Goal: Task Accomplishment & Management: Manage account settings

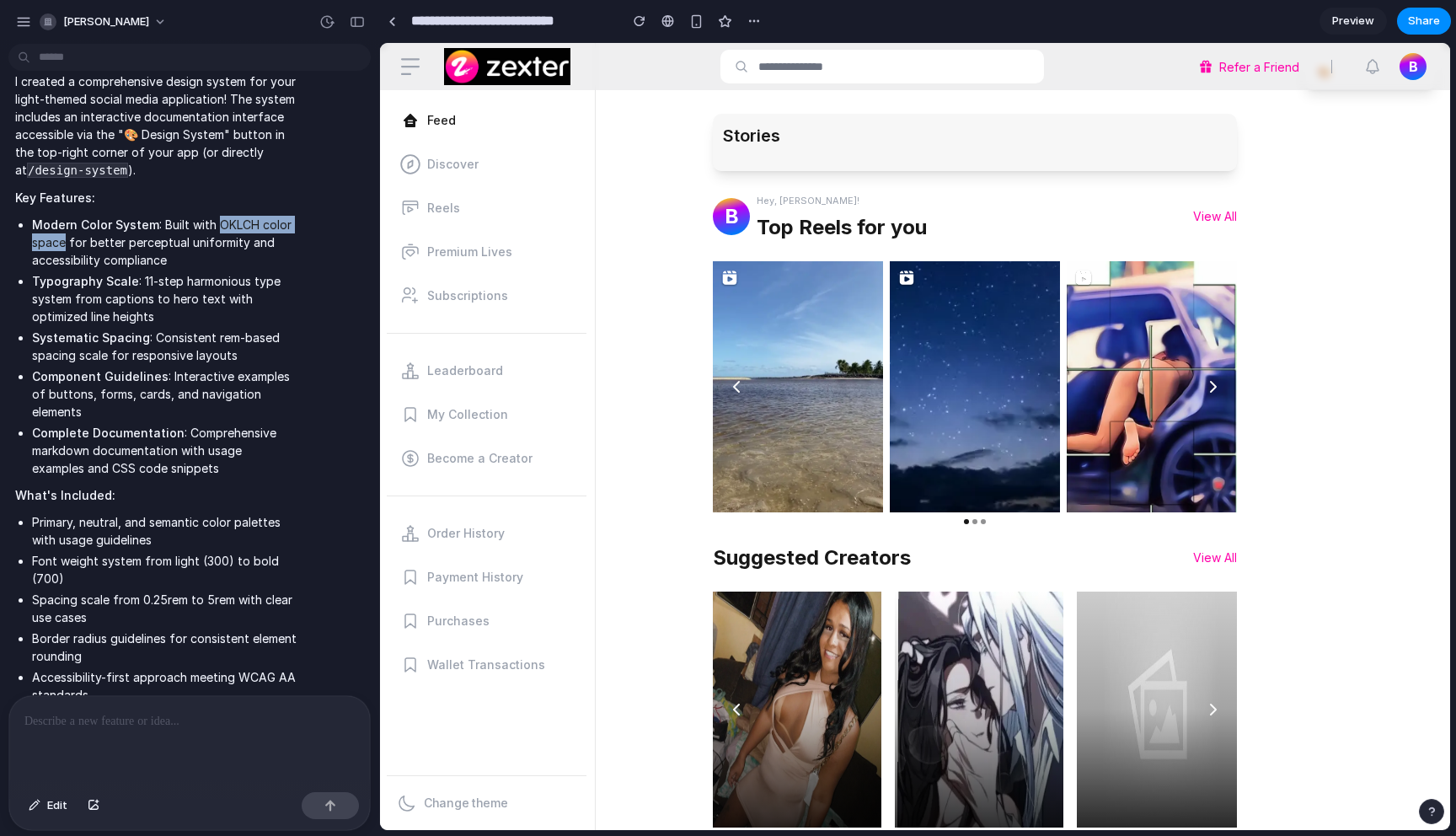
scroll to position [793, 0]
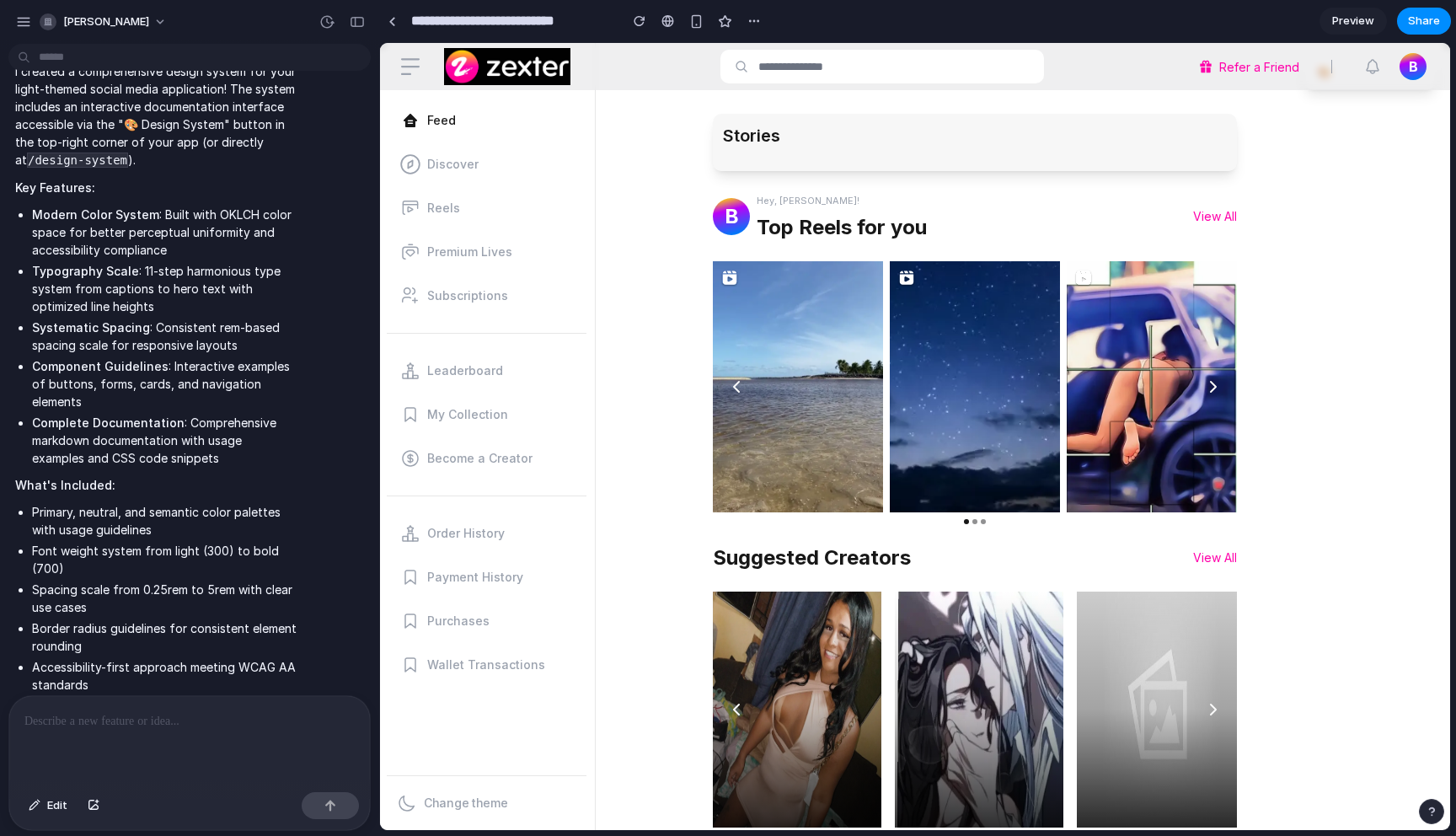
click at [109, 366] on li "Component Guidelines : Interactive examples of buttons, forms, cards, and navig…" at bounding box center [163, 385] width 265 height 54
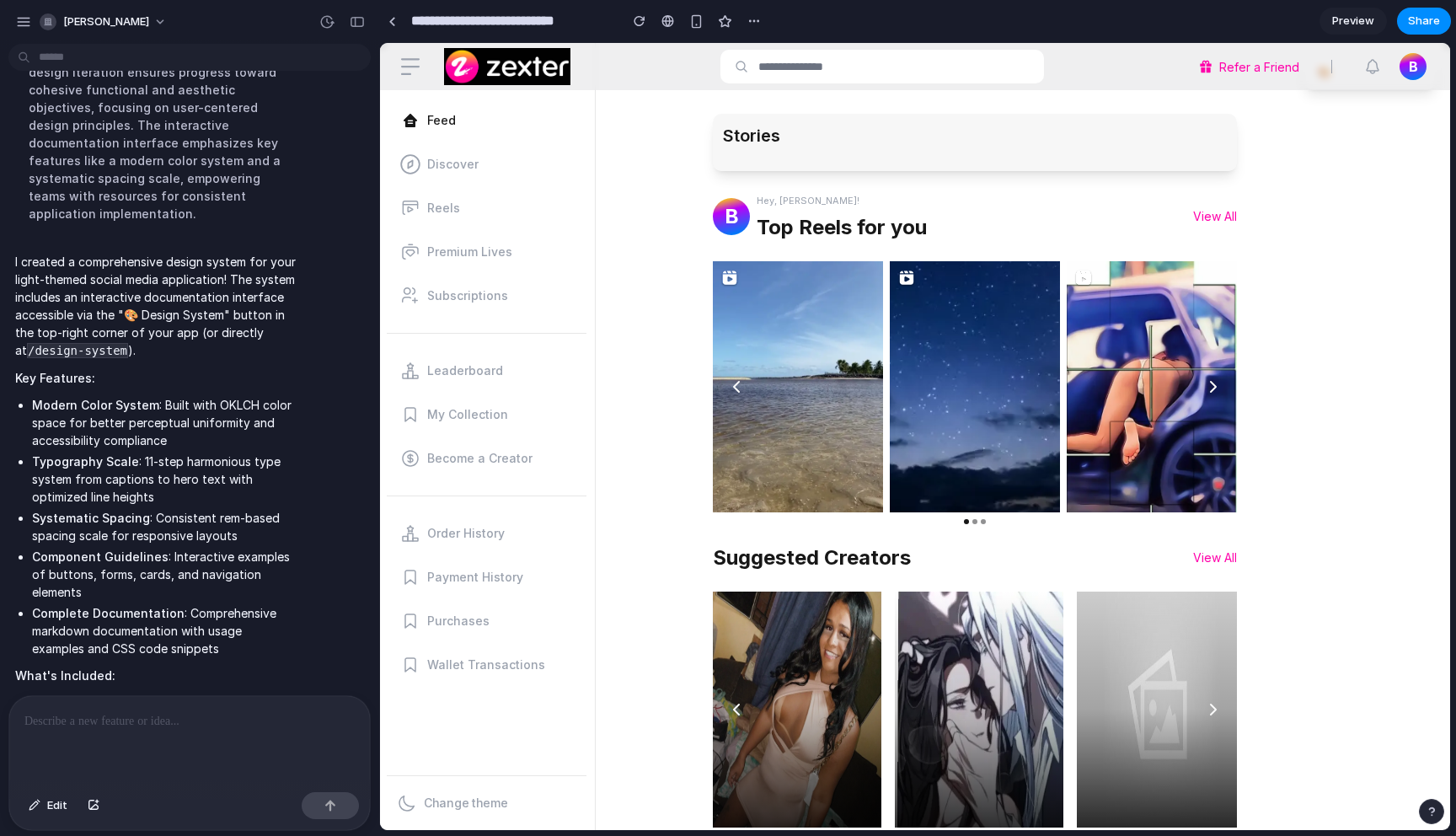
scroll to position [581, 0]
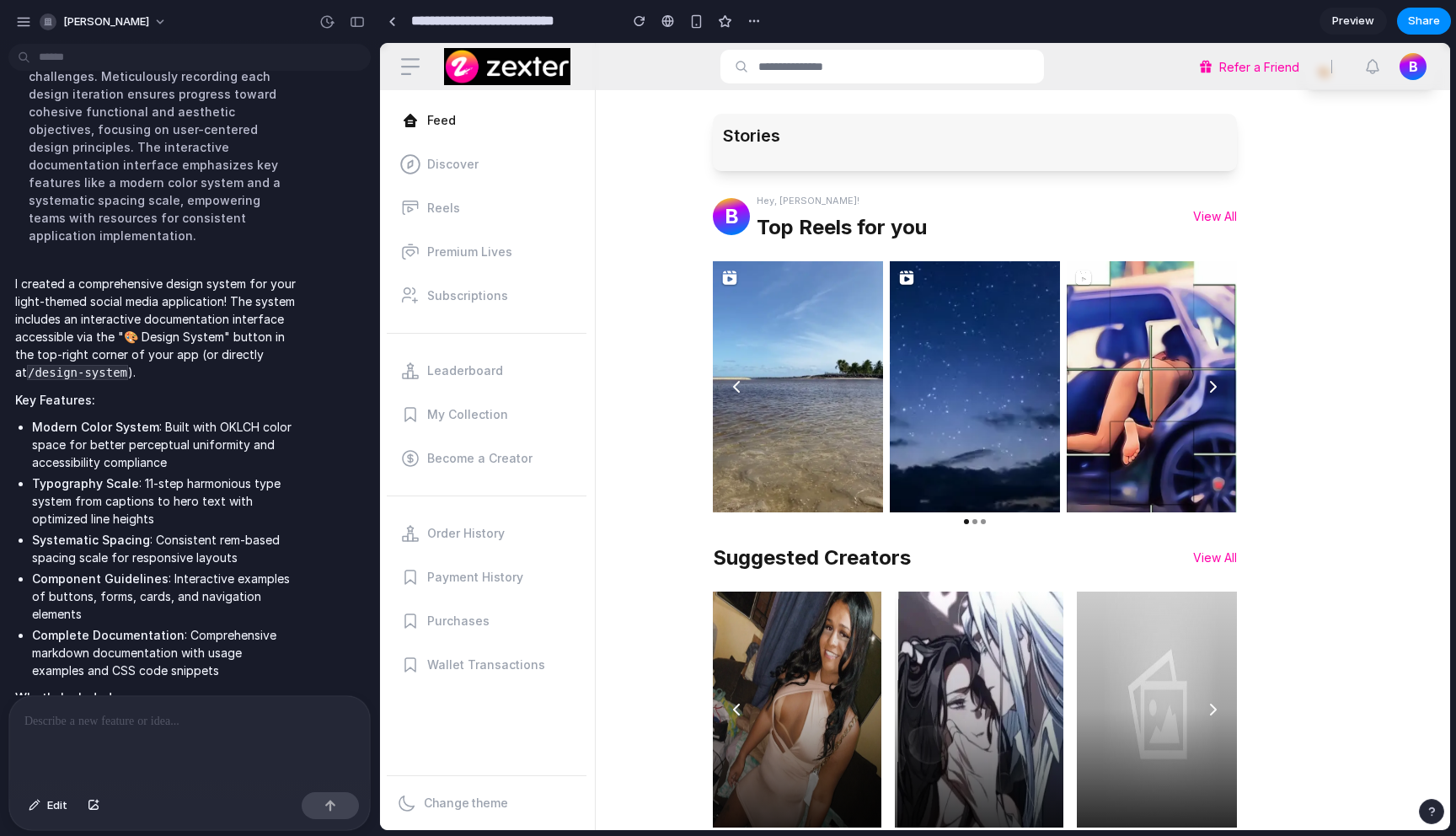
click at [104, 365] on code "/design-system" at bounding box center [77, 373] width 101 height 15
click at [746, 22] on button "button" at bounding box center [754, 21] width 25 height 25
click at [746, 22] on div "Duplicate Delete" at bounding box center [728, 418] width 1456 height 836
click at [750, 21] on div "button" at bounding box center [754, 21] width 13 height 13
click at [352, 23] on div "Duplicate Delete" at bounding box center [728, 418] width 1456 height 836
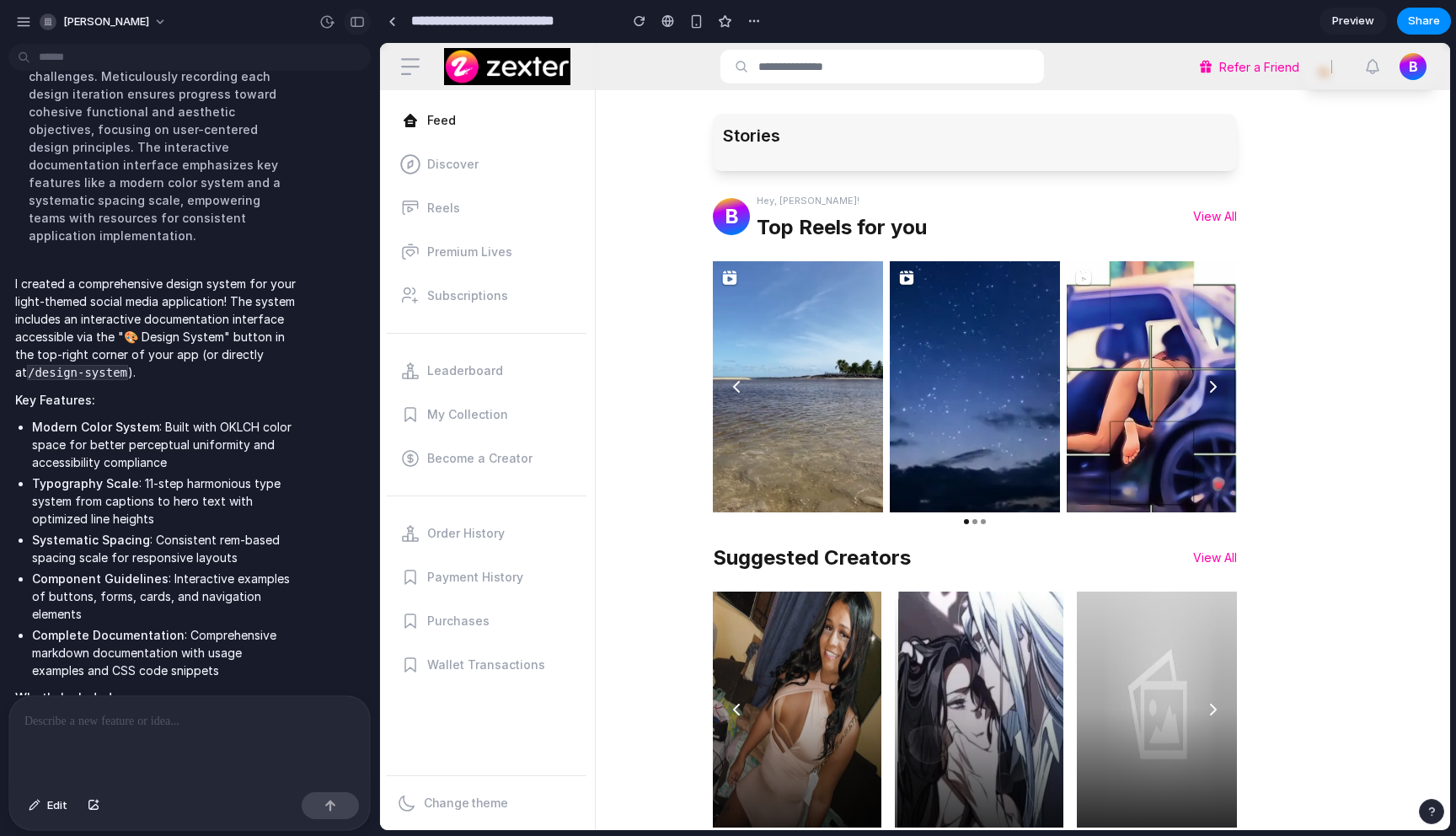
click at [357, 21] on div "button" at bounding box center [358, 22] width 15 height 11
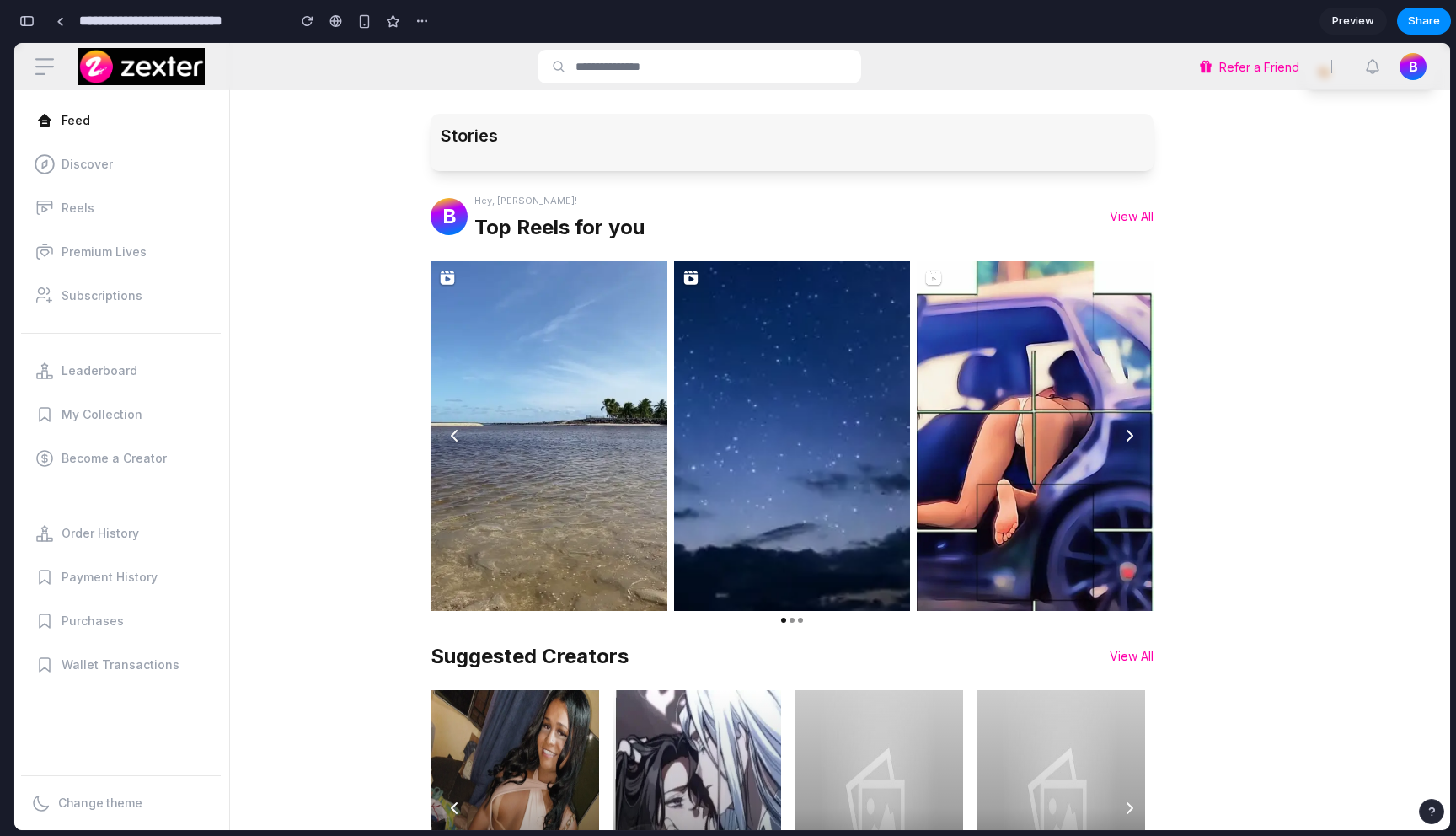
click at [120, 22] on input "**********" at bounding box center [178, 21] width 206 height 31
click at [58, 19] on div at bounding box center [60, 22] width 8 height 10
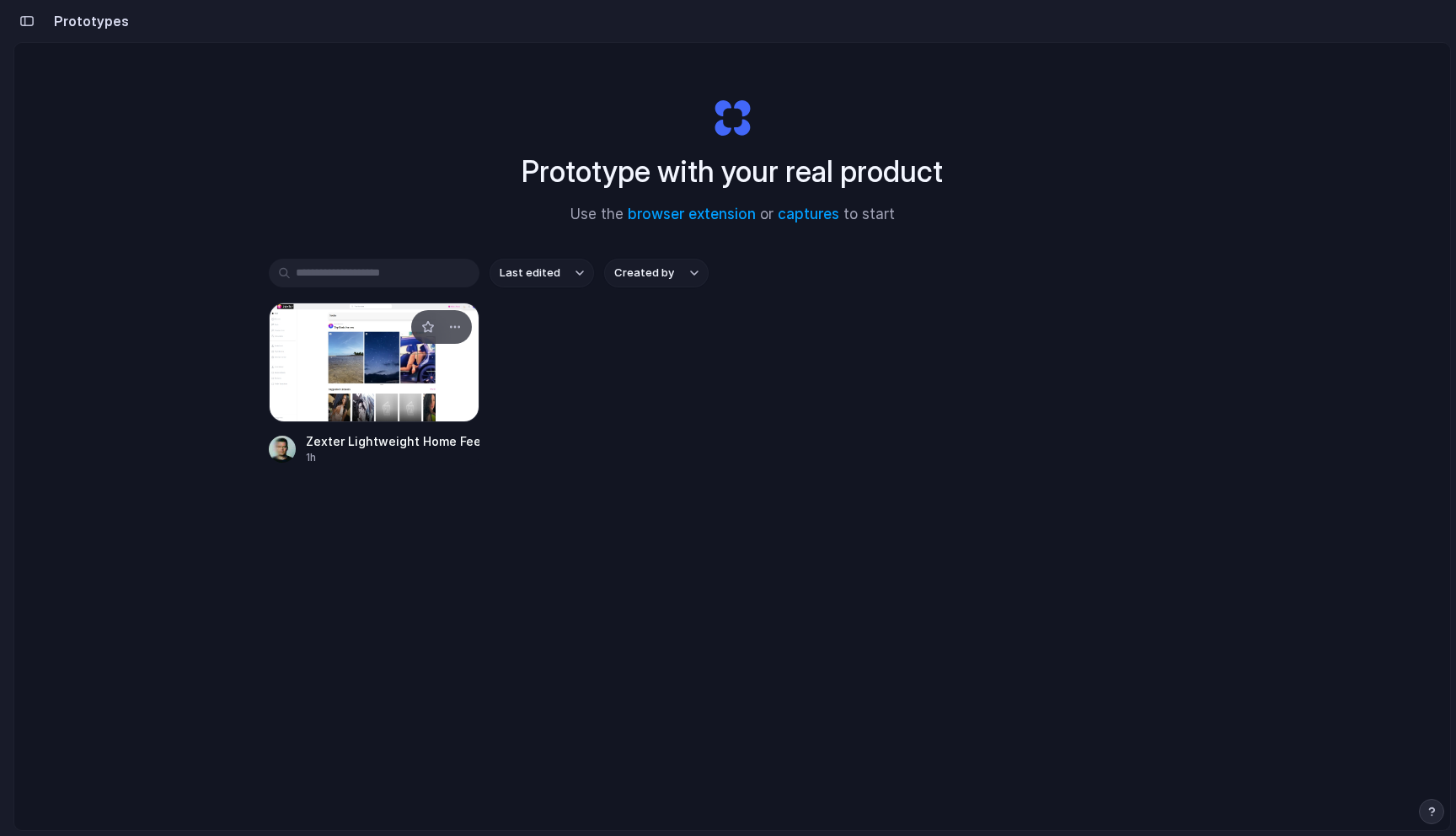
click at [381, 364] on div at bounding box center [374, 362] width 210 height 120
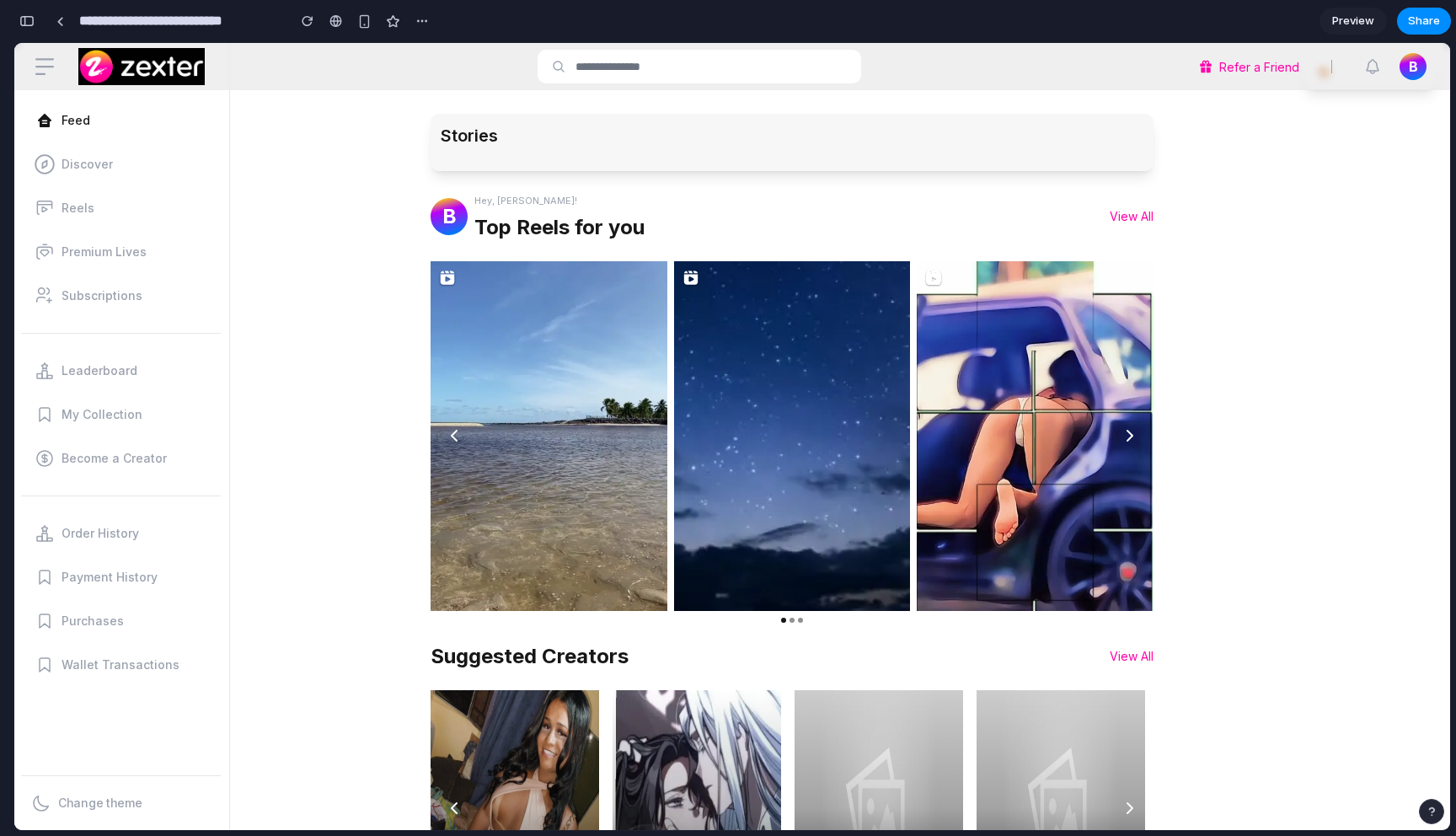
click at [24, 19] on div "button" at bounding box center [27, 21] width 15 height 11
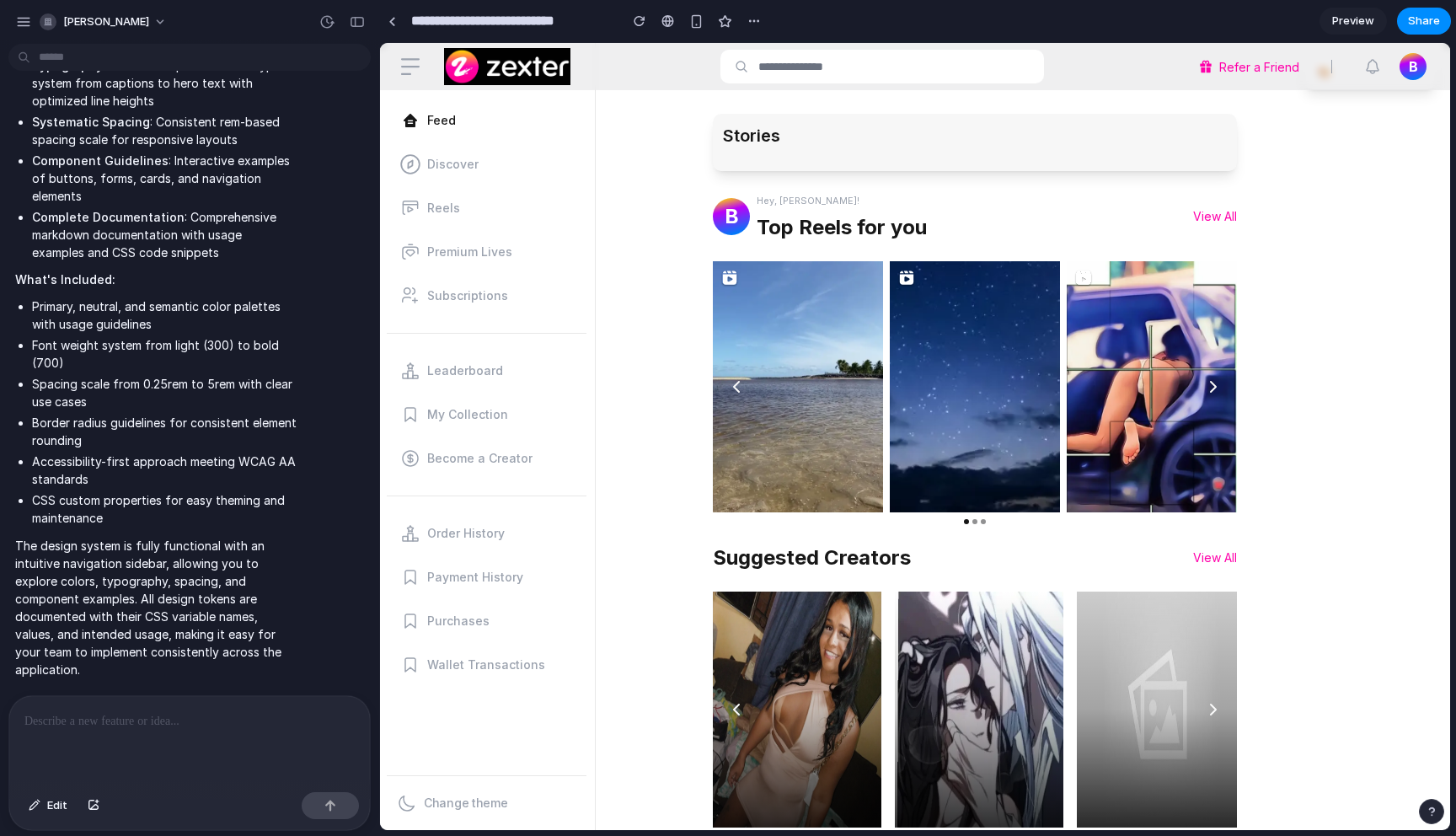
scroll to position [331, 0]
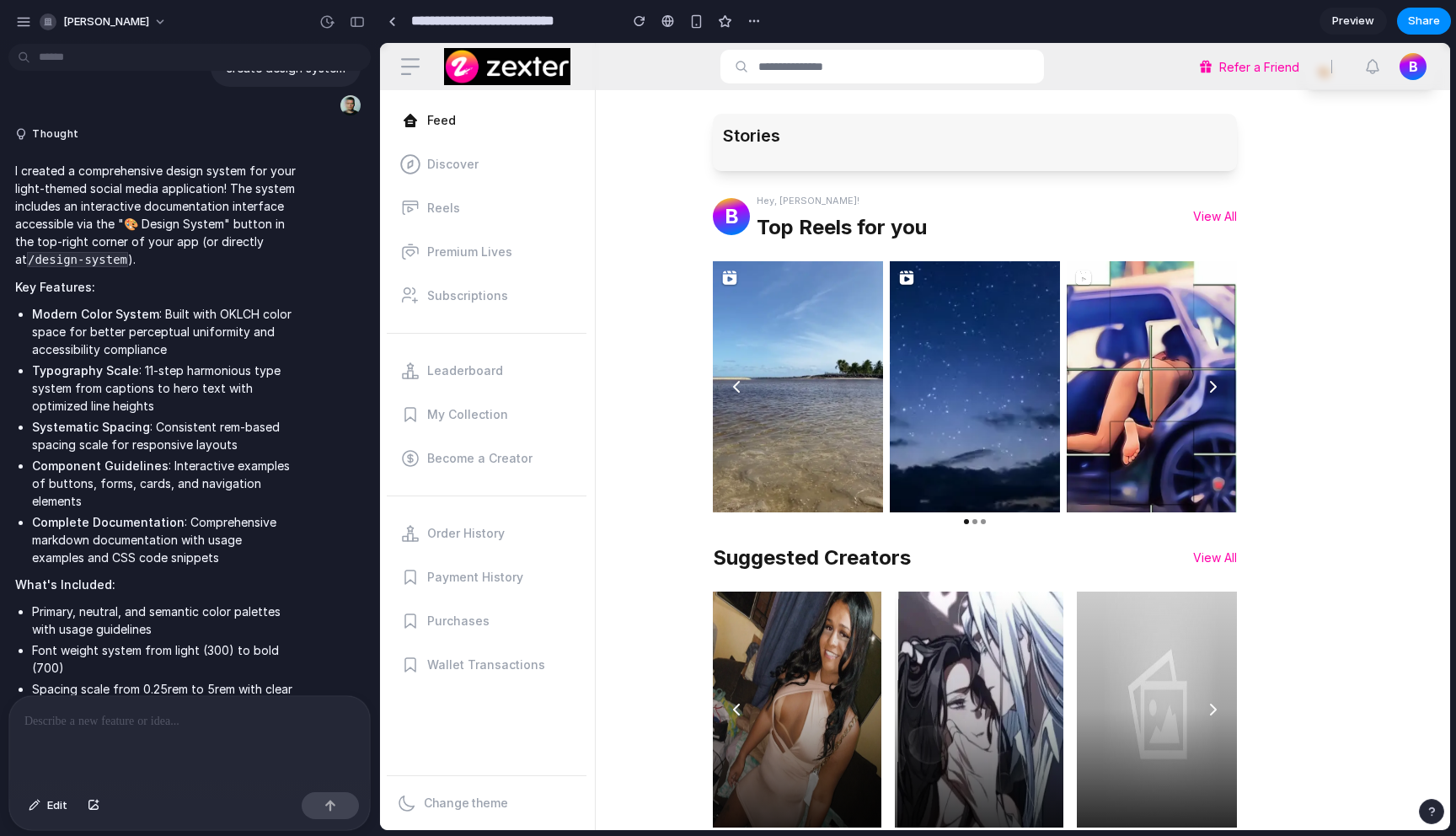
click at [124, 253] on code "/design-system" at bounding box center [77, 260] width 101 height 15
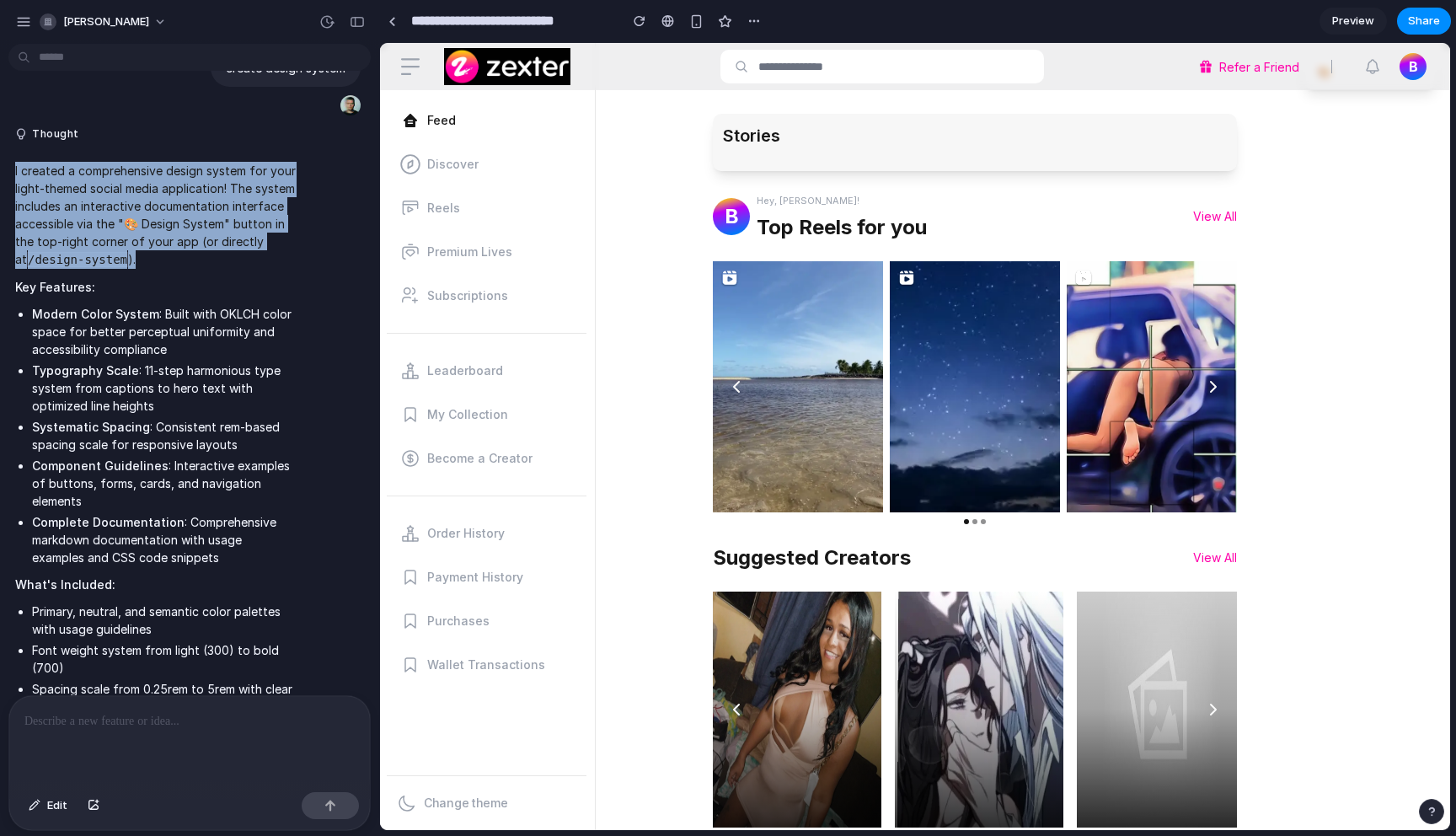
click at [124, 253] on code "/design-system" at bounding box center [77, 260] width 101 height 15
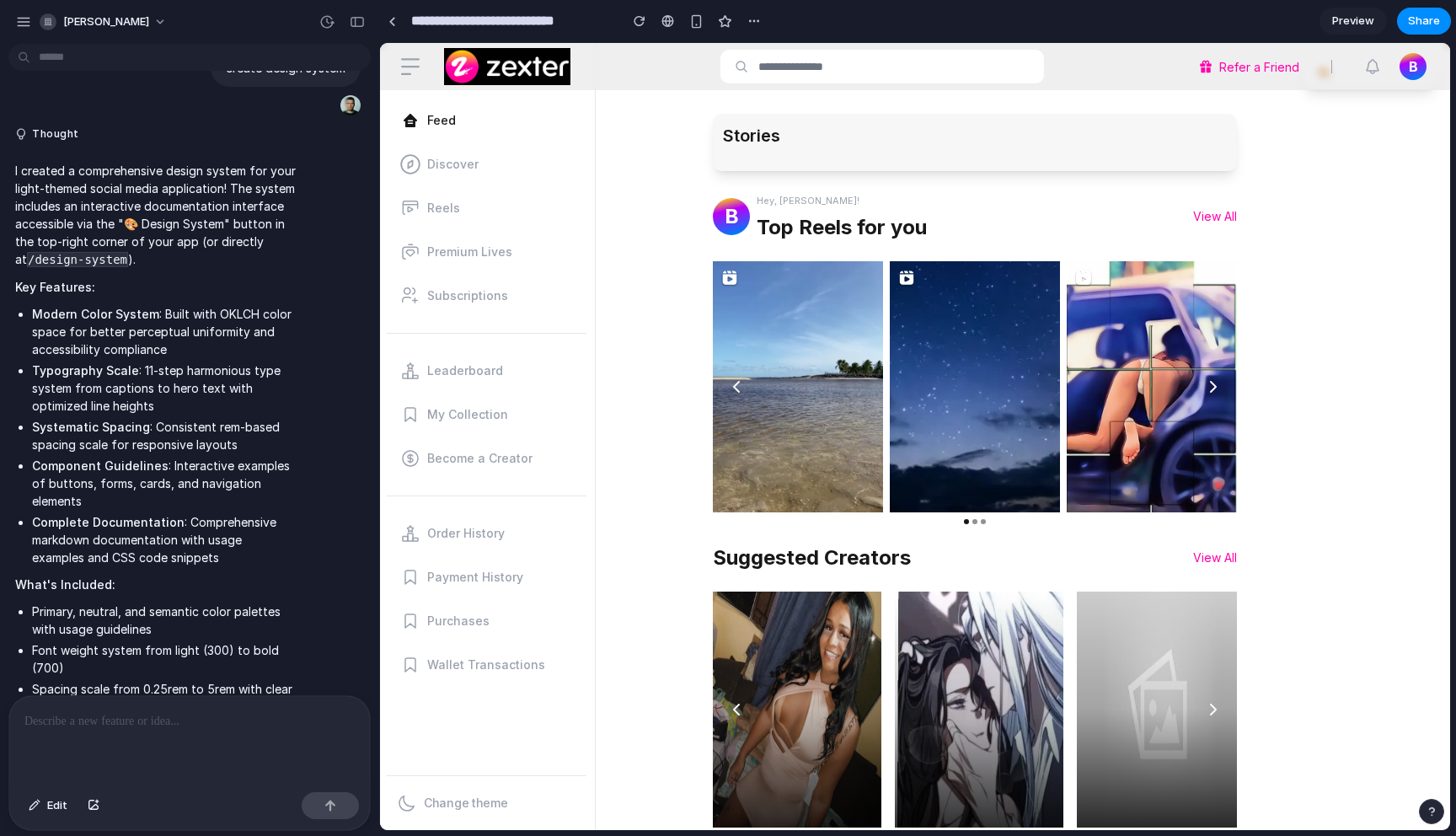
click at [214, 263] on p "I created a comprehensive design system for your light-themed social media appl…" at bounding box center [156, 215] width 281 height 107
click at [1431, 18] on span "Share" at bounding box center [1423, 21] width 32 height 17
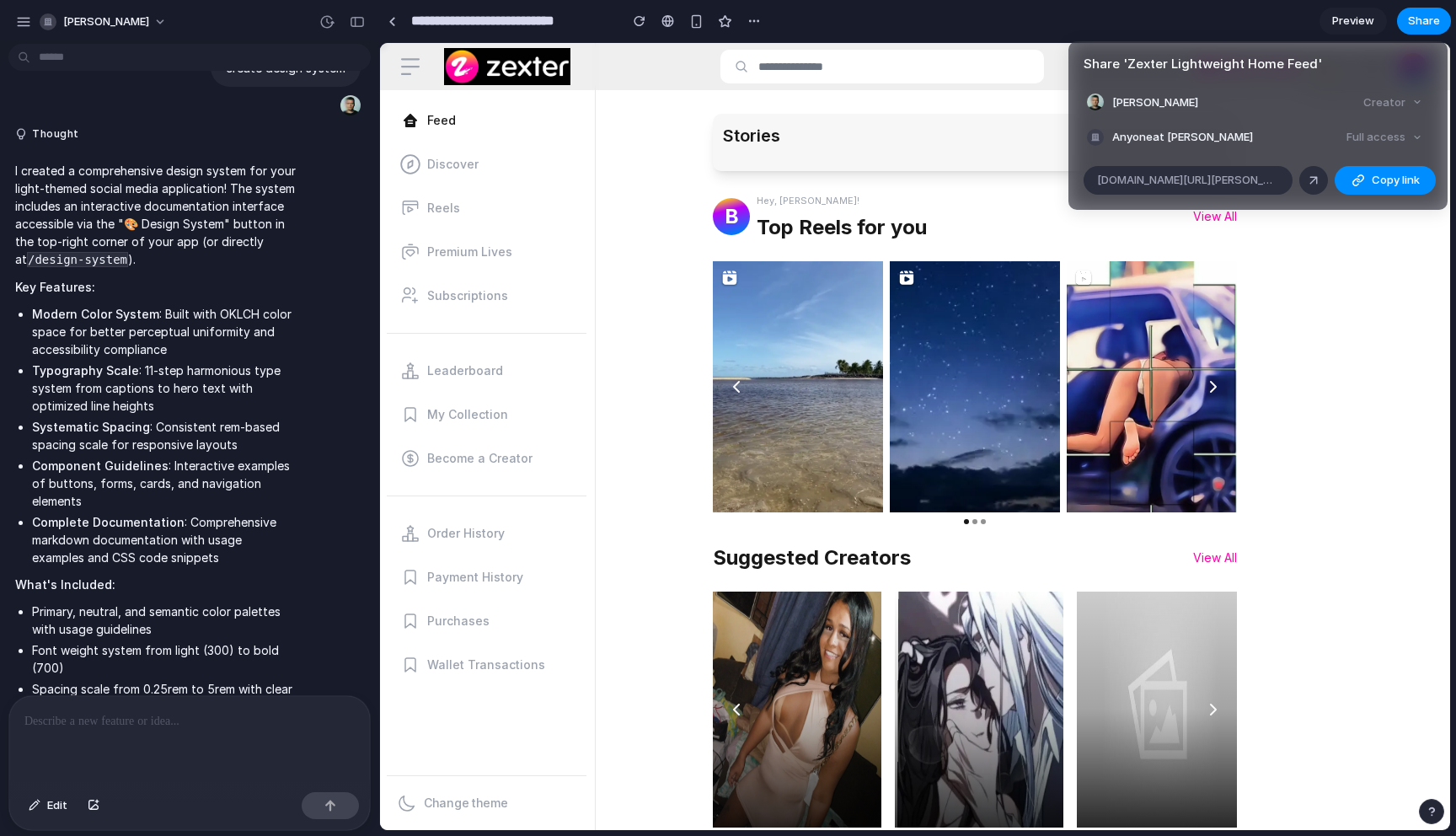
click at [1364, 18] on div "Share ' Zexter Lightweight Home Feed ' Branko Bobic Creator Anyone at Branko-bo…" at bounding box center [728, 418] width 1456 height 836
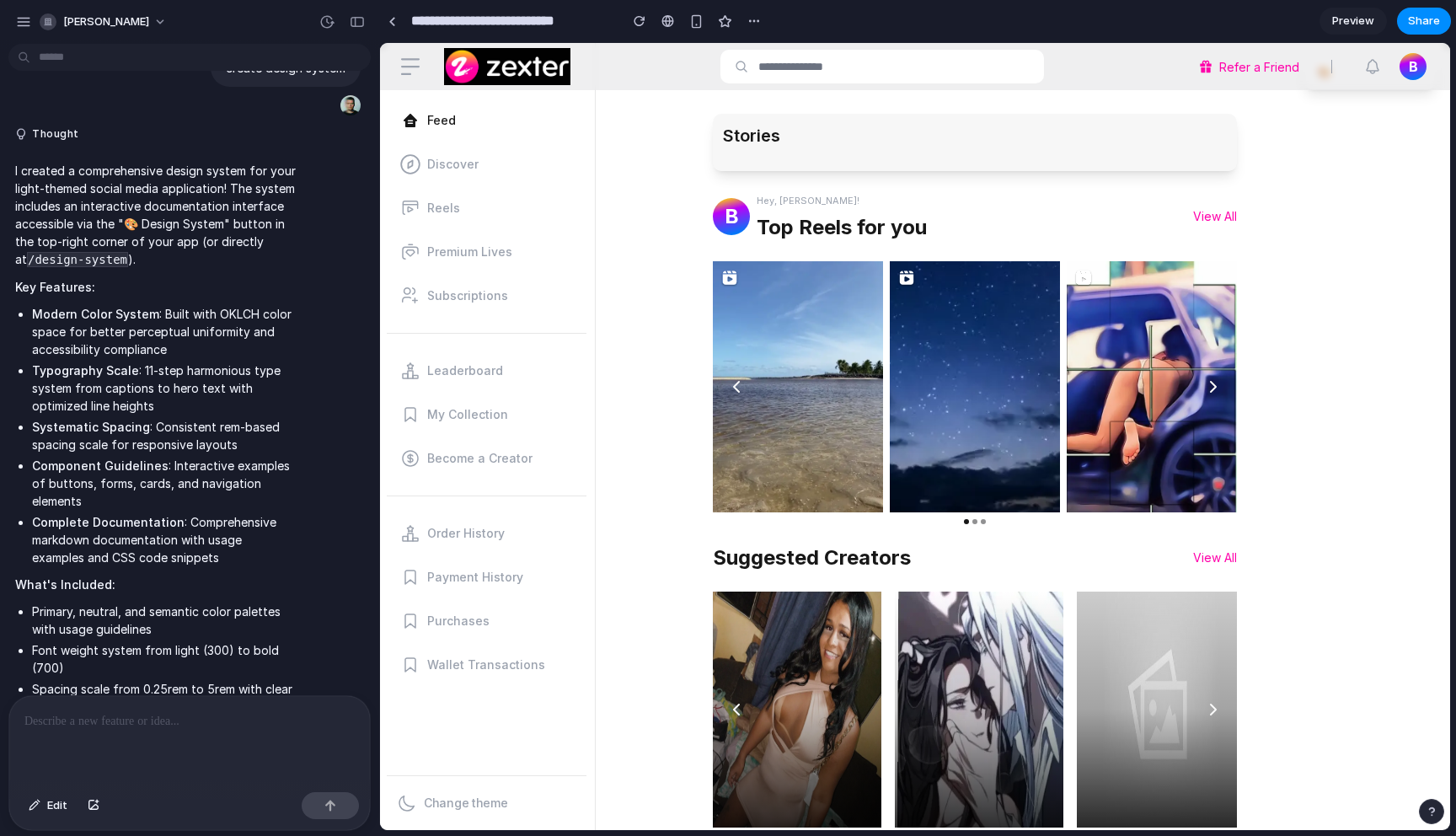
click at [1364, 18] on span "Preview" at bounding box center [1354, 21] width 42 height 17
click at [1364, 18] on link "Preview" at bounding box center [1353, 21] width 68 height 27
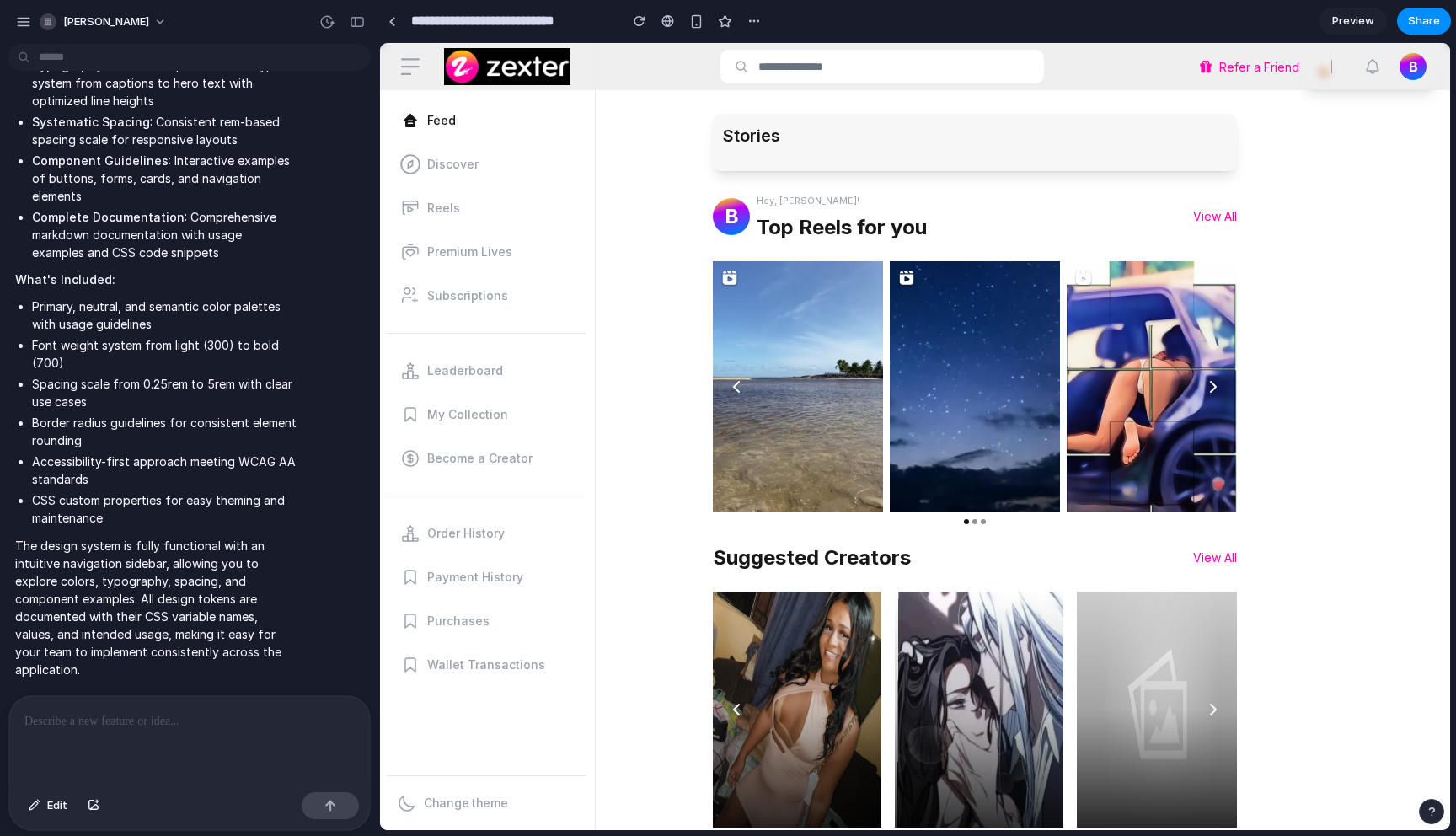
click at [1364, 18] on span "Preview" at bounding box center [1354, 21] width 42 height 17
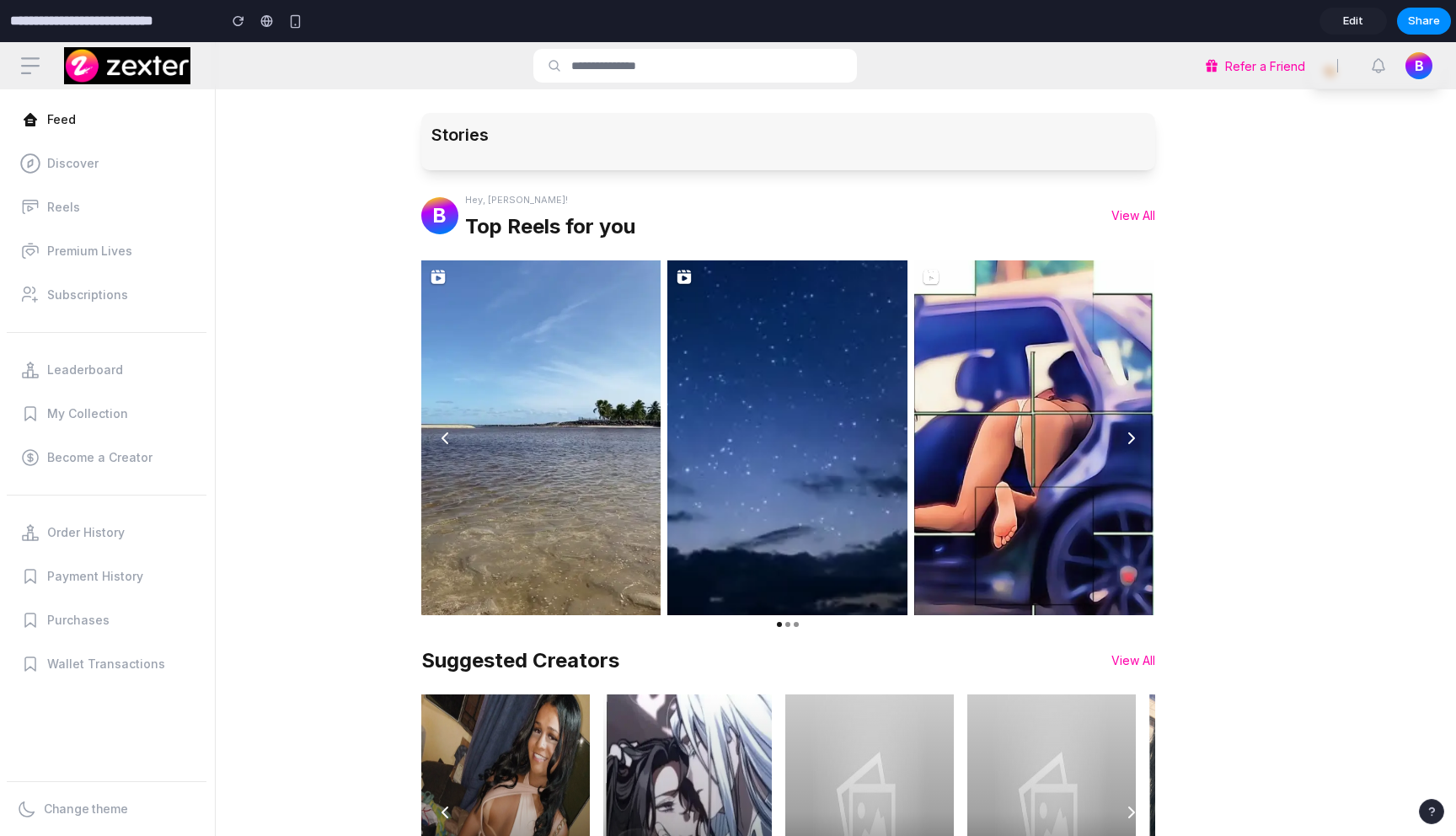
click at [1415, 66] on span "B" at bounding box center [1420, 65] width 10 height 20
click at [1360, 25] on span "Edit" at bounding box center [1353, 21] width 20 height 17
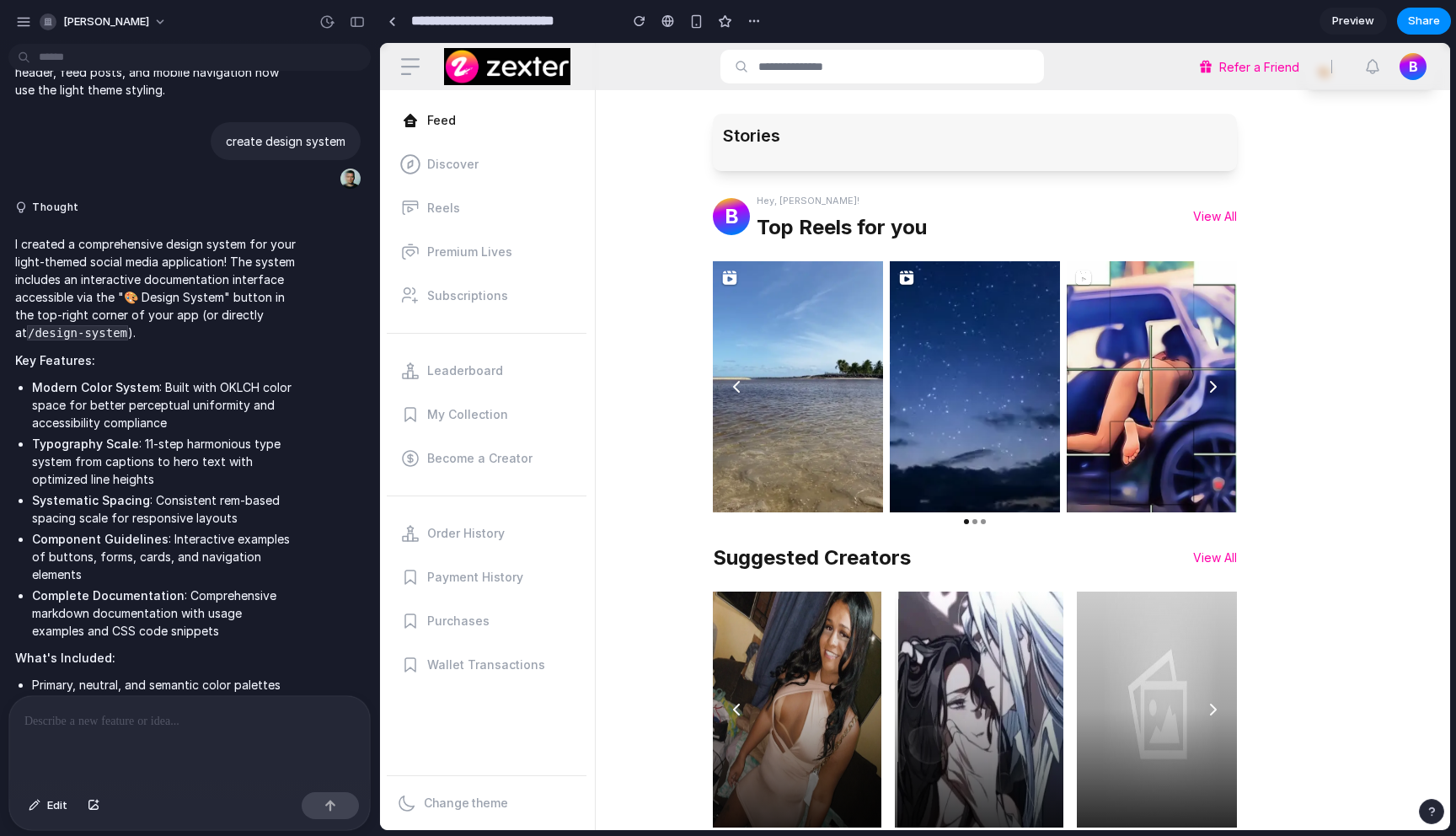
scroll to position [246, 0]
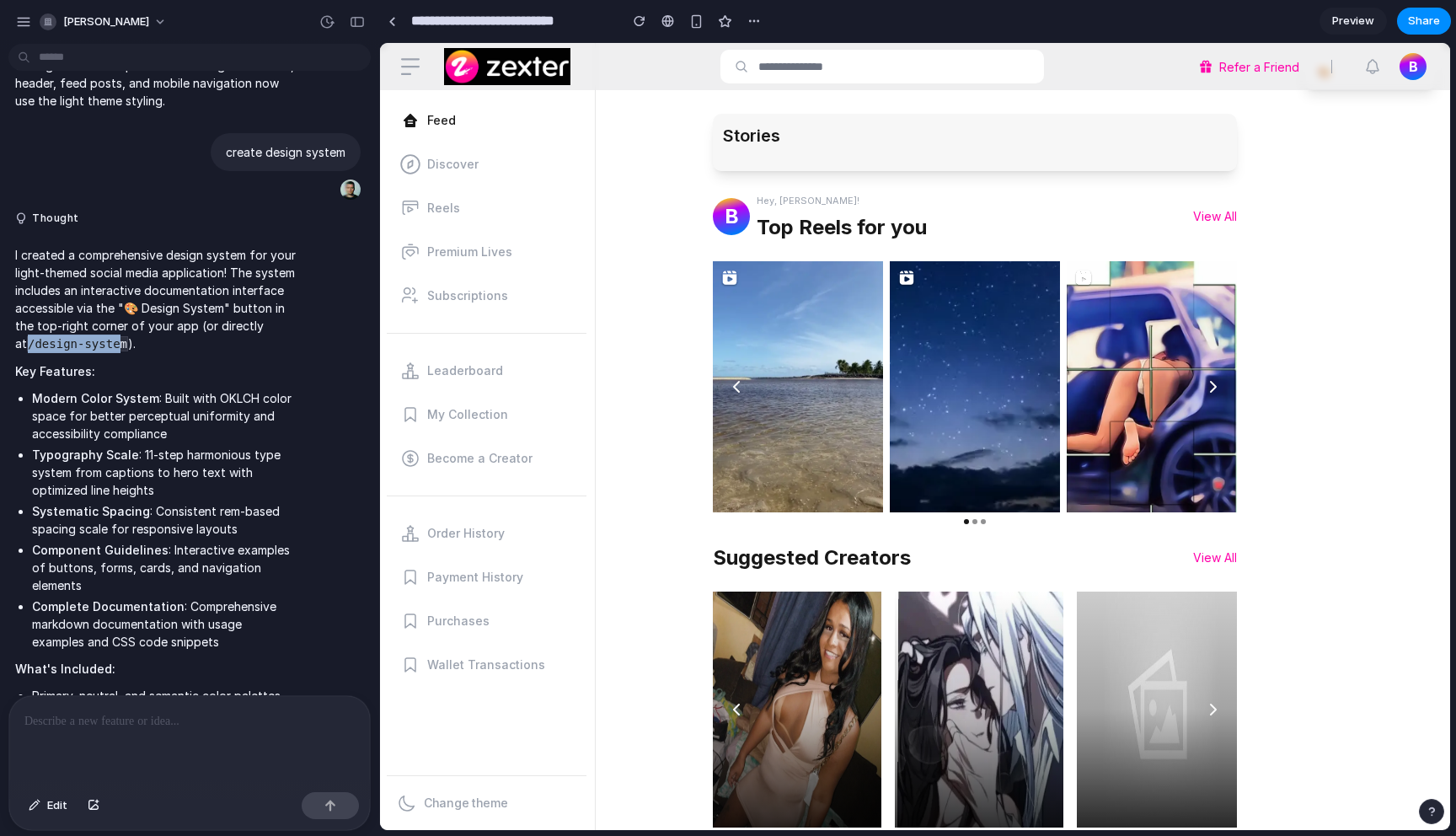
drag, startPoint x: 75, startPoint y: 342, endPoint x: 168, endPoint y: 339, distance: 93.0
click at [128, 339] on code "/design-system" at bounding box center [77, 344] width 101 height 15
click at [174, 341] on p "I created a comprehensive design system for your light-themed social media appl…" at bounding box center [156, 299] width 281 height 107
copy code "/design-system"
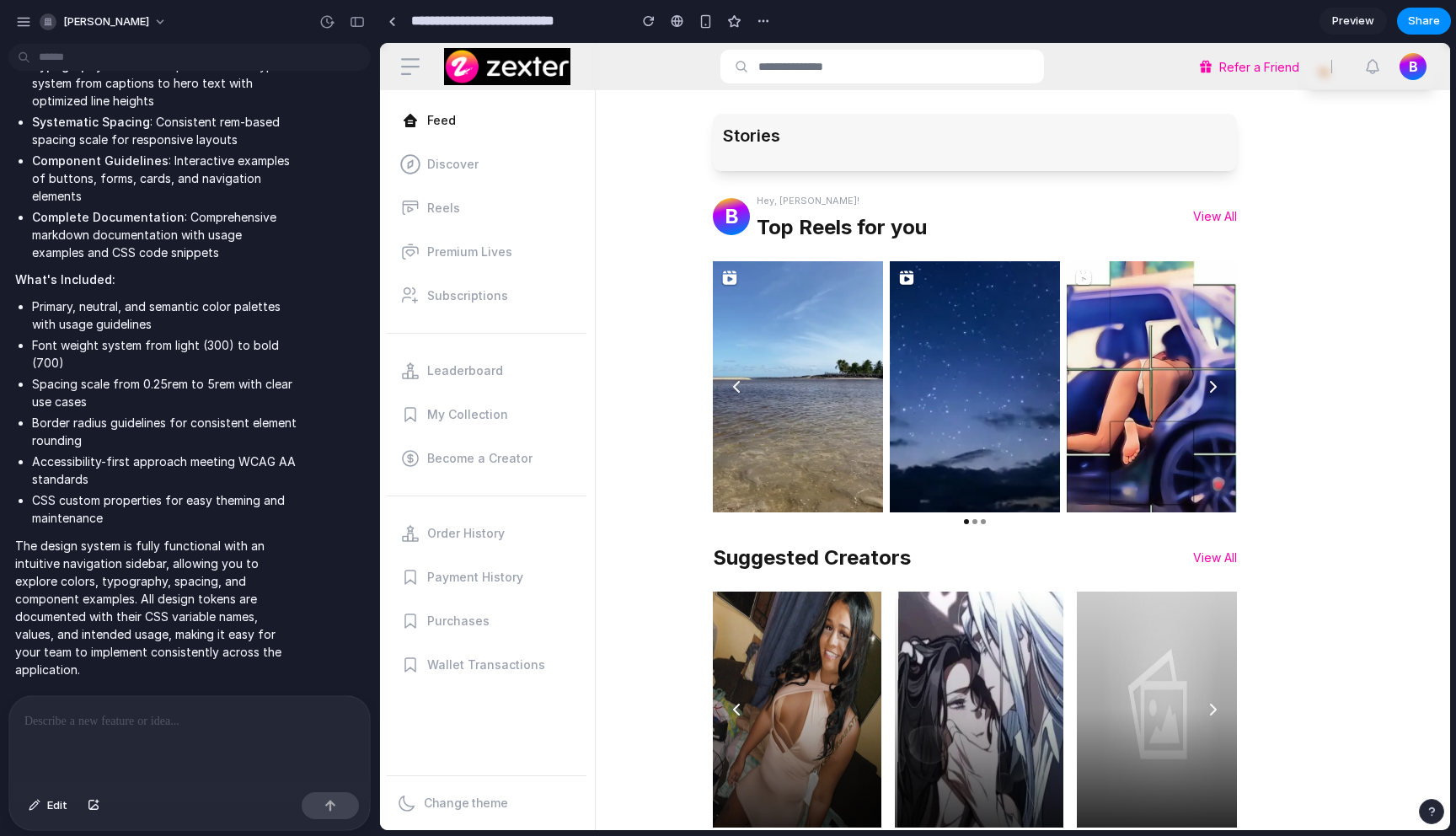
click at [821, 23] on section "**********" at bounding box center [915, 21] width 1072 height 42
click at [509, 29] on input "**********" at bounding box center [515, 21] width 215 height 31
click at [391, 21] on div at bounding box center [392, 22] width 8 height 10
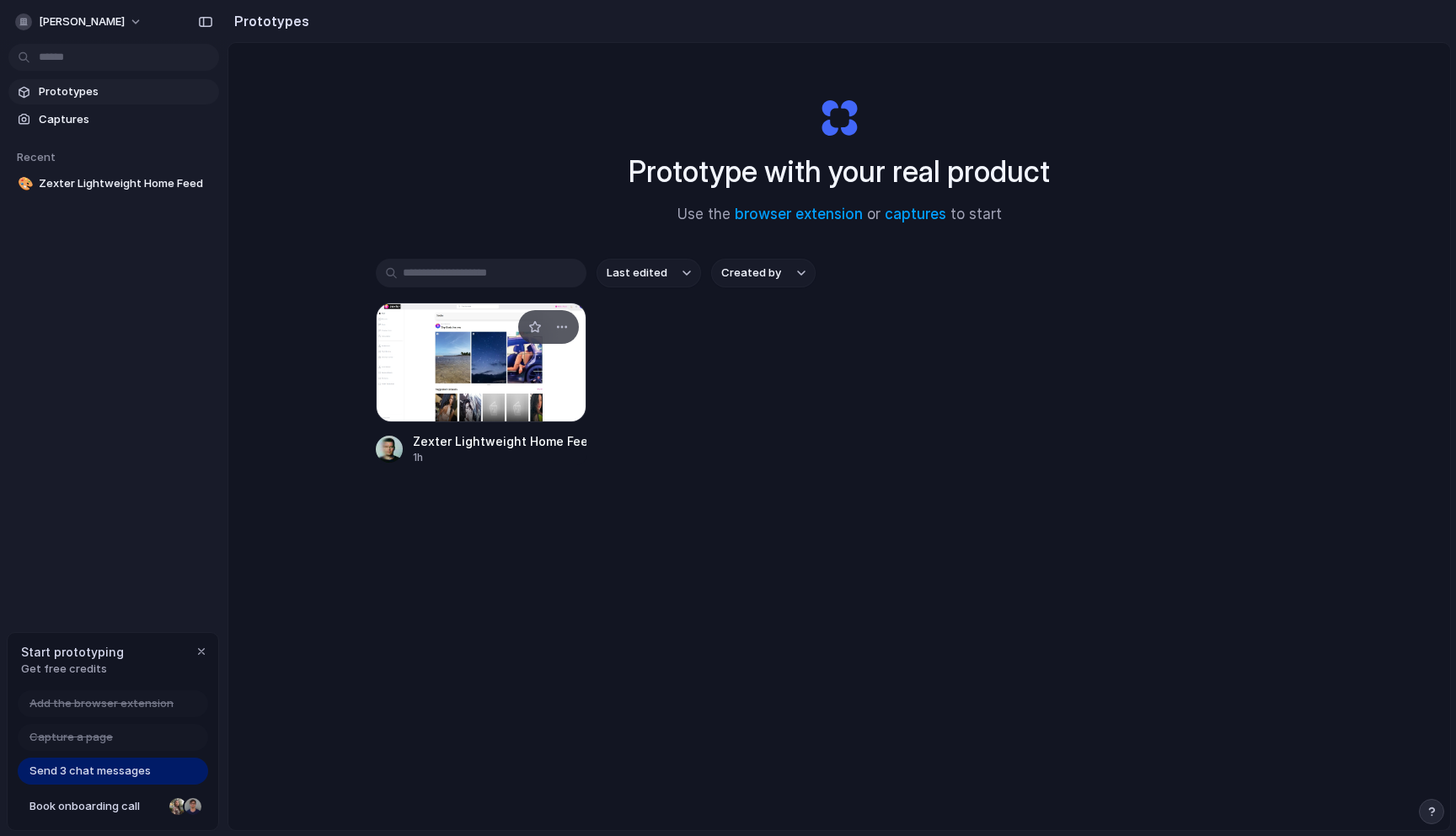
click at [513, 352] on div at bounding box center [481, 362] width 210 height 120
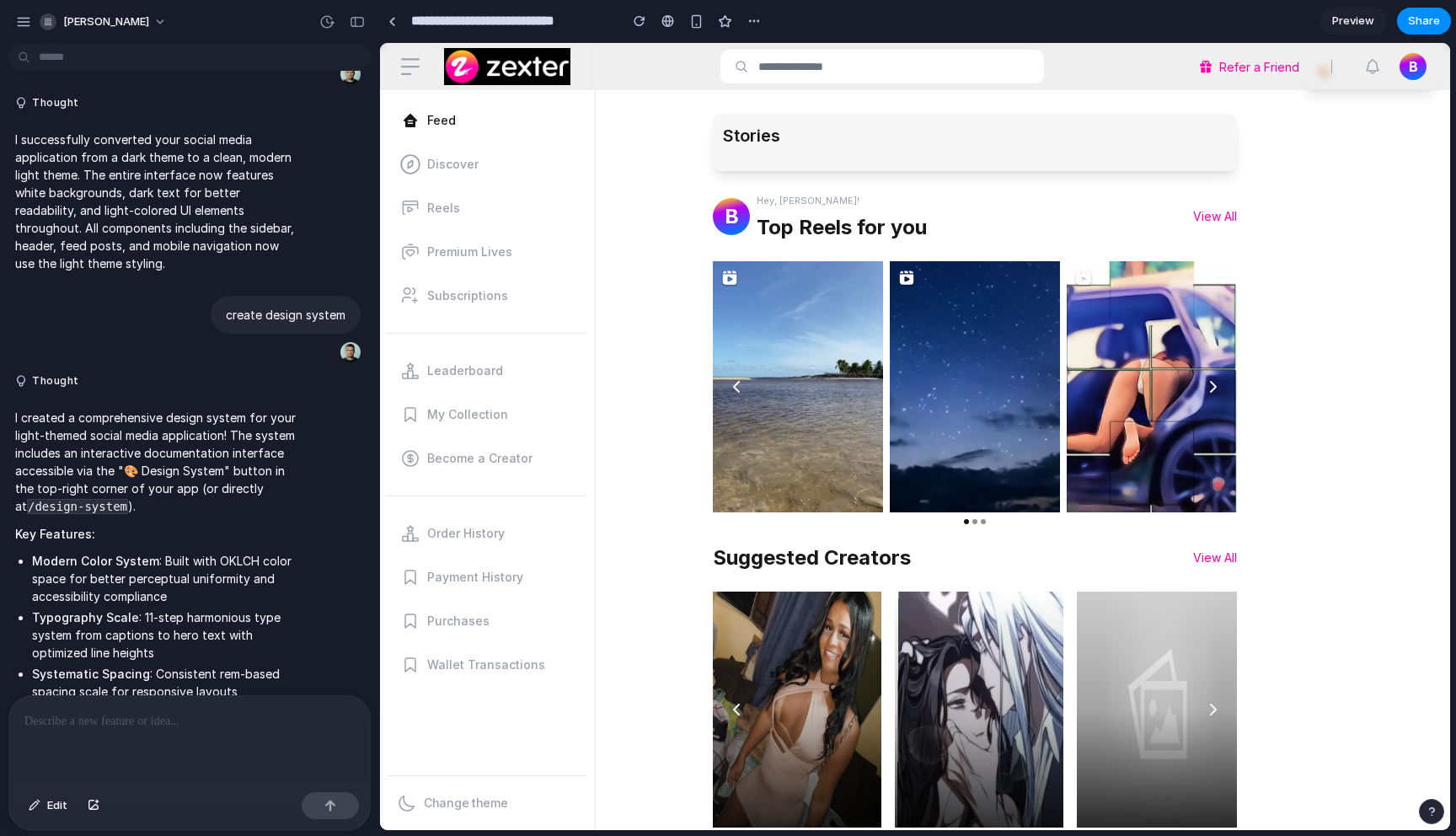
scroll to position [643, 0]
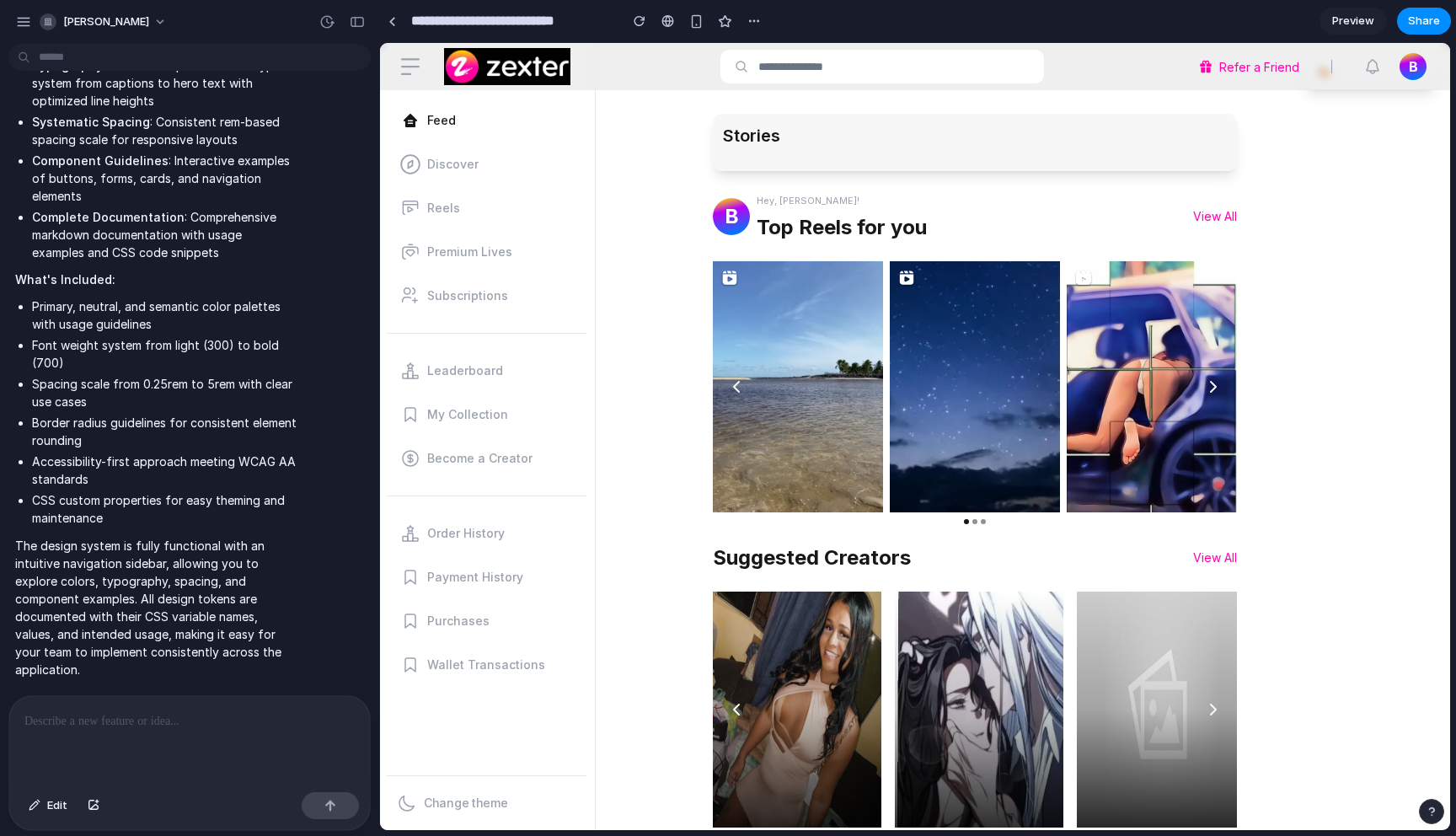
click at [167, 715] on p at bounding box center [190, 721] width 331 height 20
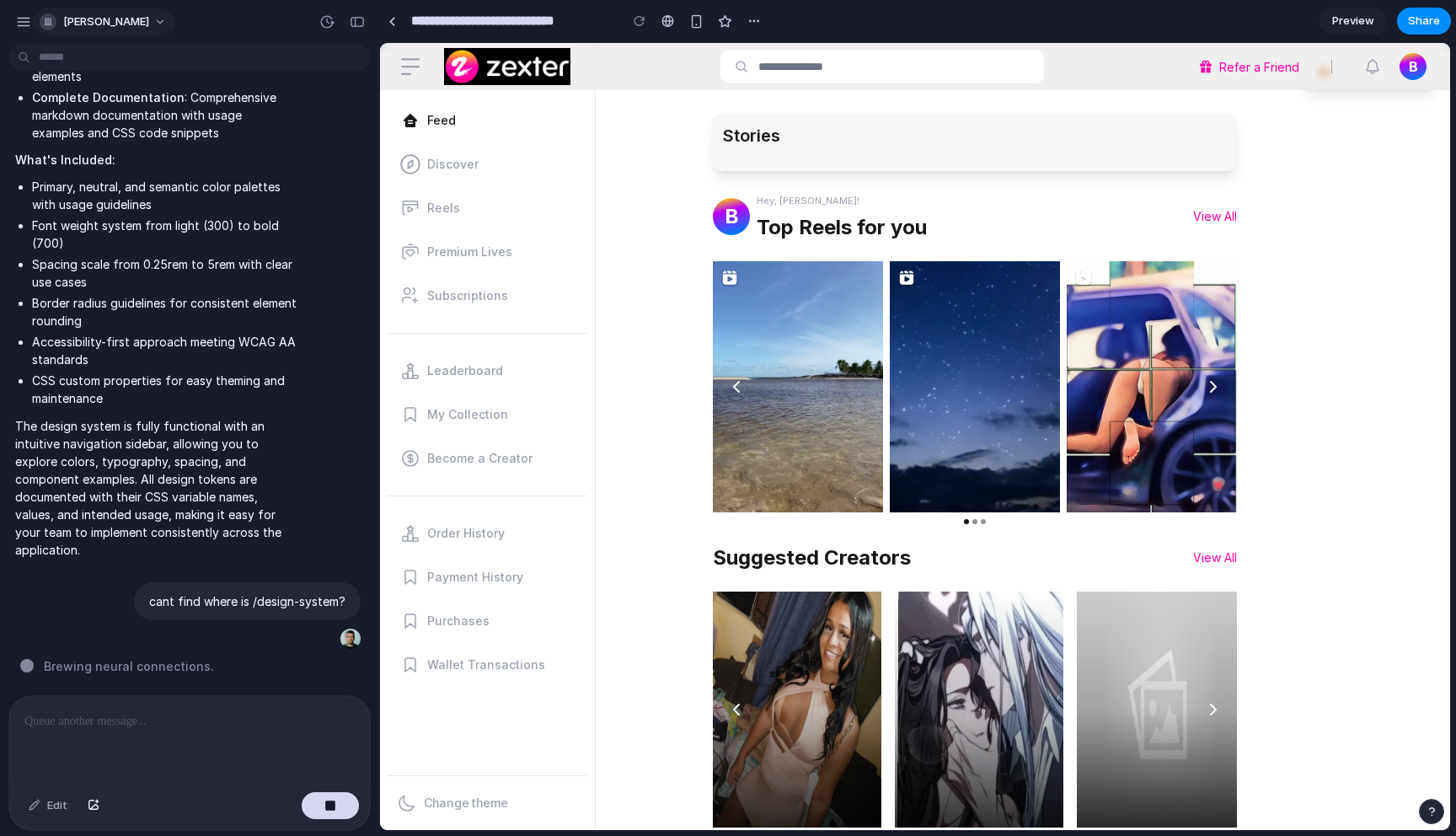
click at [142, 23] on button "[PERSON_NAME]" at bounding box center [103, 22] width 142 height 27
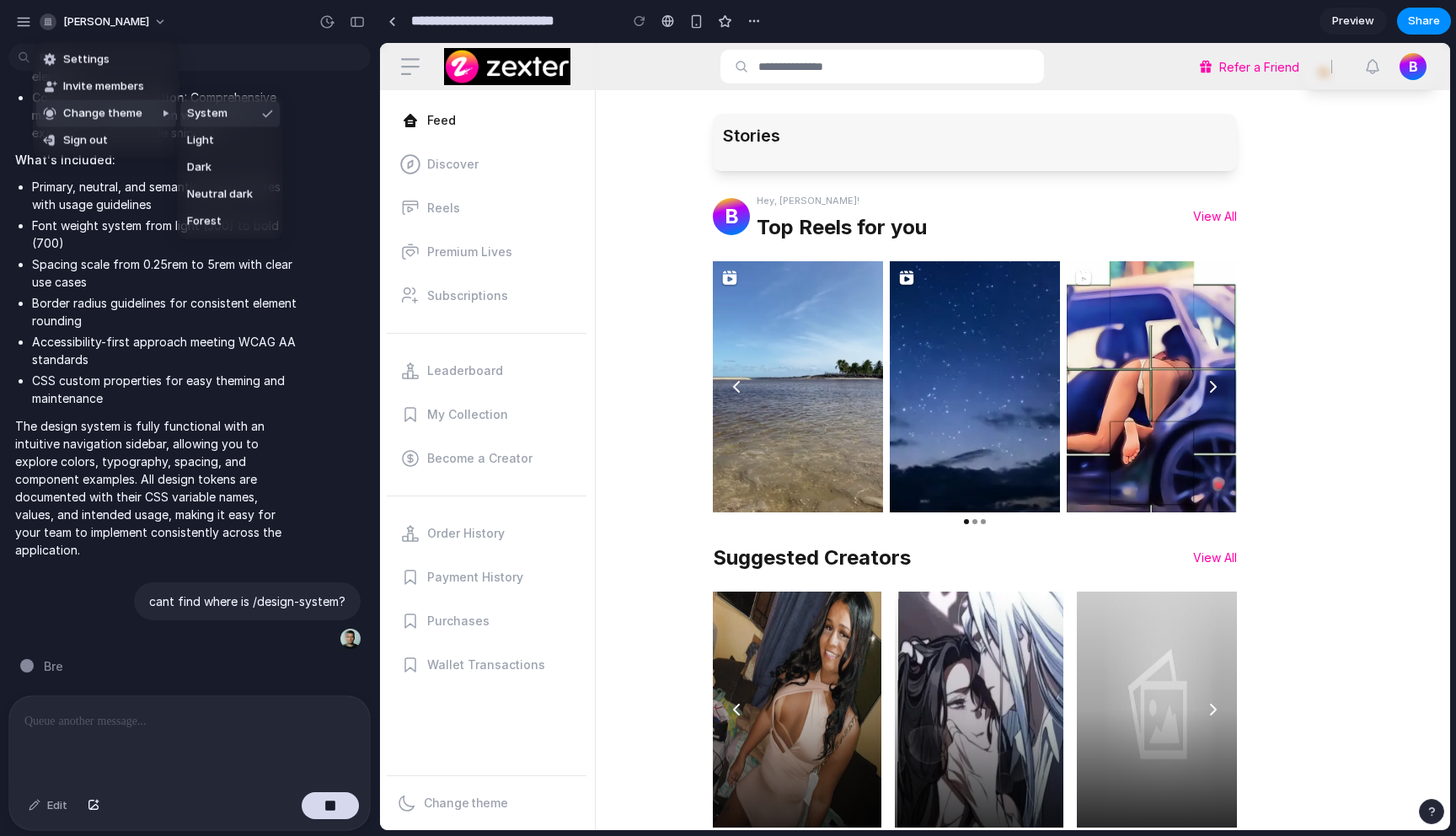
click at [125, 112] on span "Change theme" at bounding box center [102, 114] width 79 height 17
click at [116, 56] on li "Settings" at bounding box center [106, 59] width 140 height 27
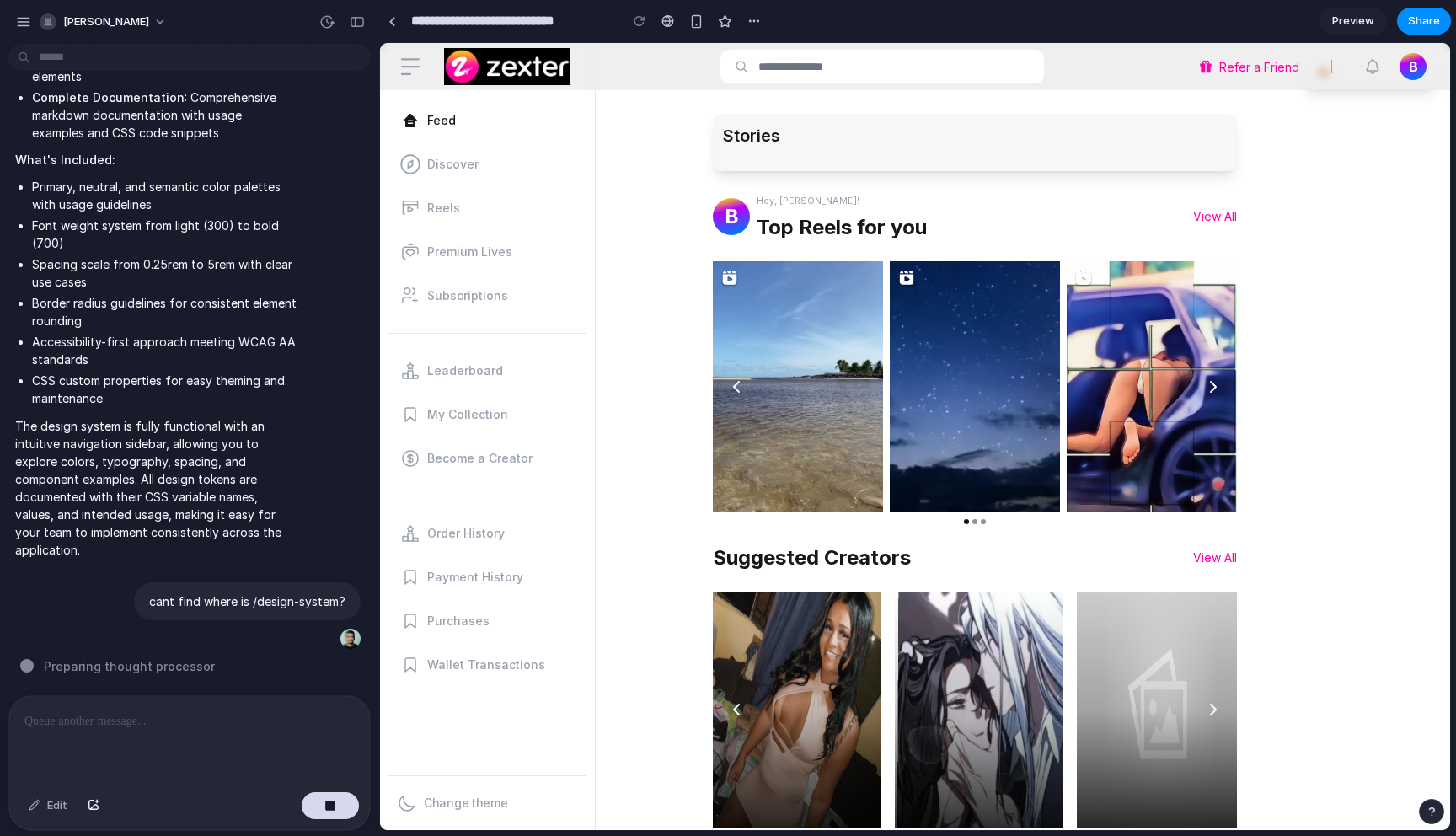
click at [1409, 63] on span "B" at bounding box center [1414, 66] width 10 height 20
click at [1357, 30] on link "Preview" at bounding box center [1353, 21] width 68 height 27
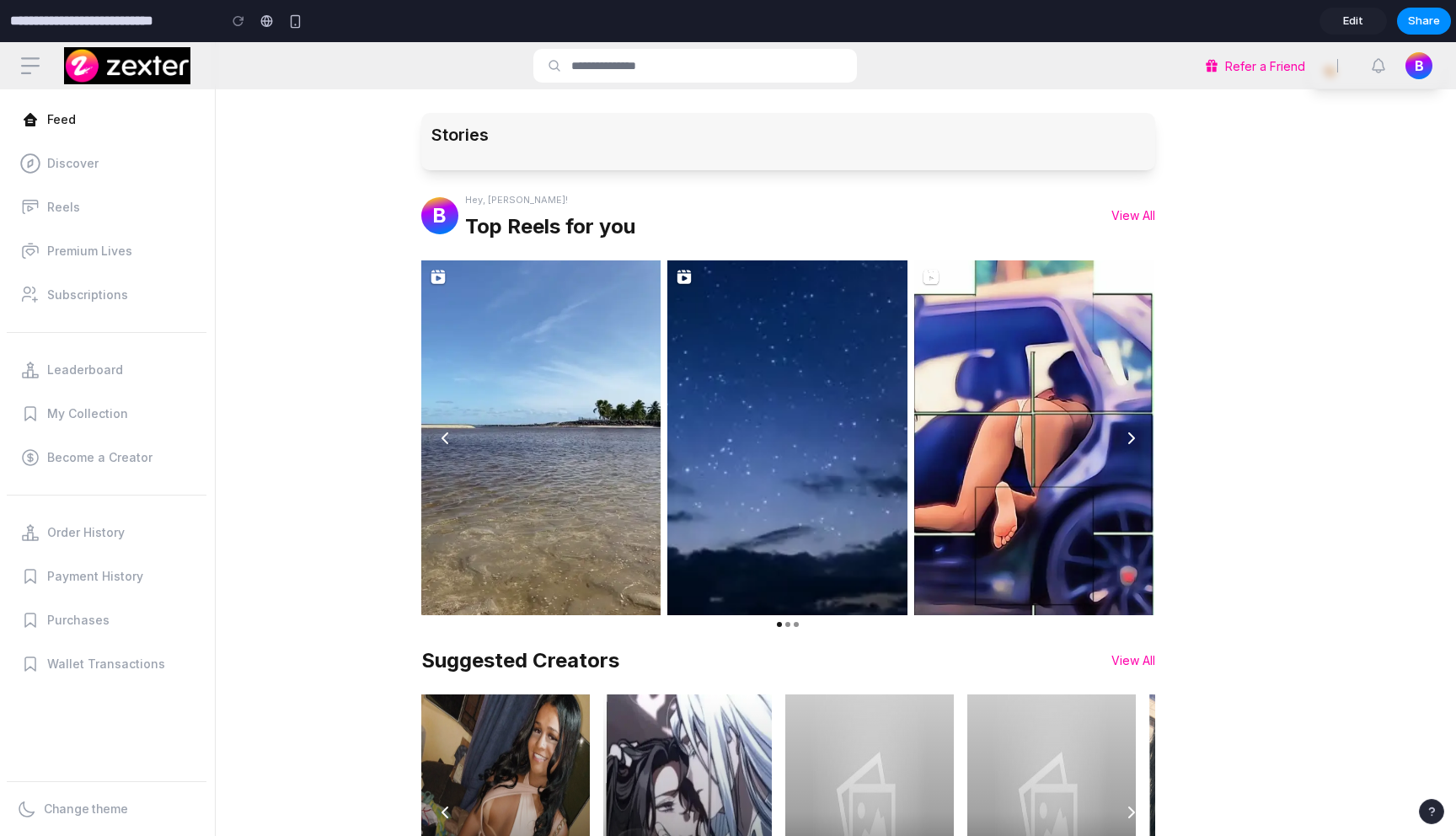
click at [1407, 65] on div "B" at bounding box center [1419, 66] width 27 height 27
click at [1369, 62] on icon "button" at bounding box center [1379, 65] width 20 height 20
click at [1311, 60] on div "Refer a Friend B" at bounding box center [1317, 65] width 236 height 33
click at [1336, 72] on div "Refer a Friend B" at bounding box center [1317, 65] width 236 height 33
click at [106, 66] on img at bounding box center [127, 65] width 126 height 37
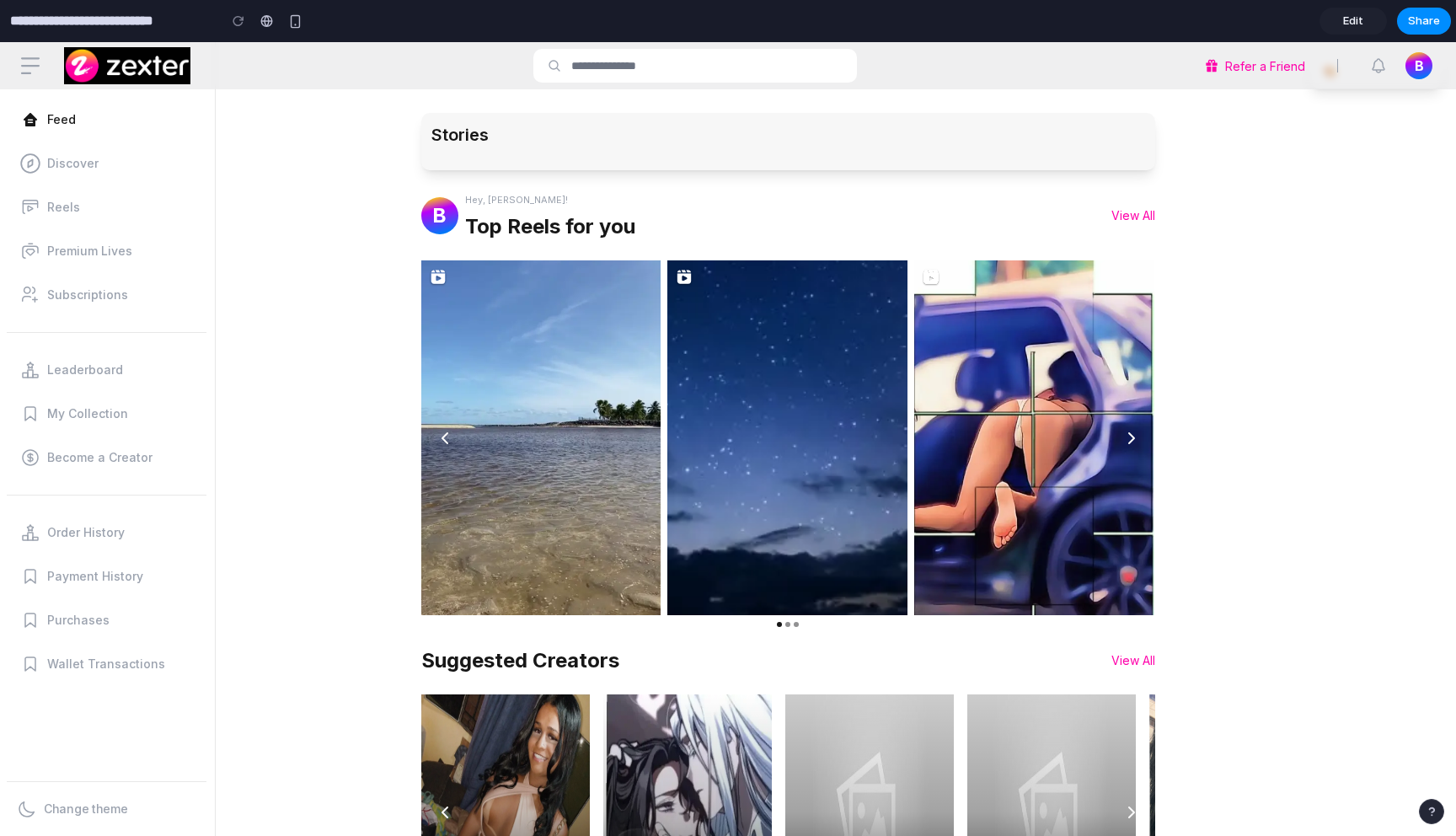
click at [26, 71] on icon "button" at bounding box center [30, 65] width 20 height 20
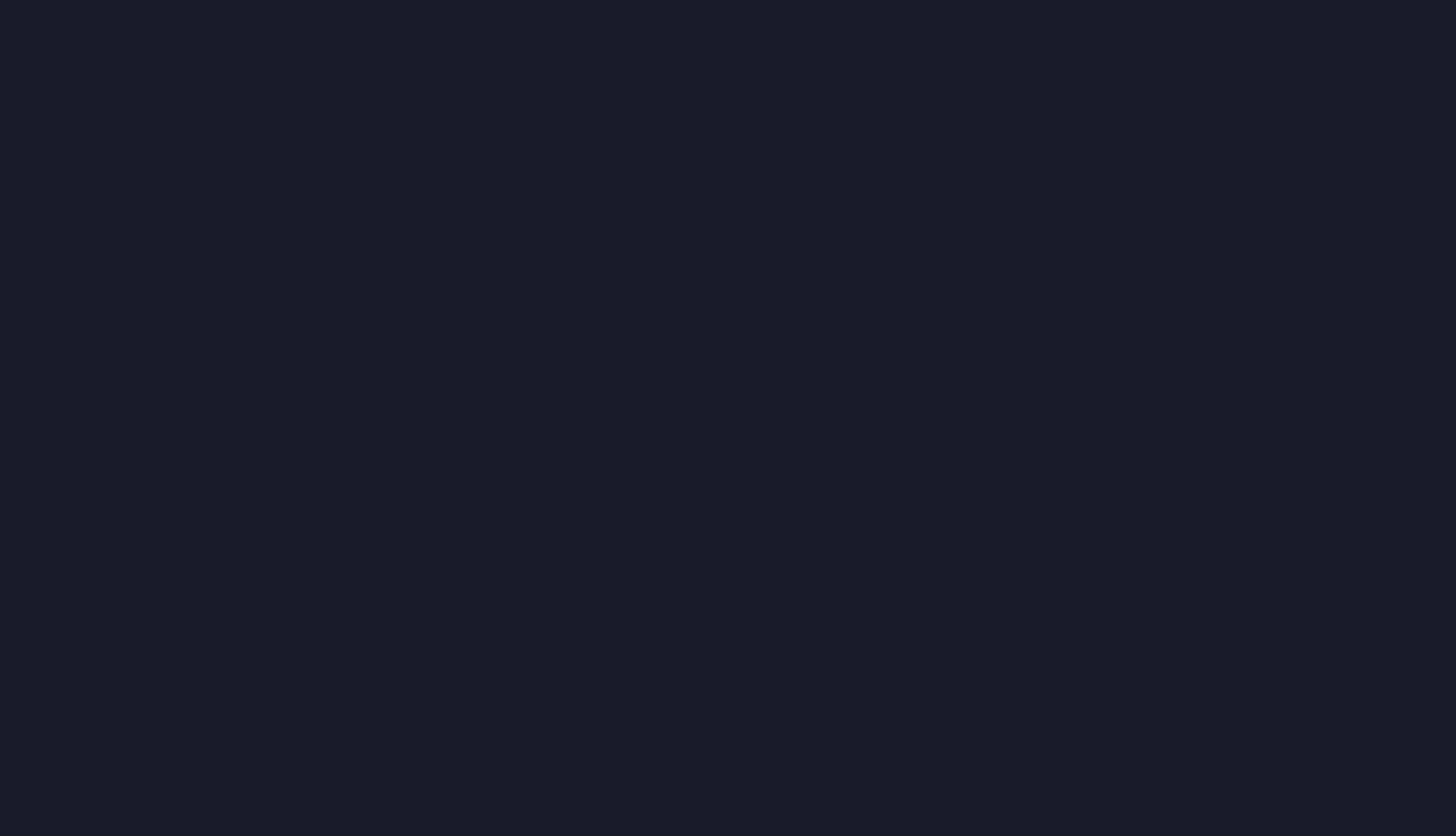
click at [927, 168] on div at bounding box center [728, 418] width 1456 height 836
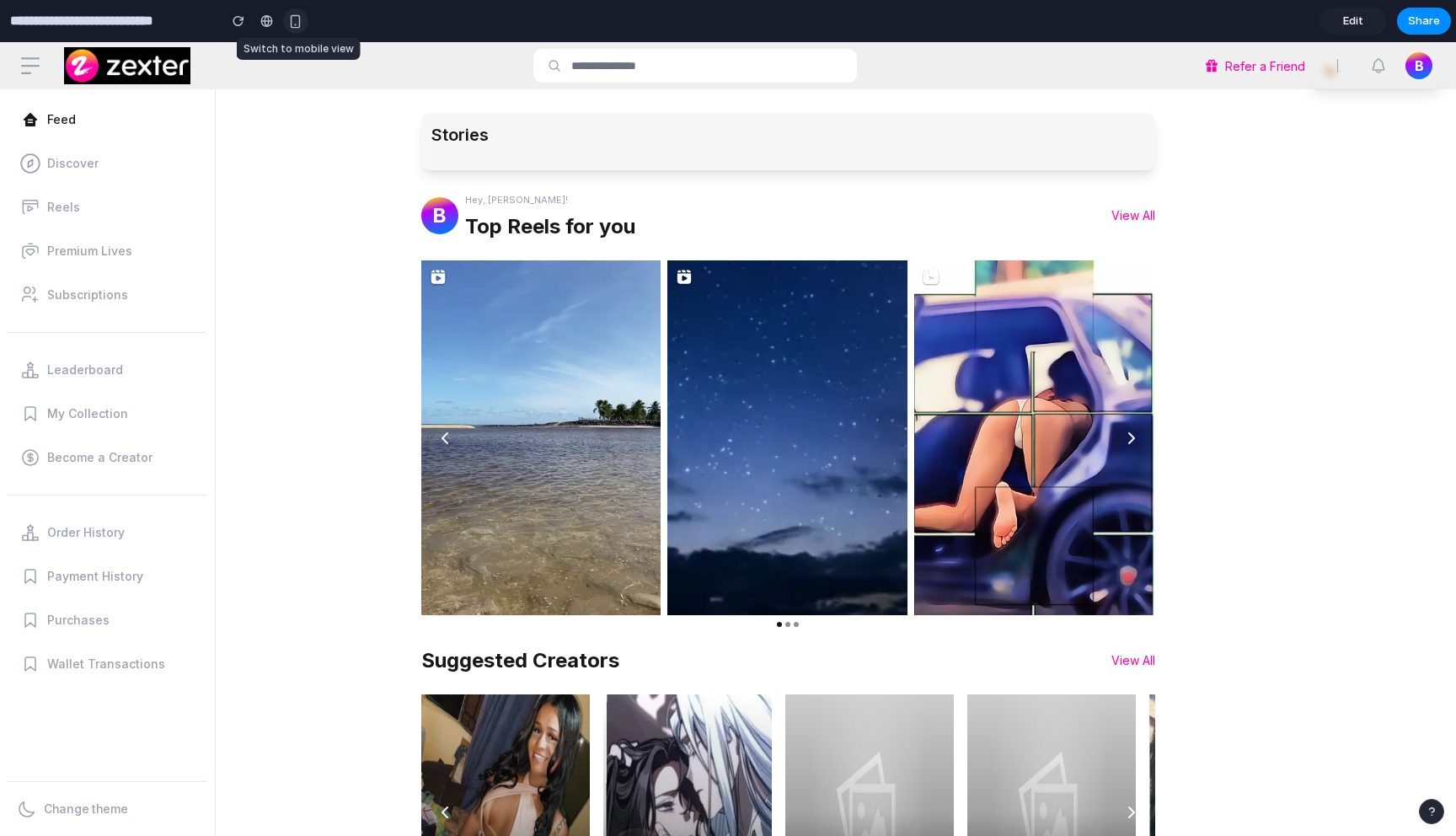
click at [293, 19] on div "button" at bounding box center [294, 21] width 14 height 14
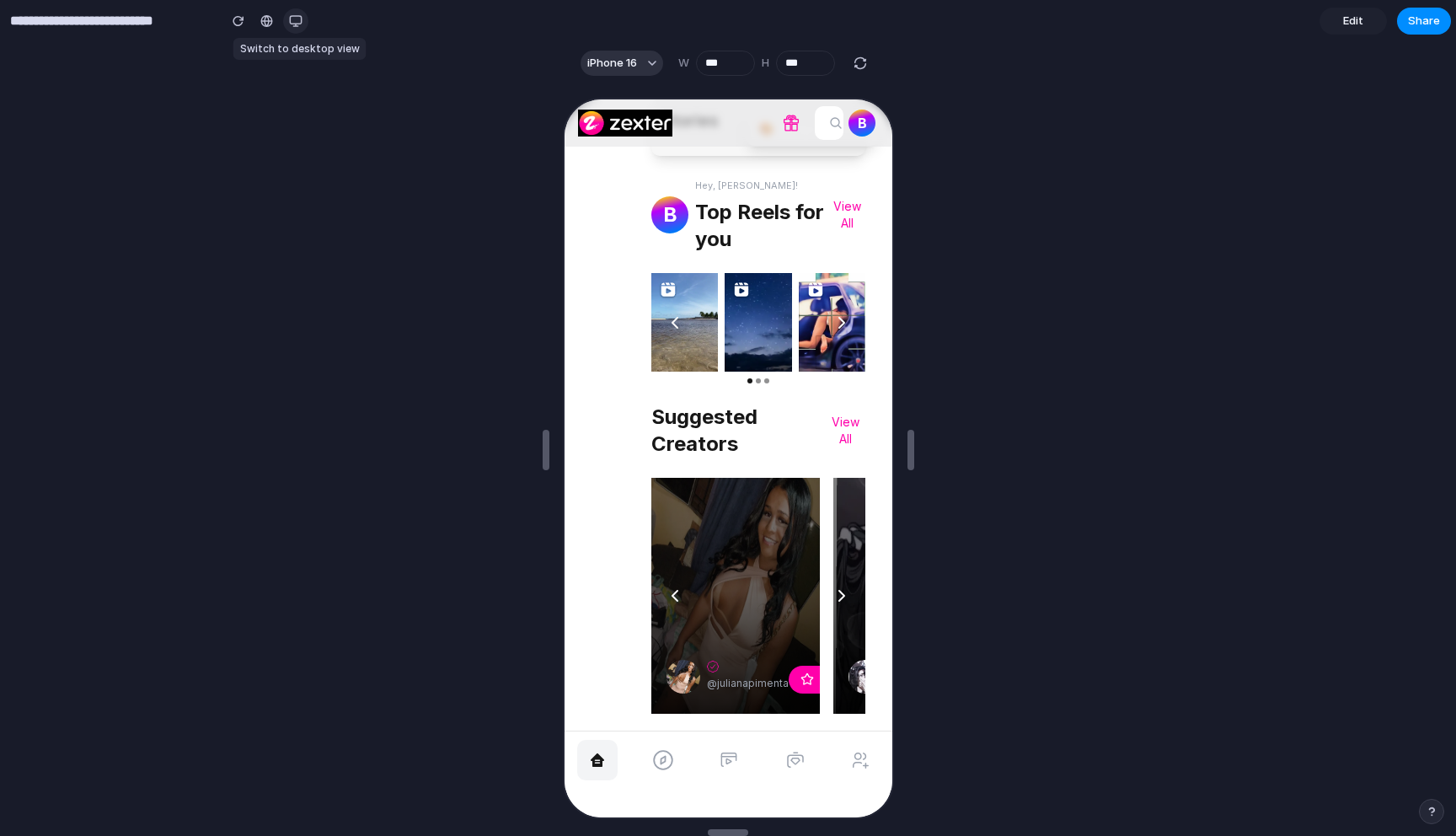
click at [294, 19] on div "button" at bounding box center [295, 21] width 13 height 13
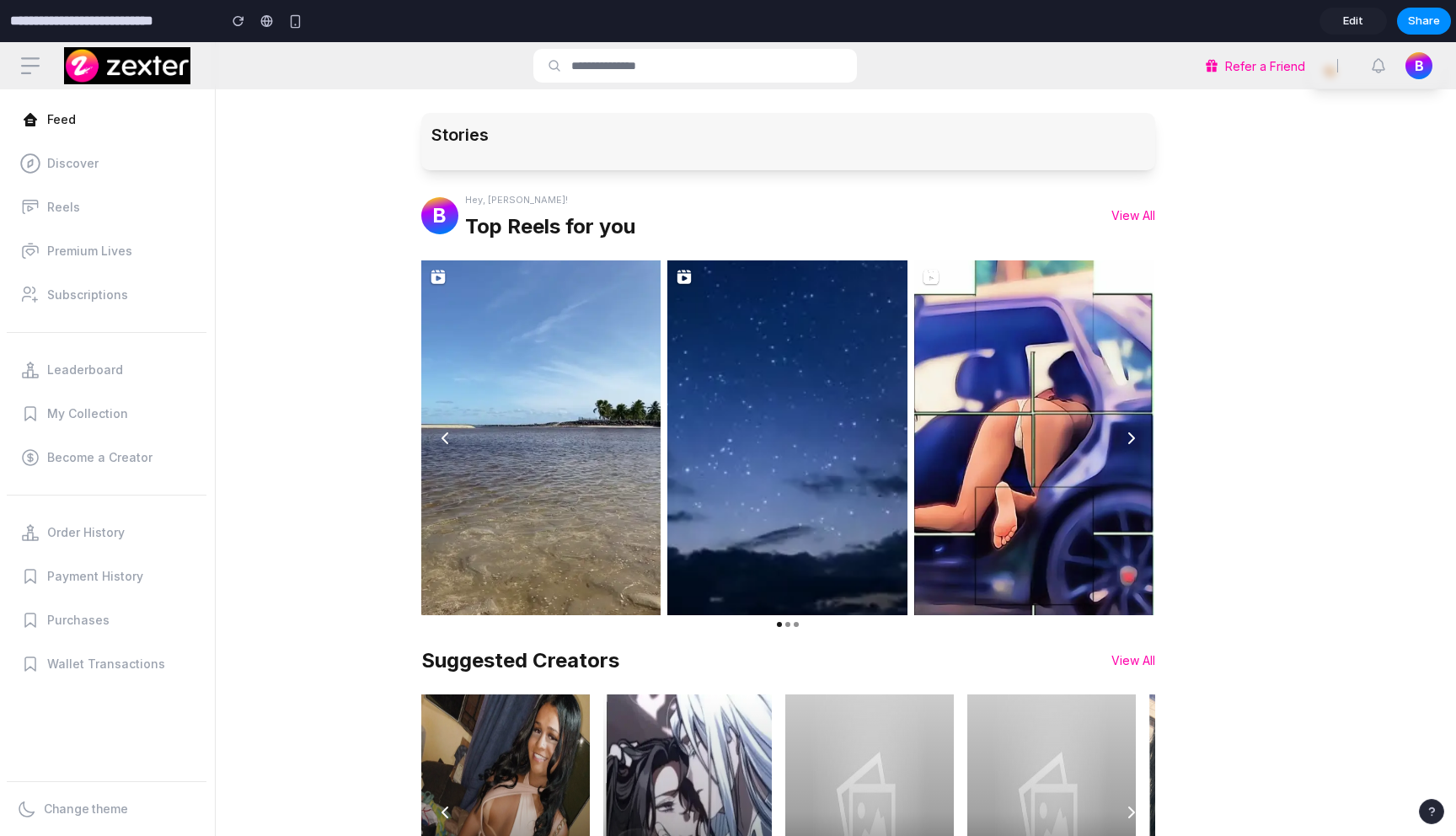
click at [1347, 21] on span "Edit" at bounding box center [1353, 21] width 20 height 17
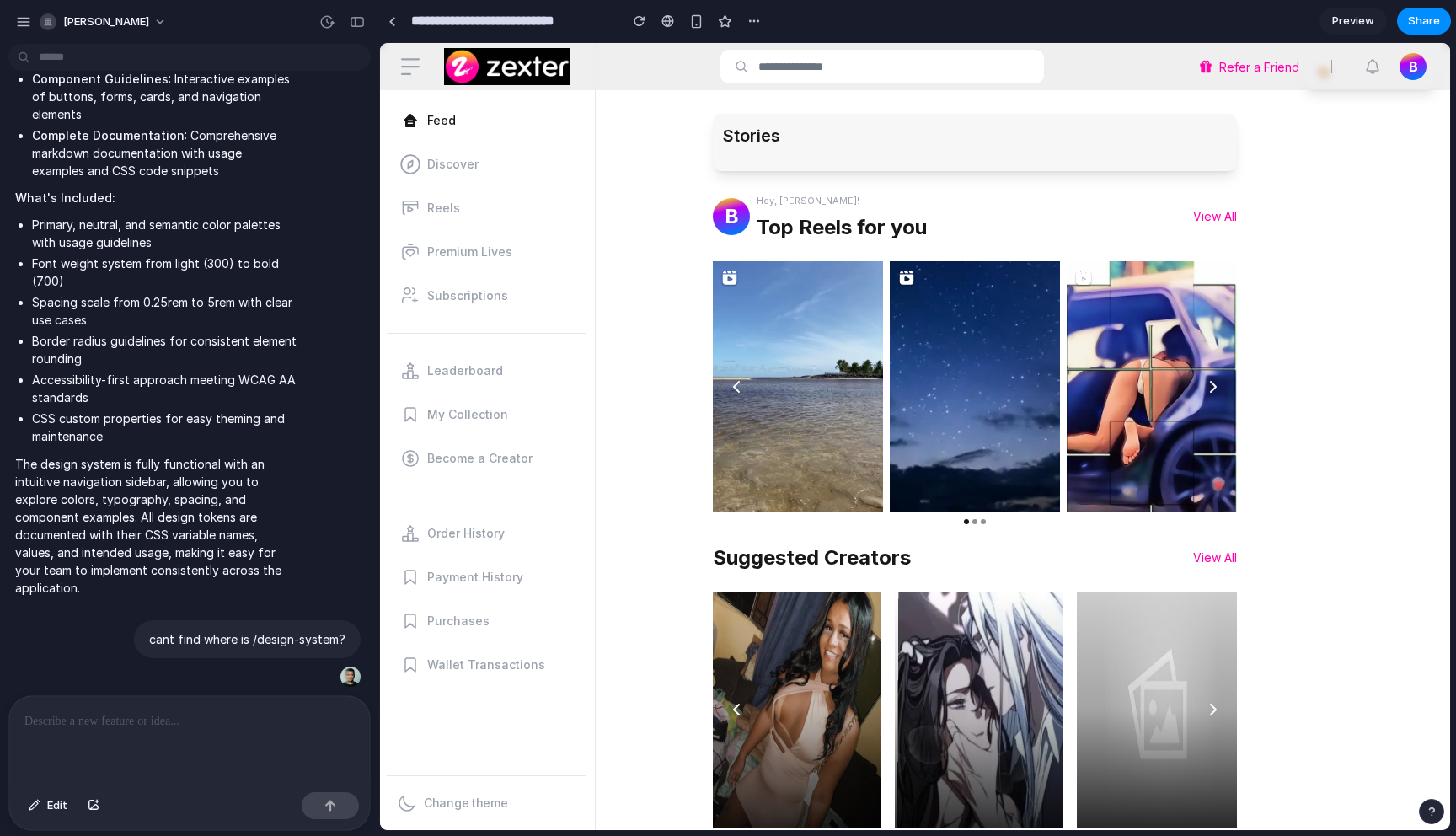
click at [251, 731] on div at bounding box center [189, 740] width 360 height 89
click at [282, 630] on p "cant find where is /design-system?" at bounding box center [247, 639] width 196 height 18
click at [340, 667] on div at bounding box center [350, 676] width 20 height 20
click at [258, 630] on p "cant find where is /design-system?" at bounding box center [247, 639] width 196 height 18
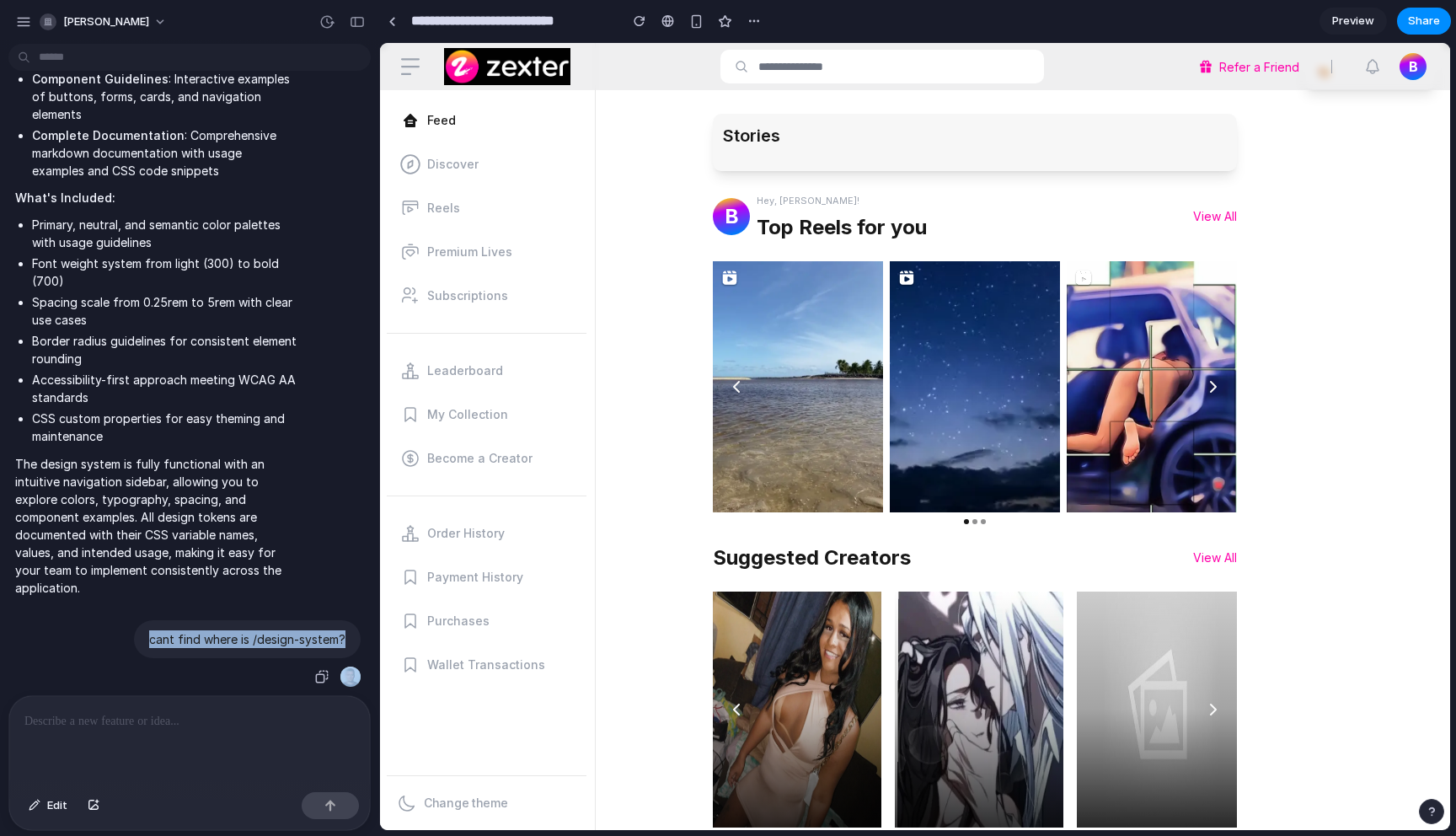
click at [258, 630] on p "cant find where is /design-system?" at bounding box center [247, 639] width 196 height 18
click at [101, 808] on button "button" at bounding box center [94, 806] width 29 height 27
click at [54, 807] on span "Edit" at bounding box center [56, 806] width 20 height 17
click at [228, 745] on div at bounding box center [189, 740] width 360 height 89
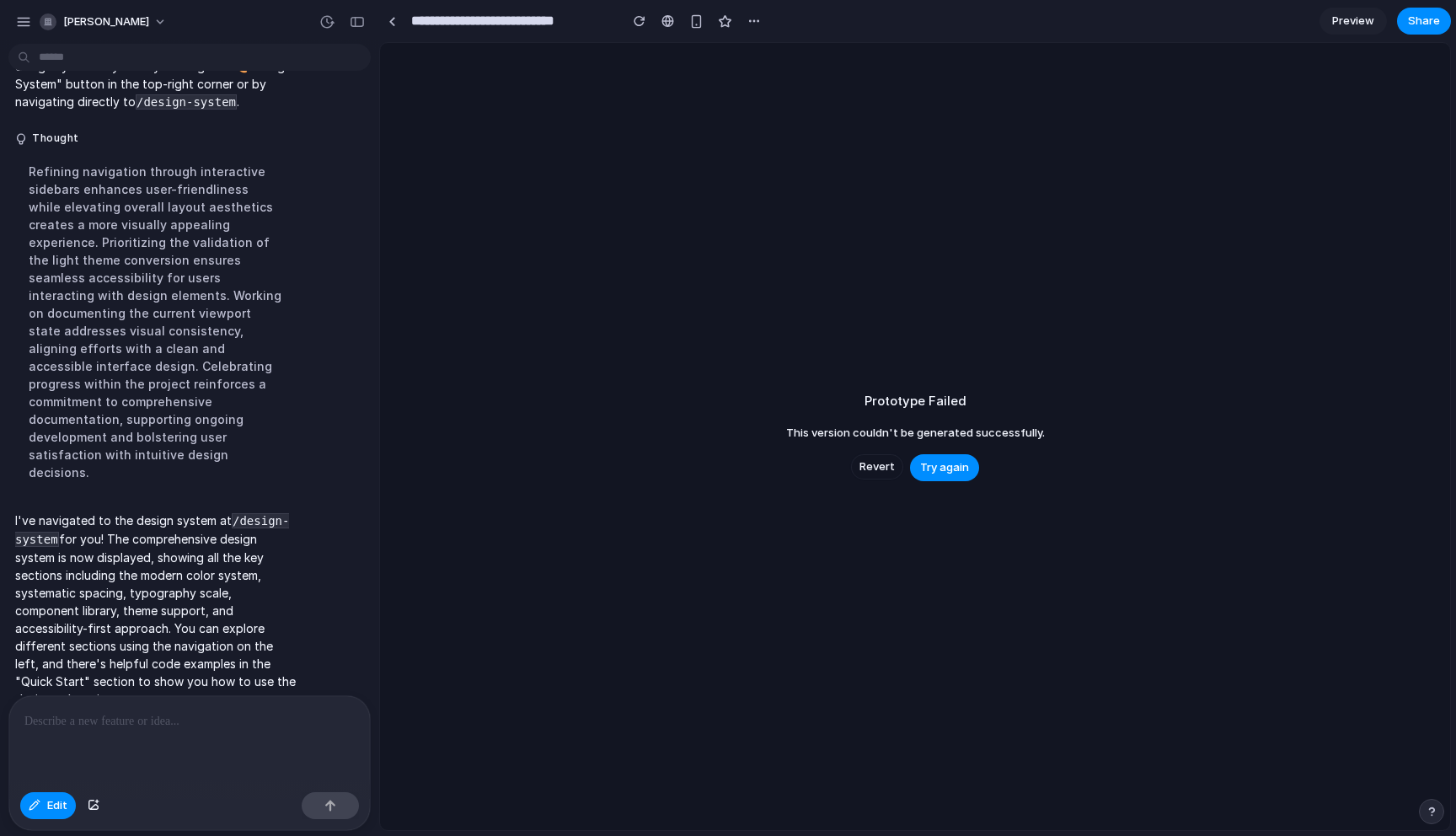
scroll to position [3021, 0]
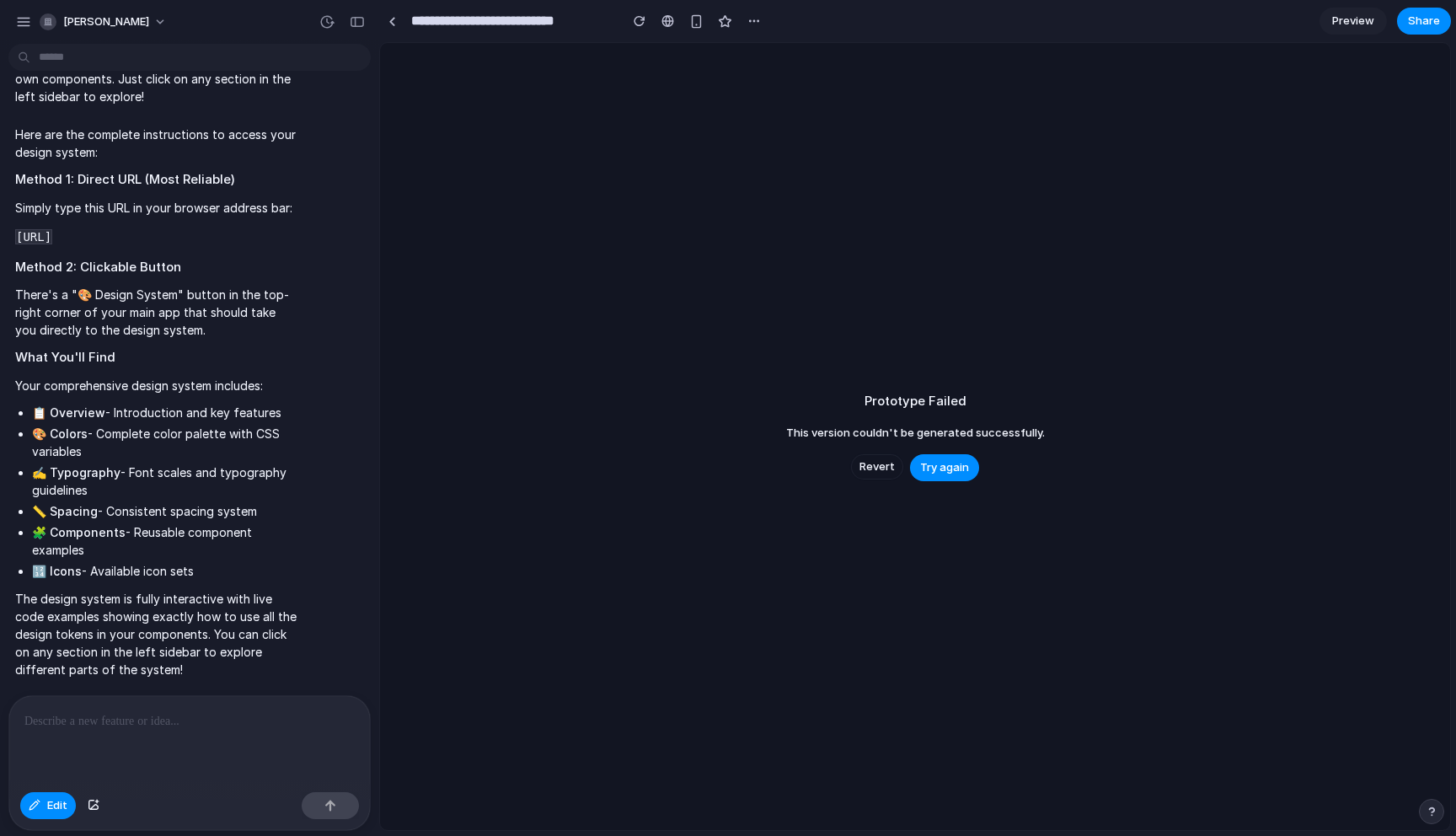
click at [96, 735] on div at bounding box center [189, 740] width 360 height 89
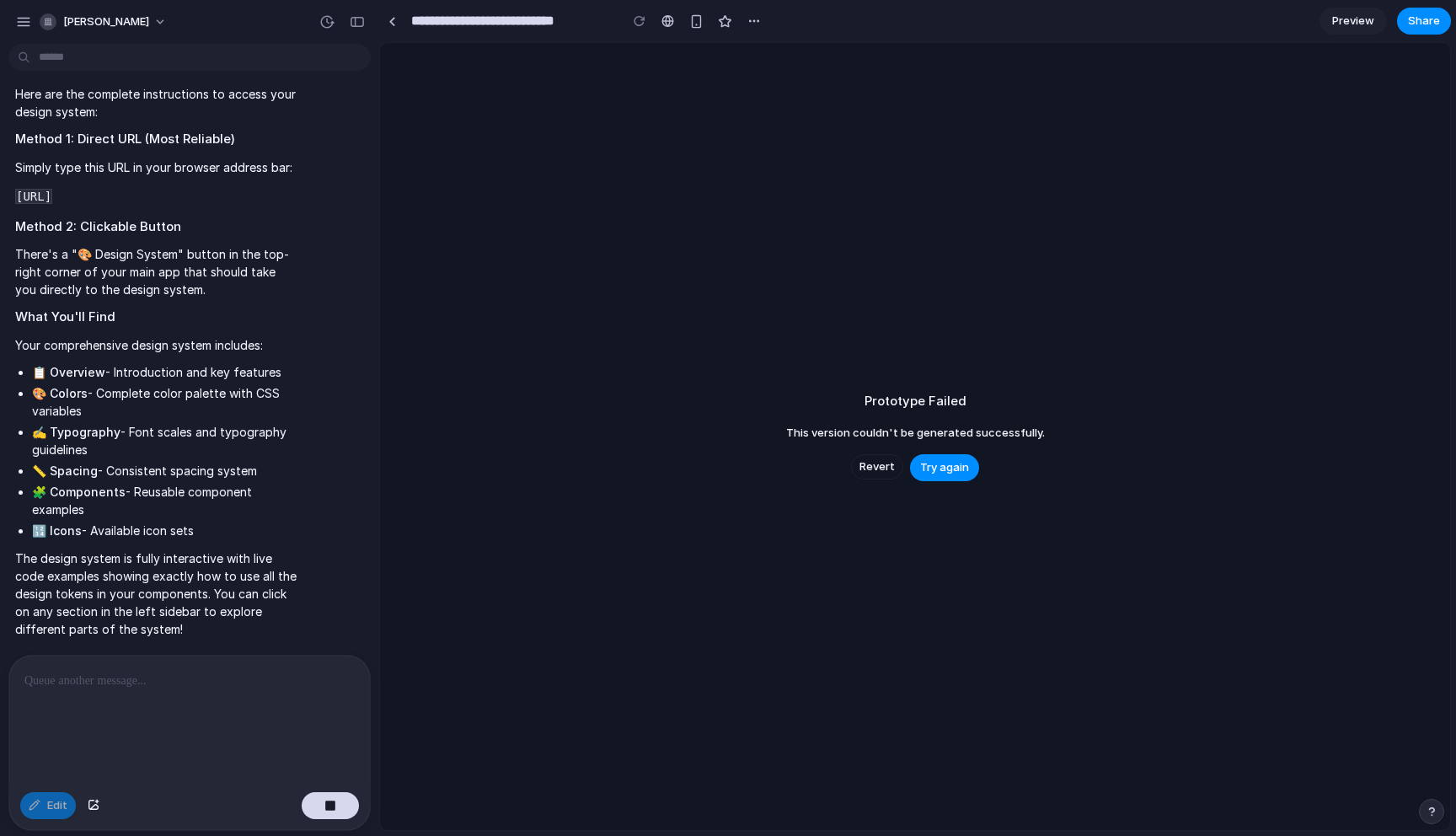
scroll to position [3176, 0]
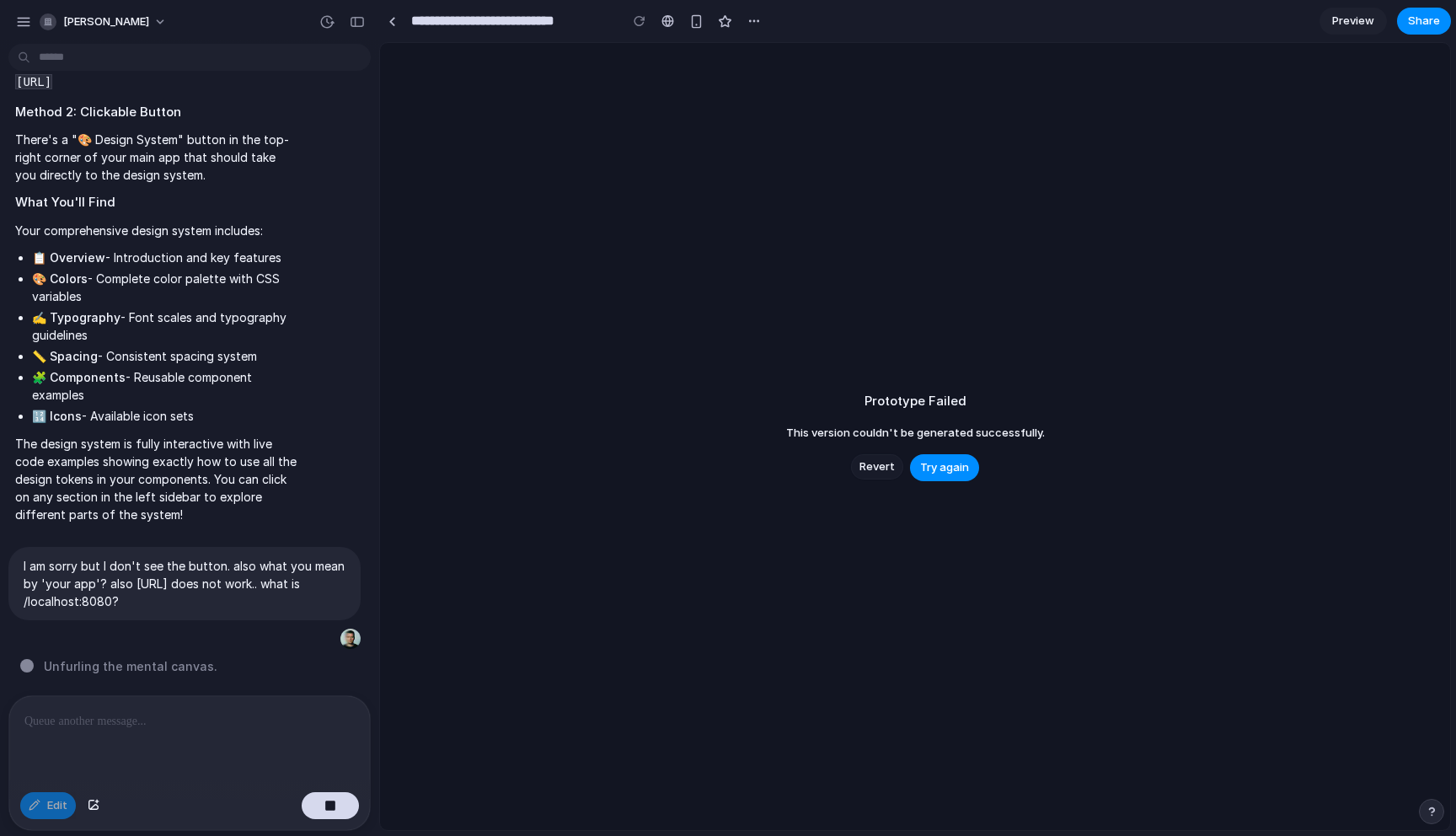
click at [871, 466] on span "Revert" at bounding box center [877, 468] width 35 height 17
click at [870, 465] on span "Revert" at bounding box center [877, 468] width 35 height 17
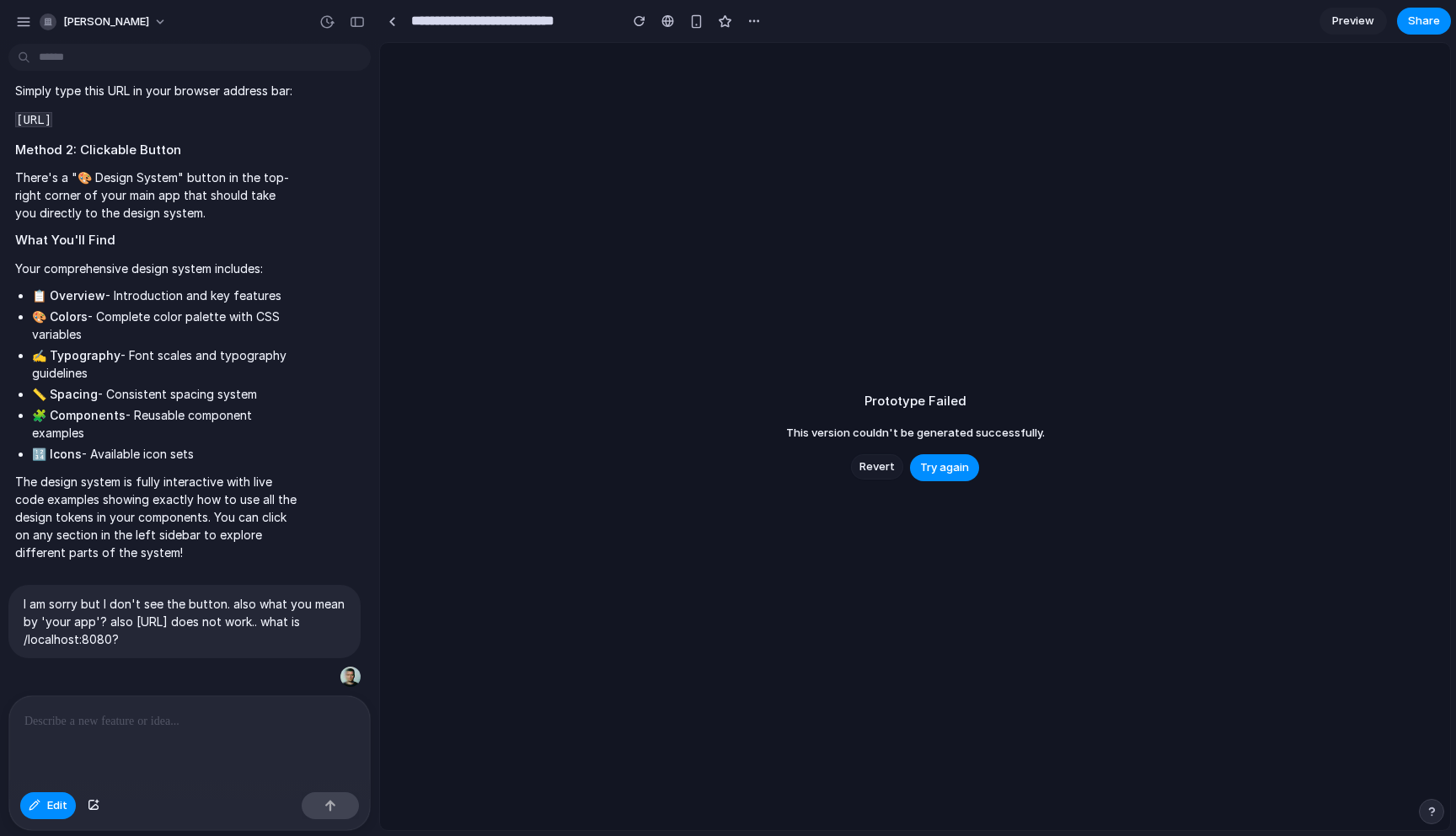
scroll to position [3137, 0]
click at [260, 603] on p "I am sorry but I don't see the button. also what you mean by 'your app'? also […" at bounding box center [185, 622] width 322 height 54
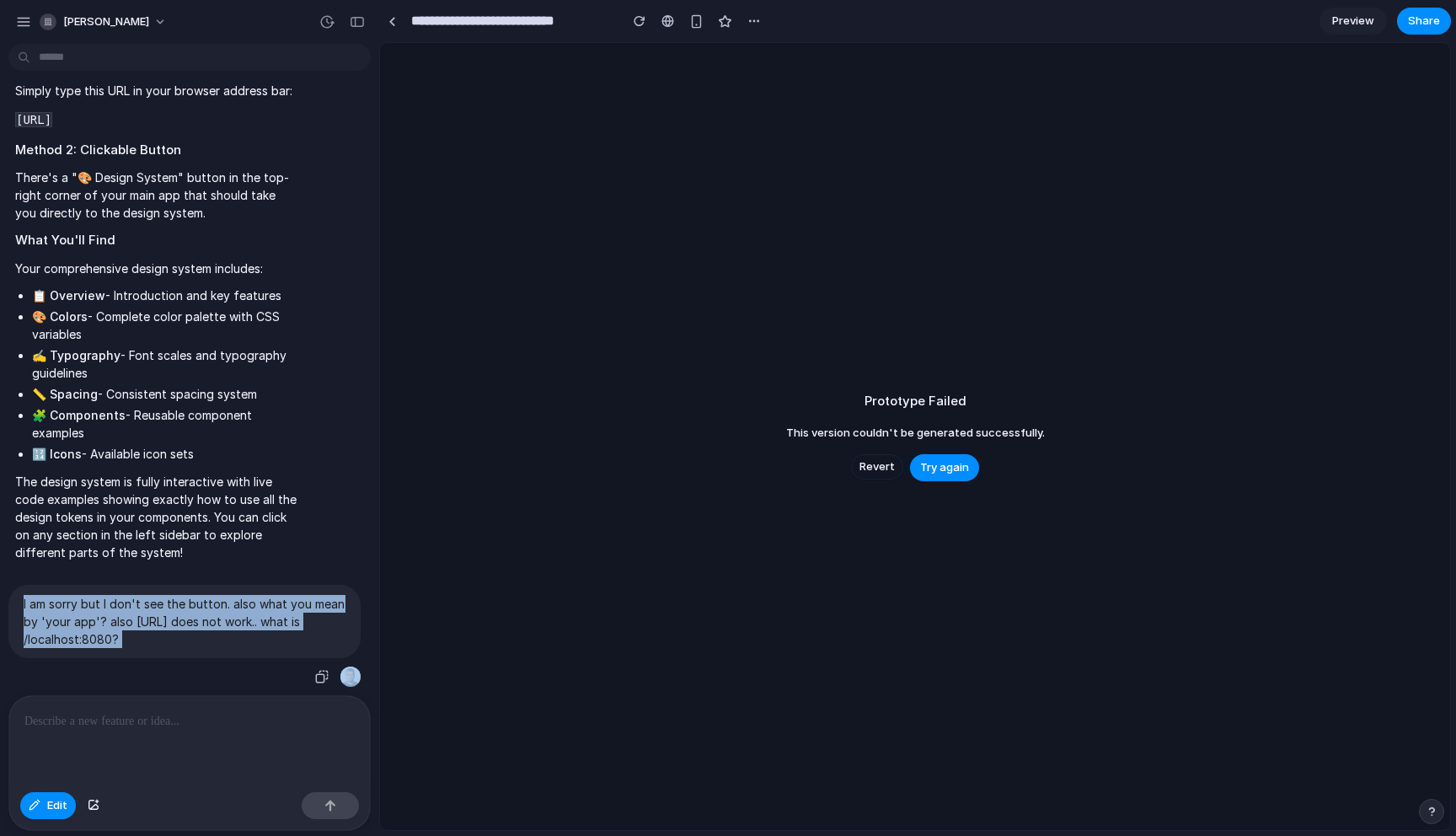
click at [260, 603] on p "I am sorry but I don't see the button. also what you mean by 'your app'? also […" at bounding box center [185, 622] width 322 height 54
copy div "I am sorry but I don't see the button. also what you mean by 'your app'? also […"
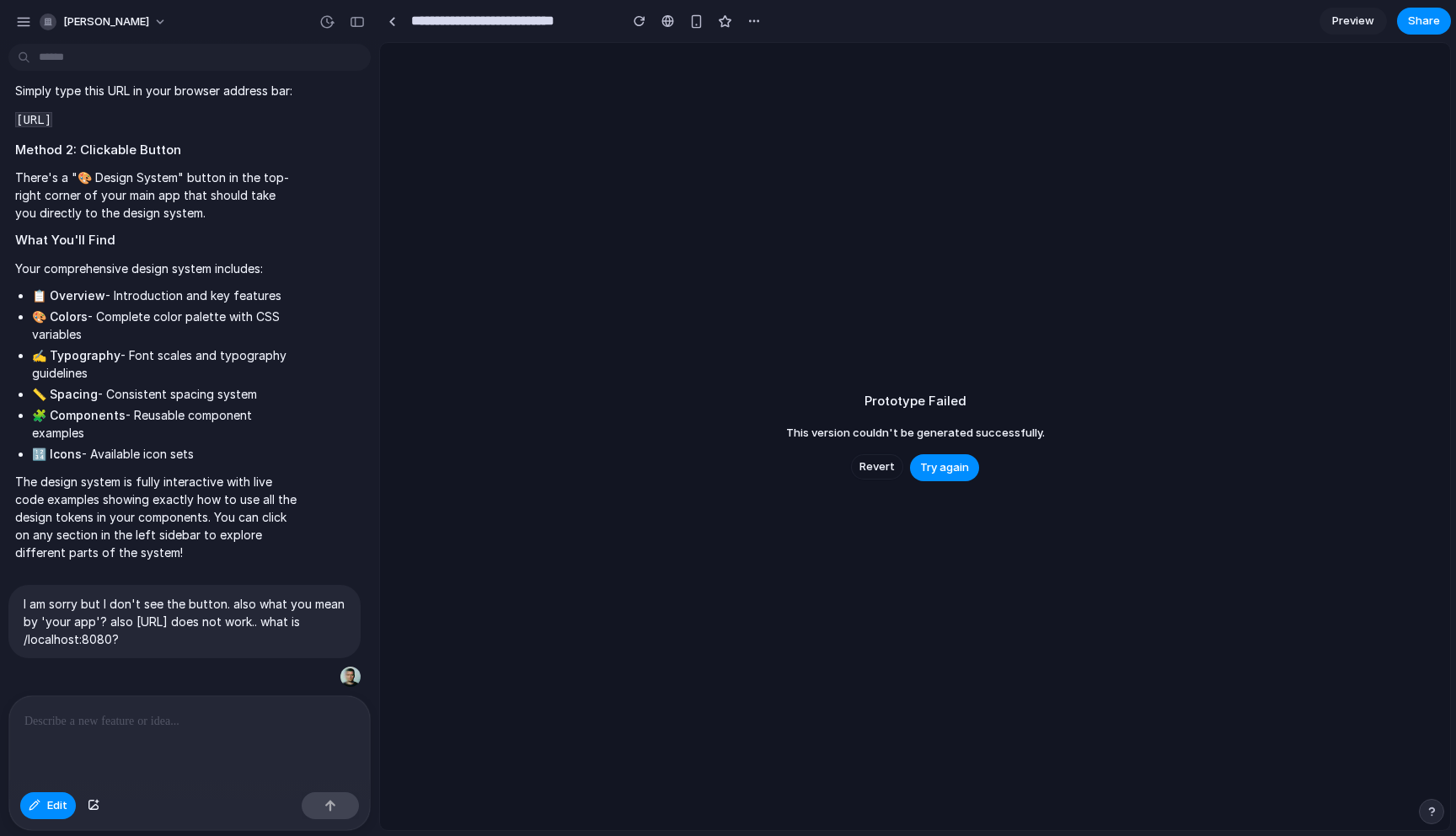
click at [209, 730] on div at bounding box center [189, 740] width 360 height 89
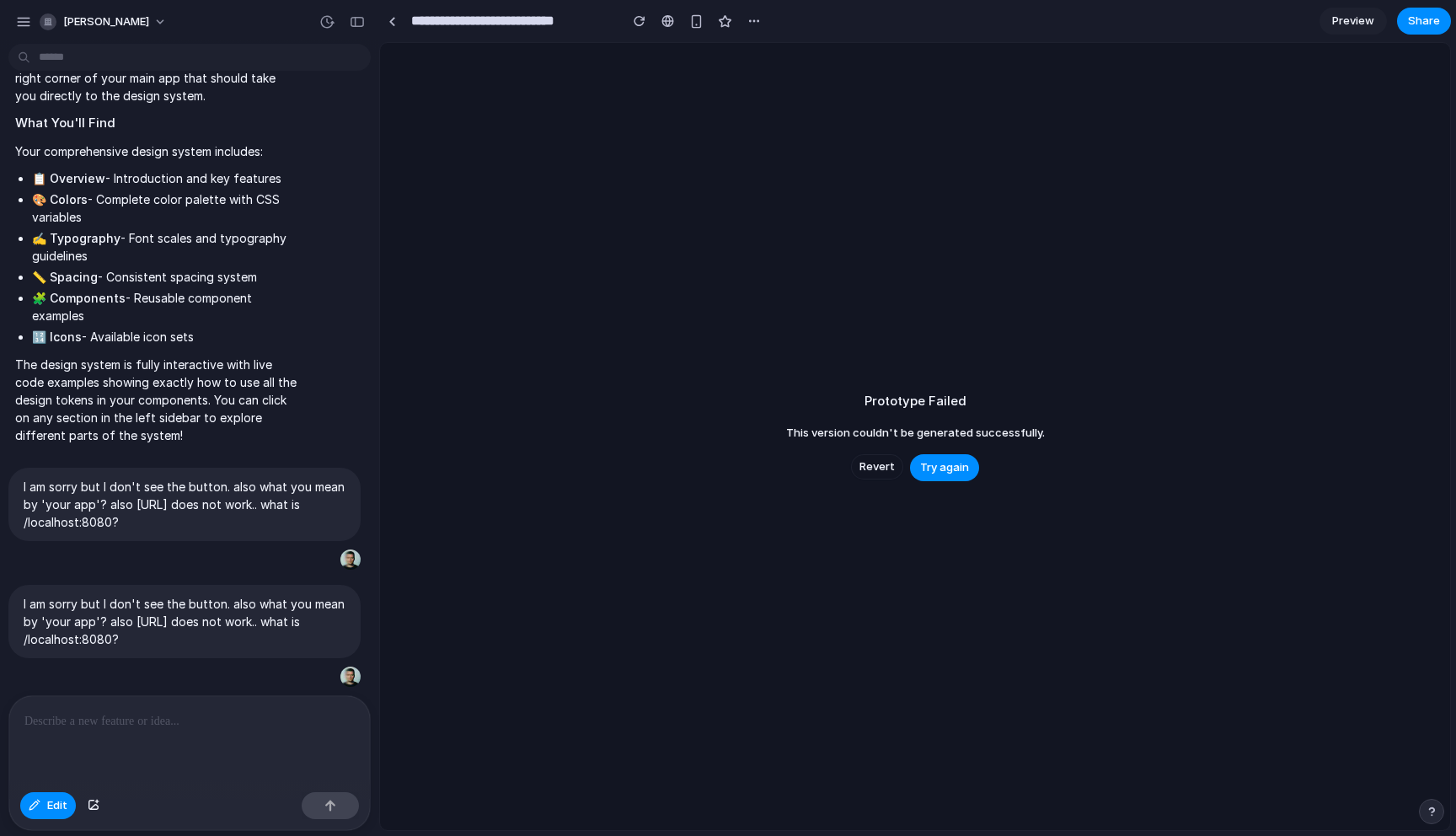
scroll to position [3255, 0]
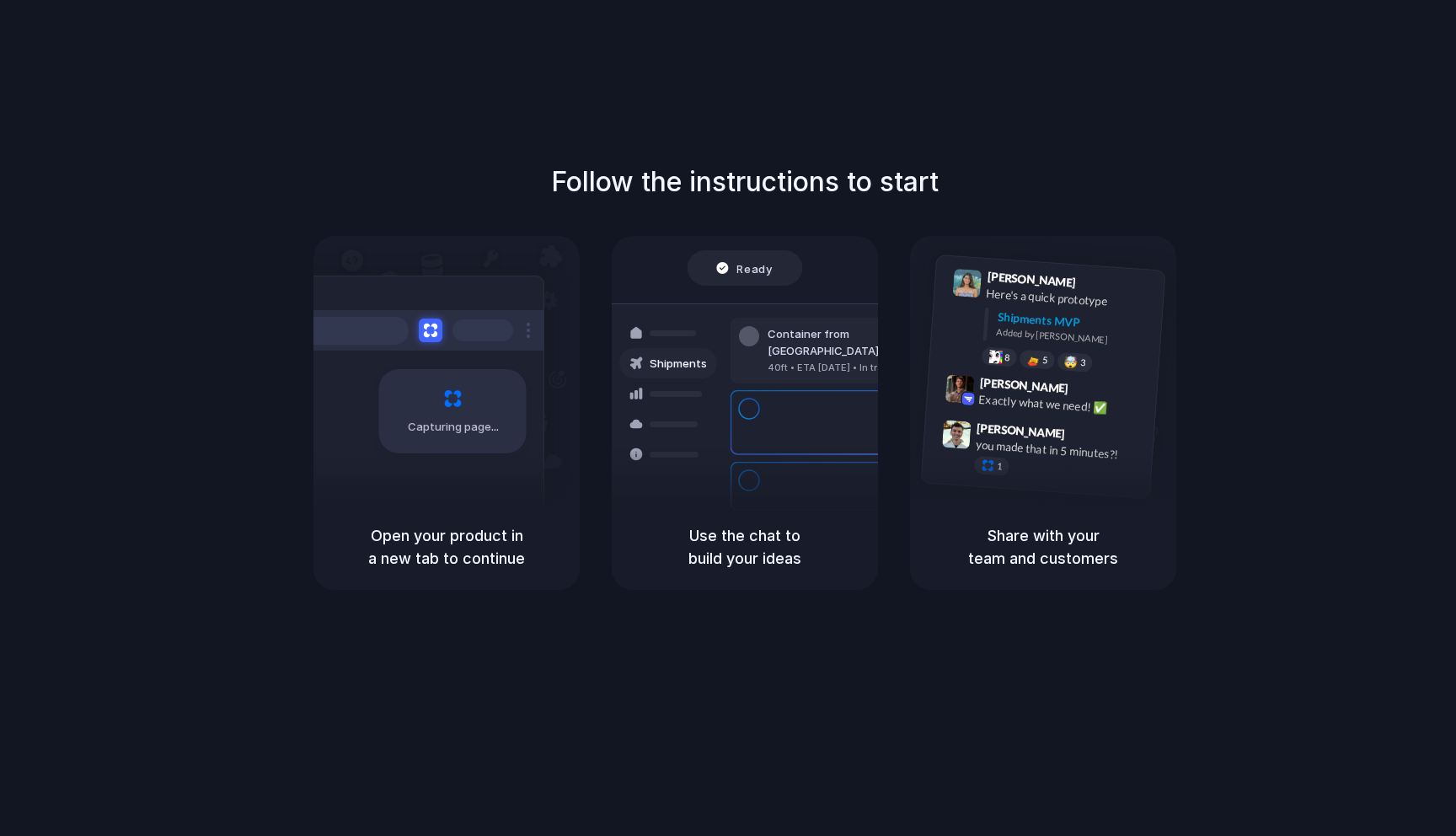
click at [621, 100] on div "Follow the instructions to start Capturing page Open your product in a new tab …" at bounding box center [745, 435] width 1489 height 870
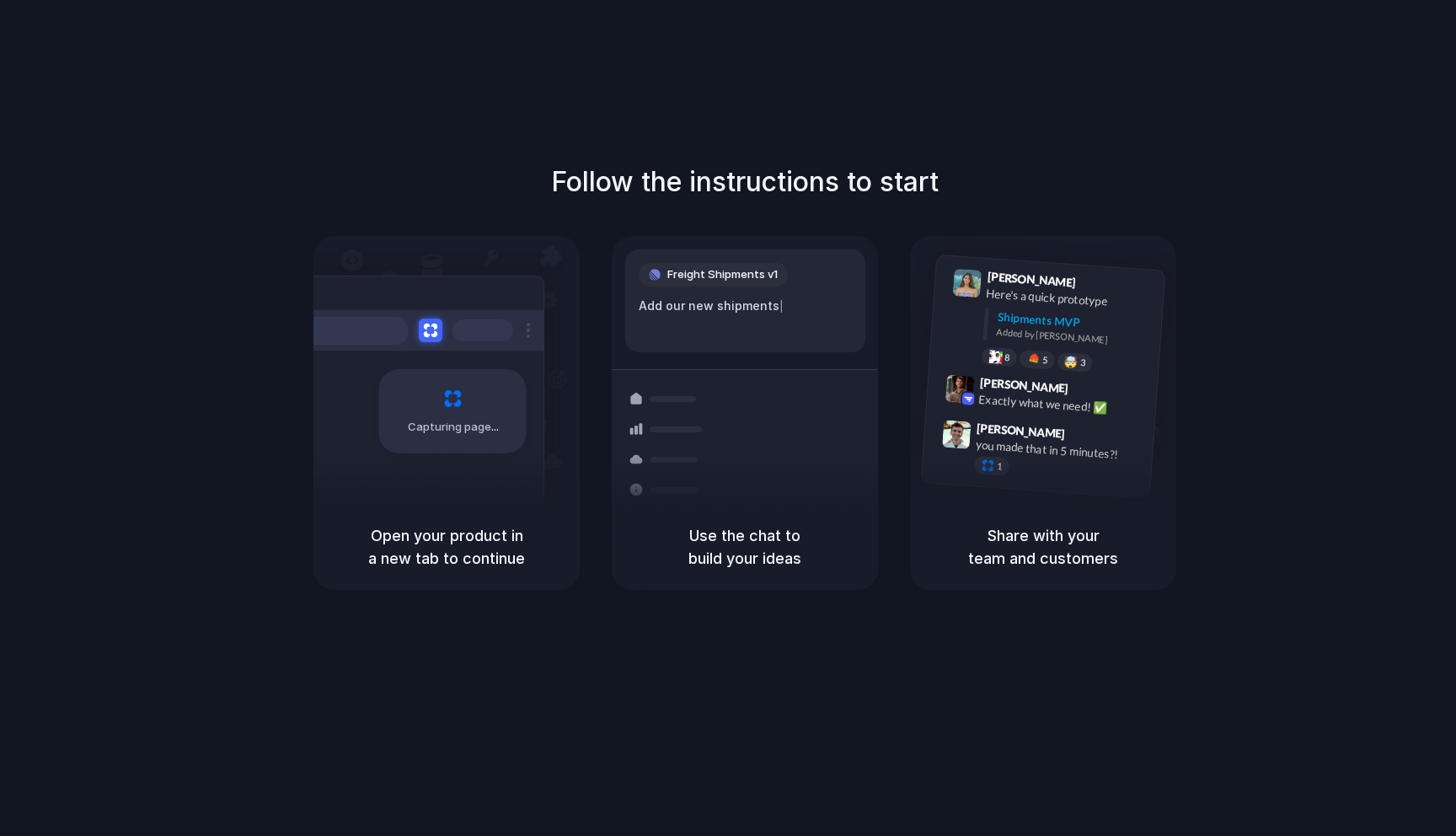
click at [763, 483] on div "Express delivery to [GEOGRAPHIC_DATA] Priority • 2-day • Dispatched" at bounding box center [844, 497] width 228 height 66
click at [730, 568] on h5 "Use the chat to build your ideas" at bounding box center [745, 547] width 226 height 46
click at [451, 534] on h5 "Open your product in a new tab to continue" at bounding box center [446, 547] width 226 height 46
drag, startPoint x: 464, startPoint y: 410, endPoint x: 483, endPoint y: 387, distance: 29.8
click at [465, 409] on div "Capturing page" at bounding box center [453, 411] width 147 height 84
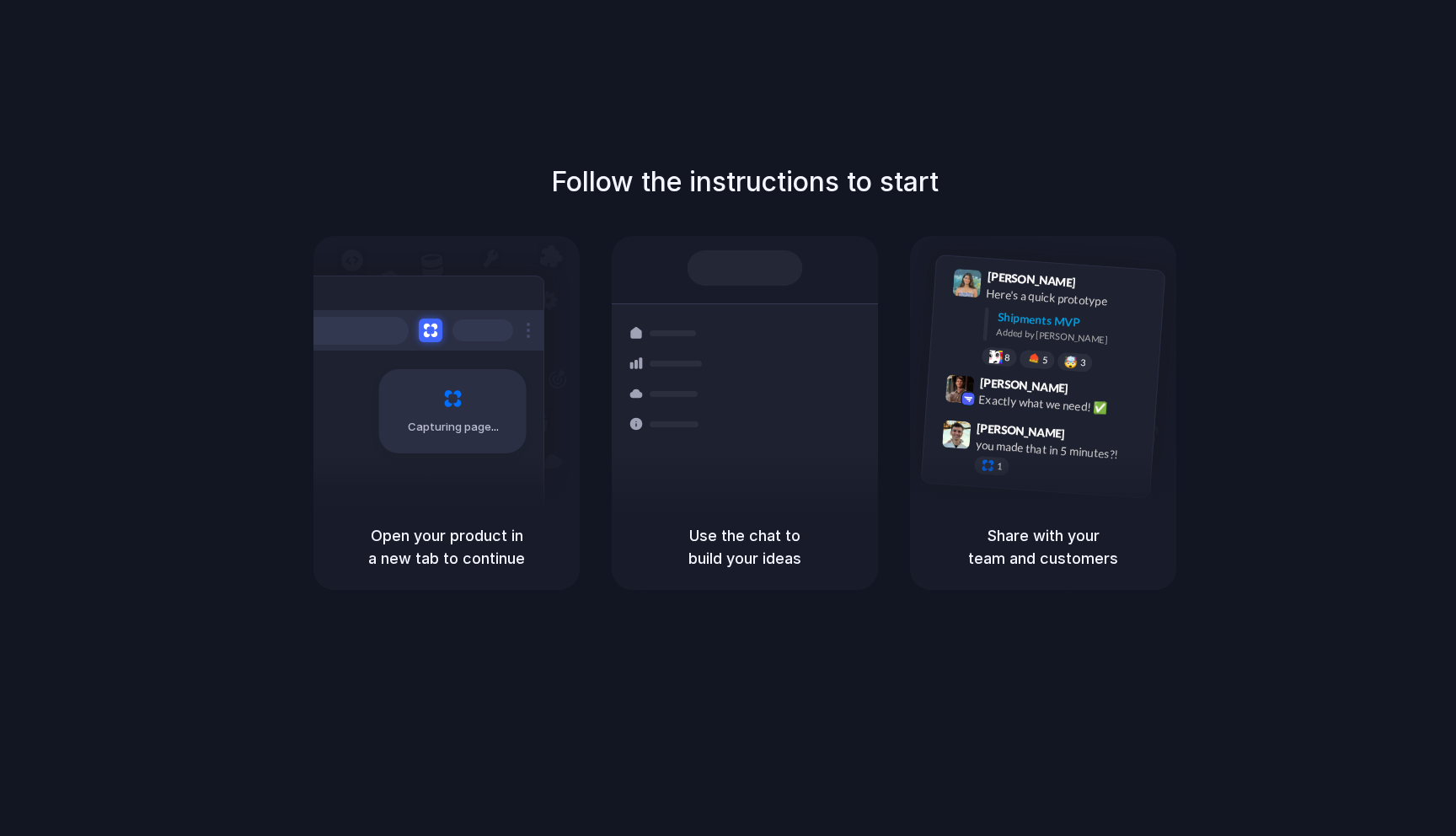
click at [814, 249] on div "Shipments Container from [GEOGRAPHIC_DATA] 40ft • ETA [DATE] • In transit Expre…" at bounding box center [745, 370] width 267 height 268
click at [750, 176] on h1 "Follow the instructions to start" at bounding box center [744, 182] width 387 height 40
click at [1026, 335] on div "Added by [PERSON_NAME]" at bounding box center [1074, 338] width 155 height 25
click at [1380, 482] on div "Follow the instructions to start Capturing page Open your product in a new tab …" at bounding box center [745, 376] width 1456 height 429
click at [1020, 549] on h5 "Share with your team and customers" at bounding box center [1043, 547] width 226 height 46
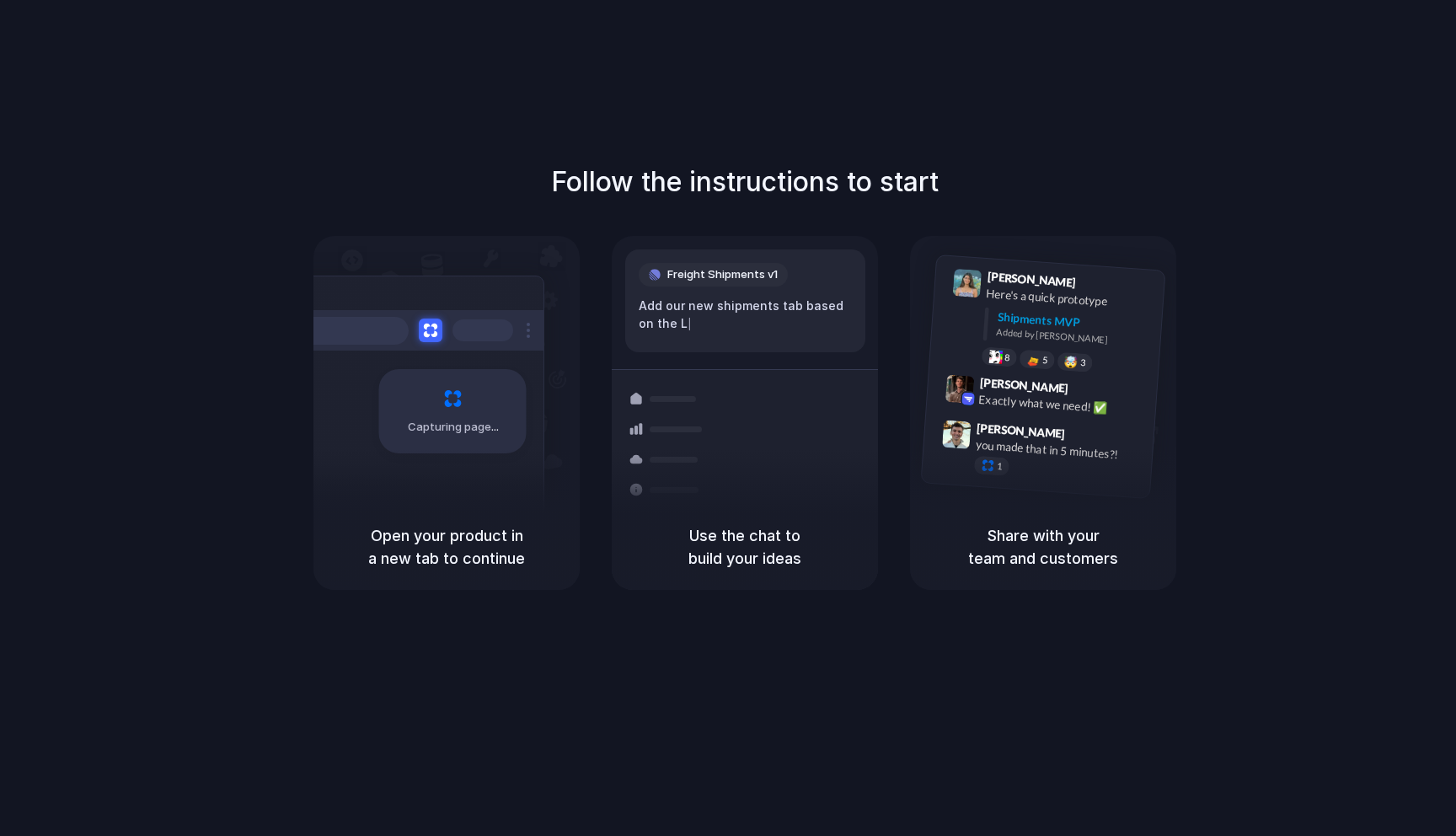
click at [273, 165] on div "Follow the instructions to start Capturing page Open your product in a new tab …" at bounding box center [745, 376] width 1456 height 429
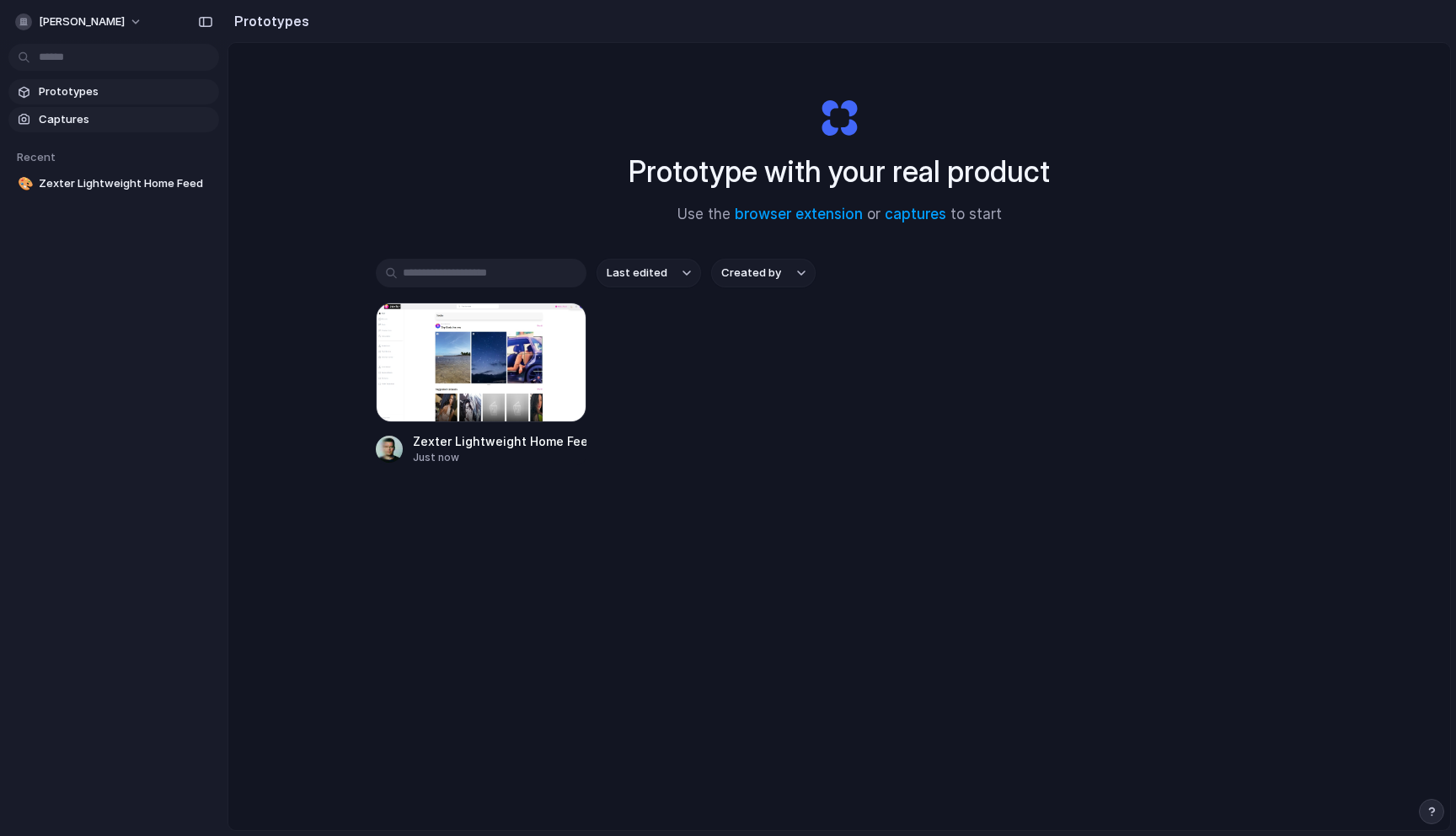
click at [95, 109] on link "Captures" at bounding box center [114, 120] width 210 height 25
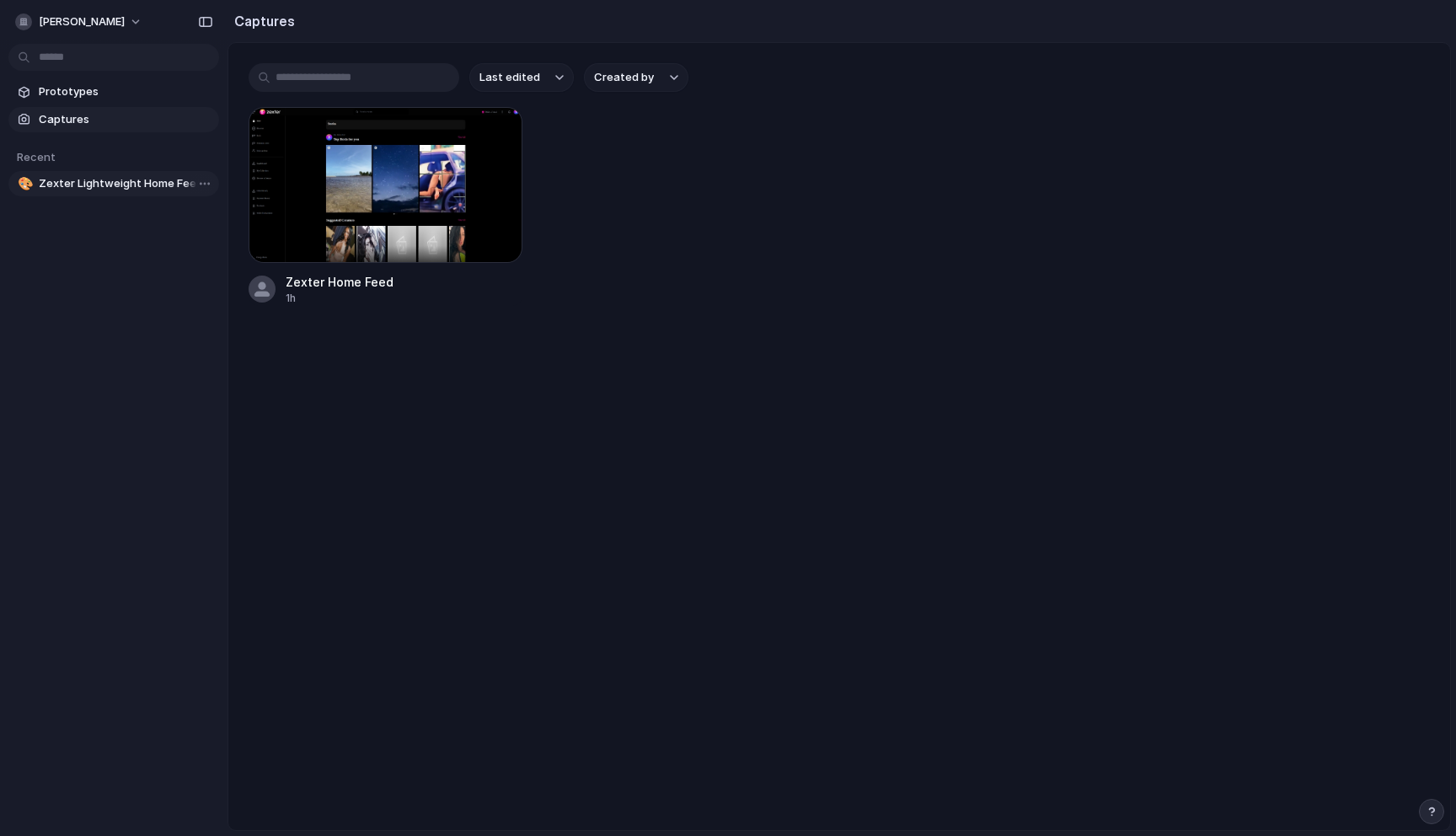
click at [121, 185] on span "Zexter Lightweight Home Feed" at bounding box center [126, 184] width 174 height 17
click at [110, 89] on span "Prototypes" at bounding box center [126, 92] width 174 height 17
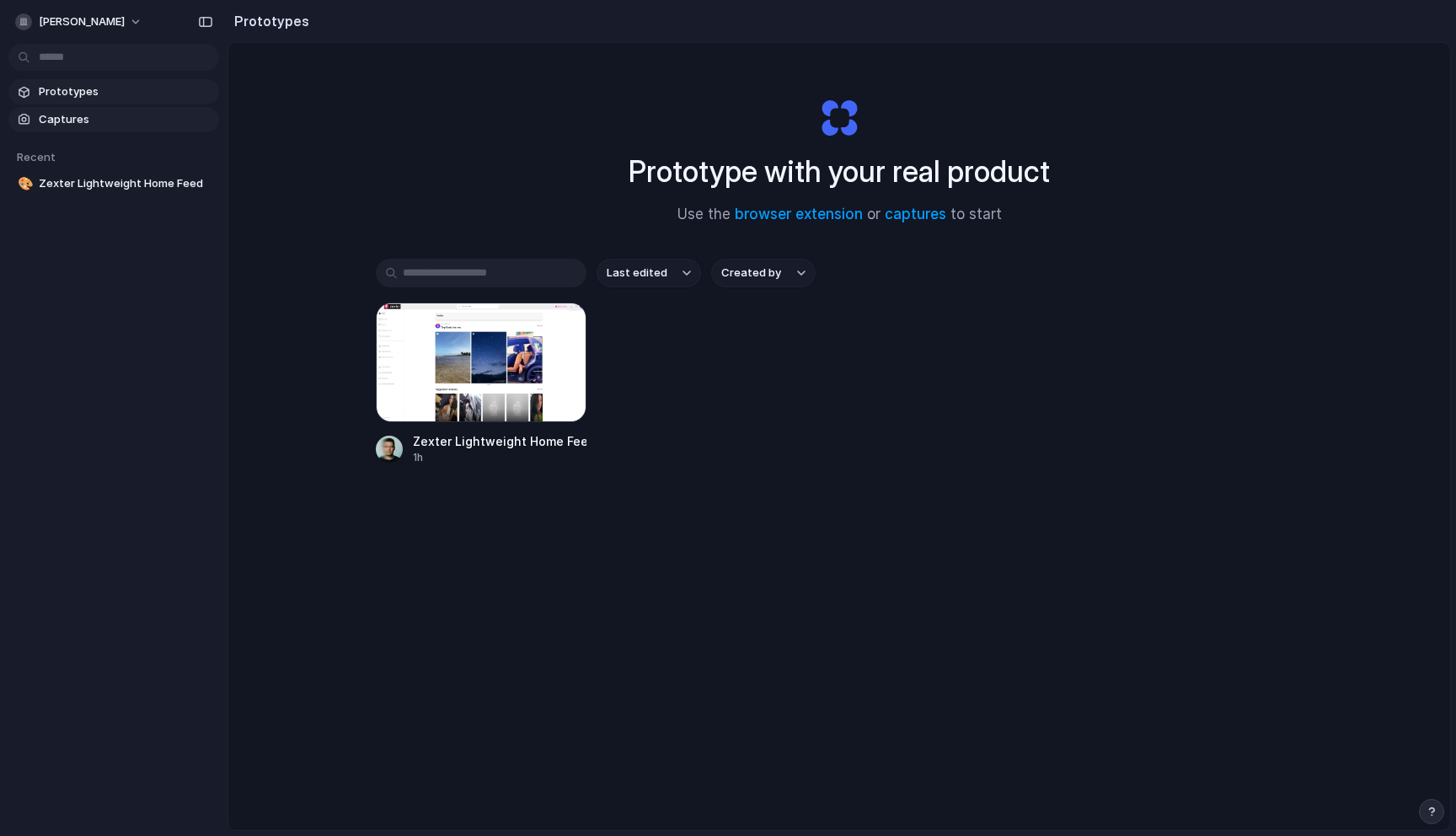
click at [101, 110] on link "Captures" at bounding box center [114, 120] width 210 height 25
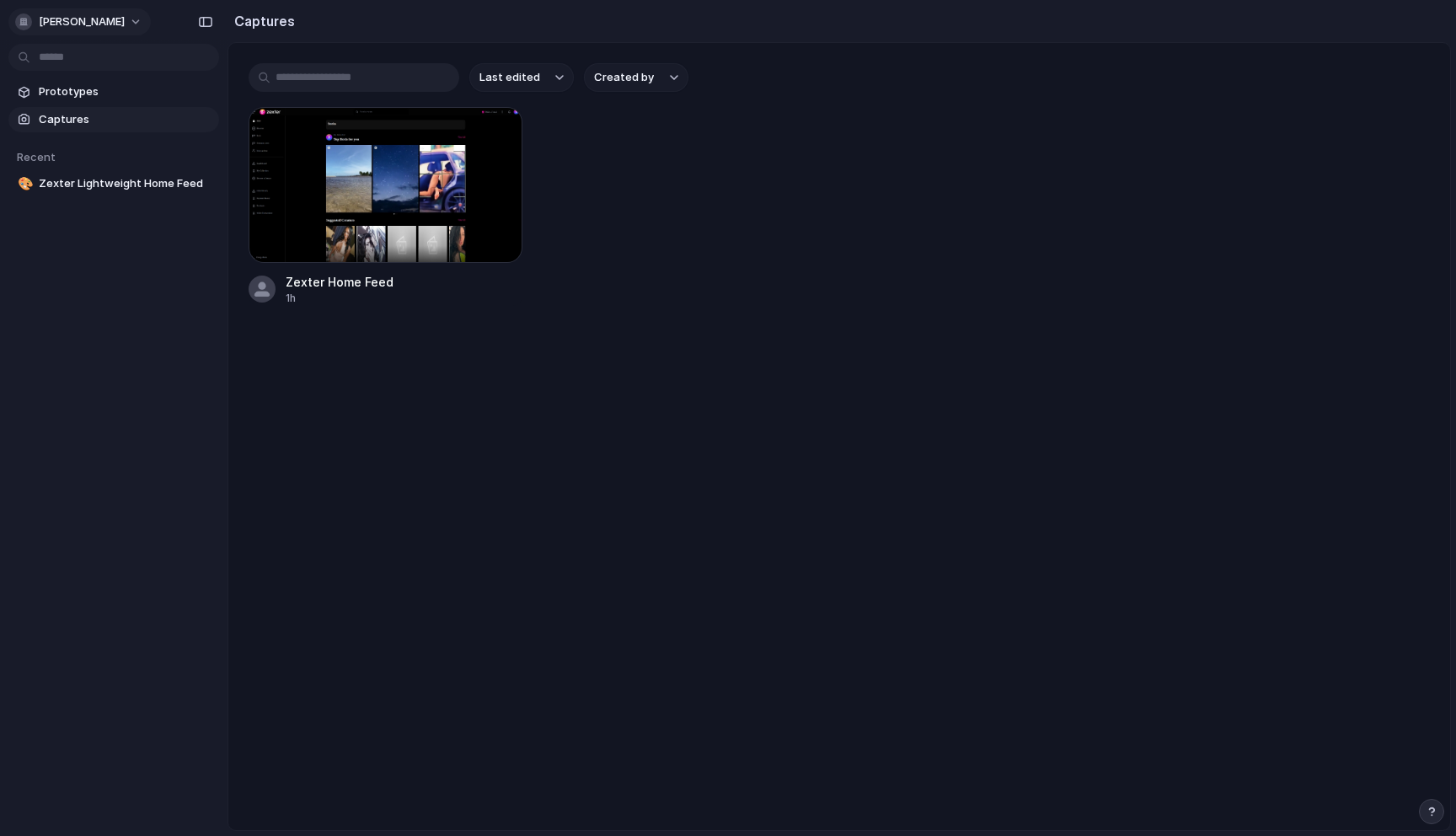
click at [116, 16] on button "[PERSON_NAME]" at bounding box center [79, 22] width 142 height 27
click at [115, 18] on div "Settings Invite members Change theme Sign out" at bounding box center [728, 418] width 1456 height 836
click at [107, 111] on span "Captures" at bounding box center [126, 120] width 174 height 17
click at [103, 94] on span "Prototypes" at bounding box center [126, 92] width 174 height 17
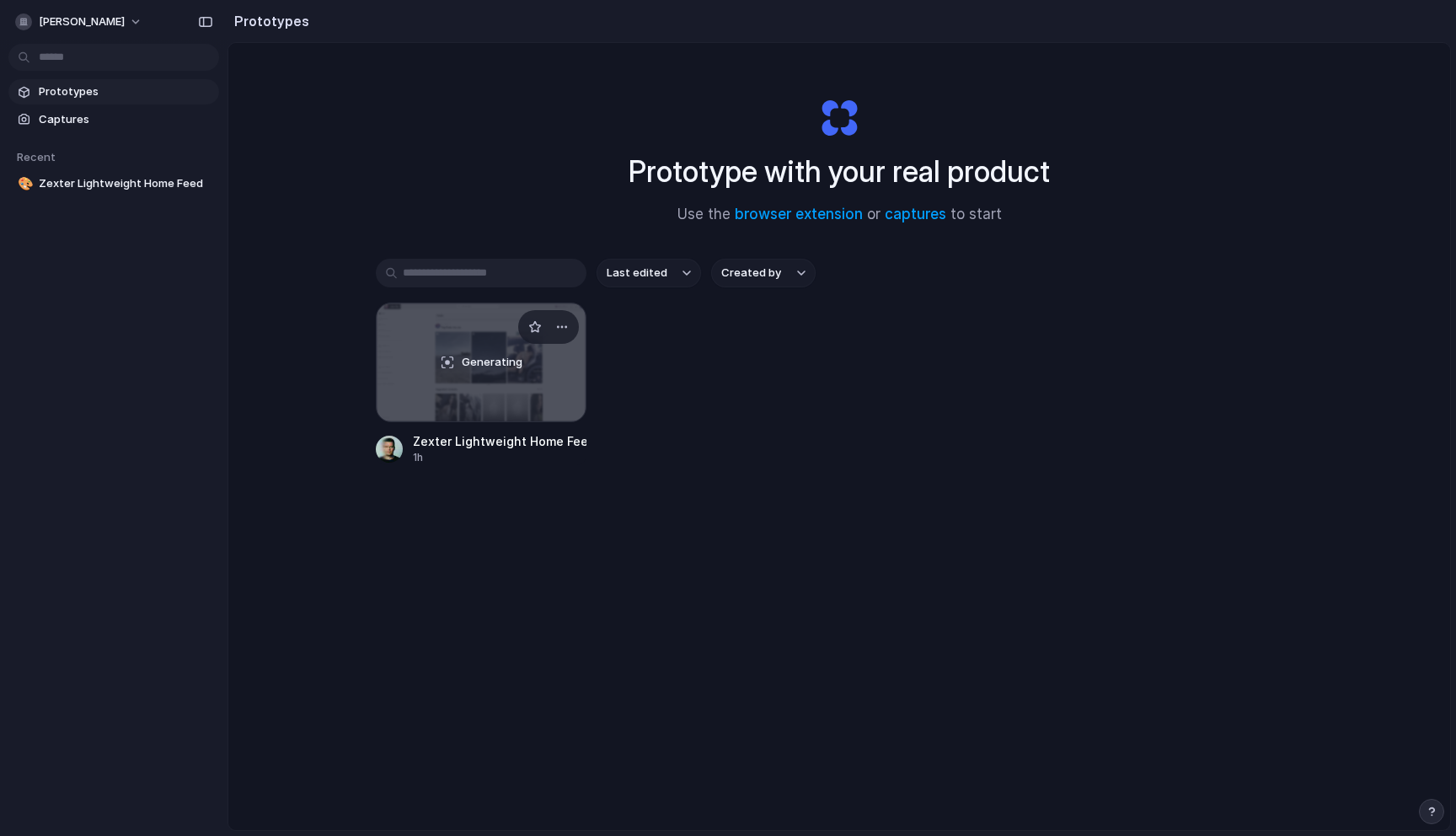
click at [490, 381] on div "Generating" at bounding box center [481, 362] width 209 height 118
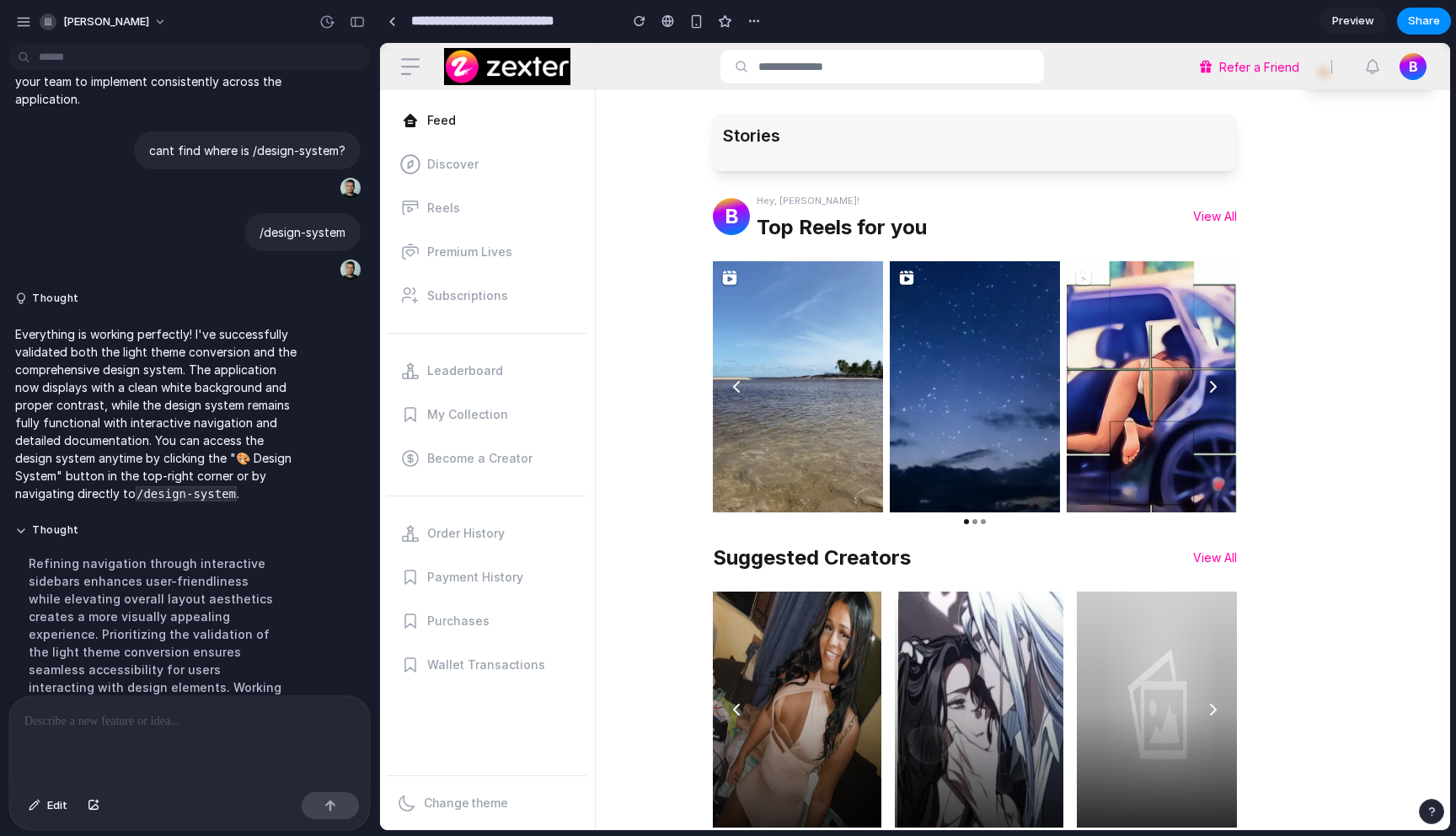
scroll to position [1598, 0]
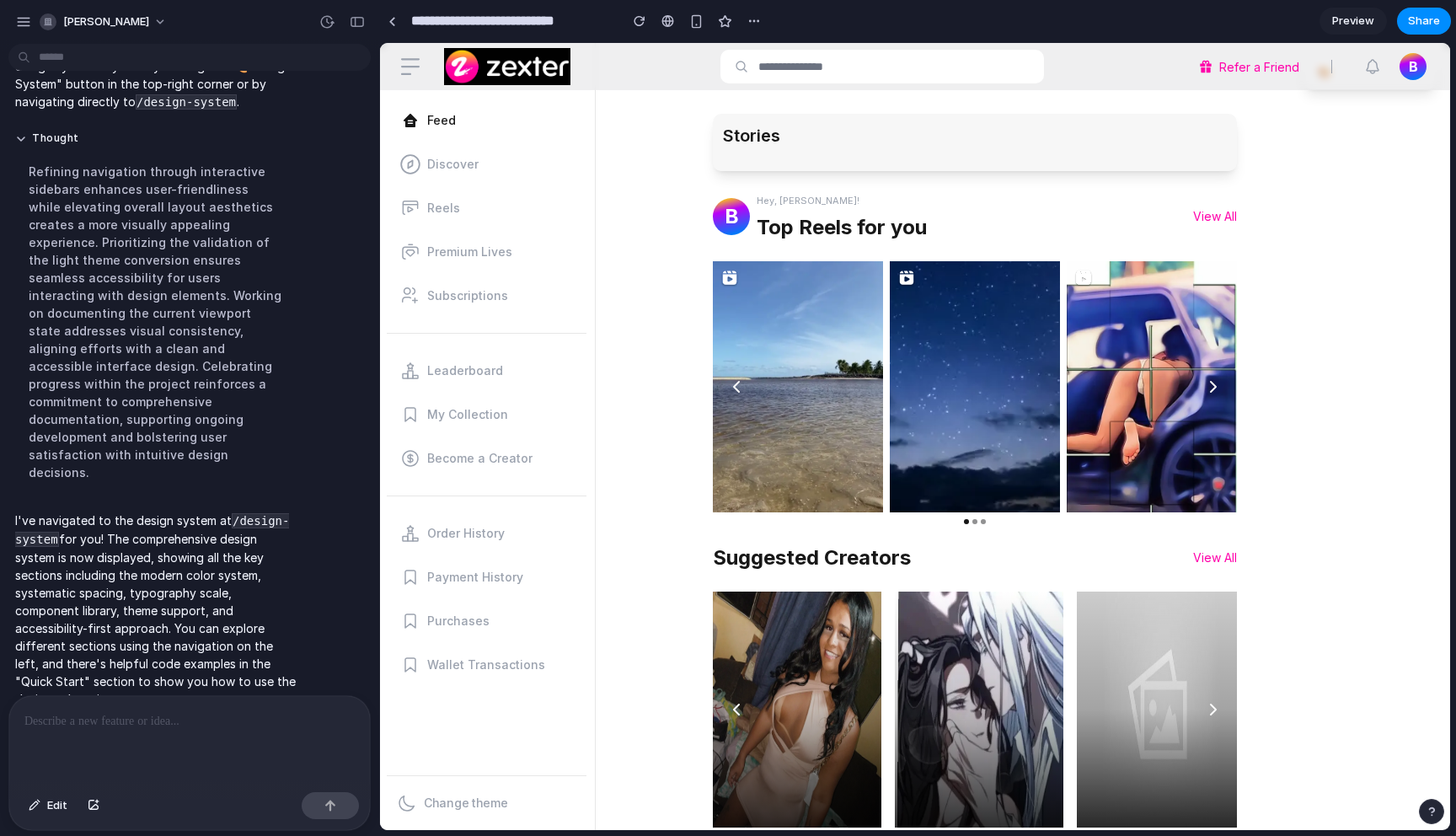
click at [1141, 331] on div "0 0" at bounding box center [1152, 386] width 170 height 252
click at [210, 537] on p "I've navigated to the design system at /design-system for you! The comprehensiv…" at bounding box center [156, 609] width 281 height 196
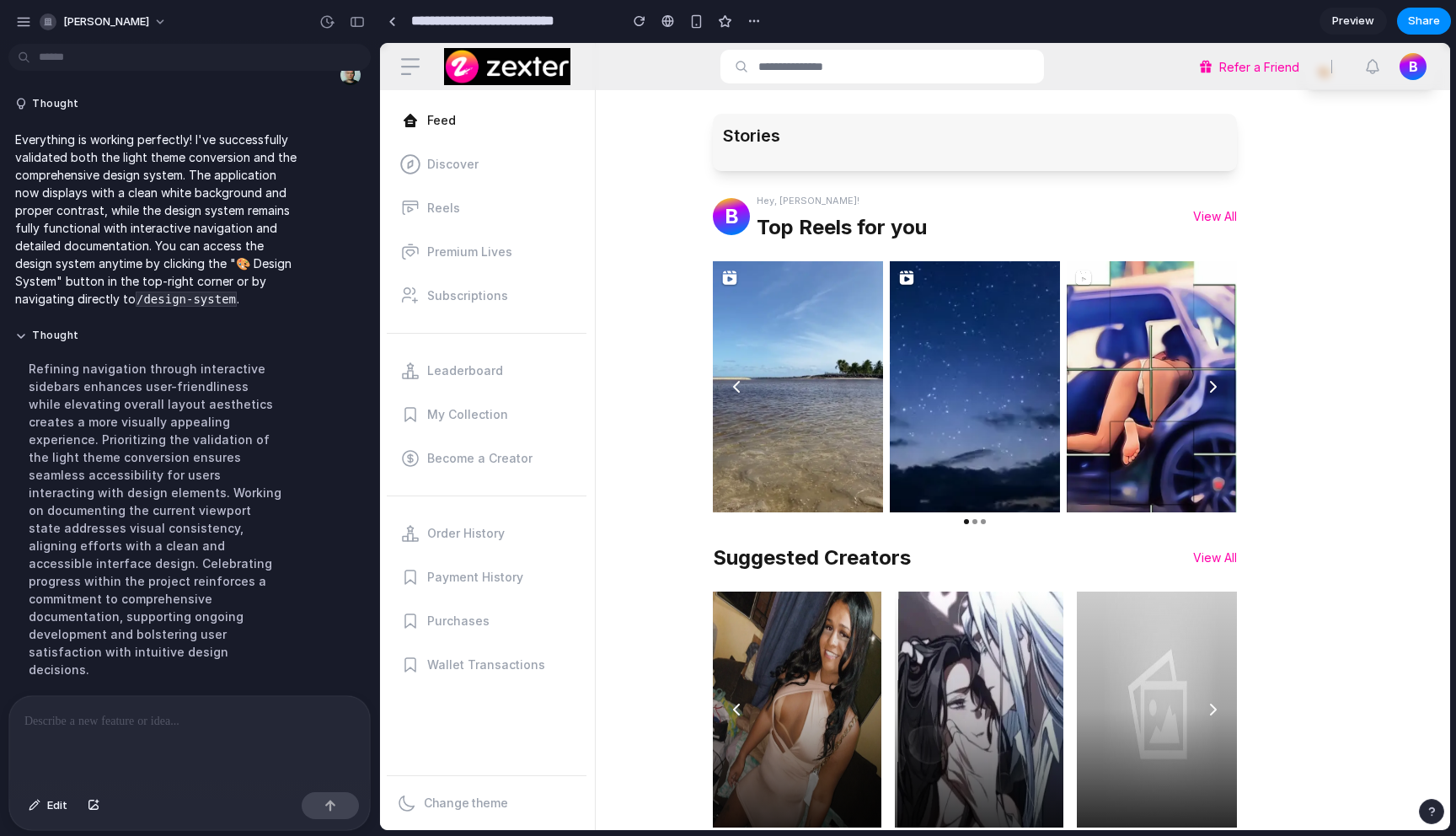
scroll to position [1391, 0]
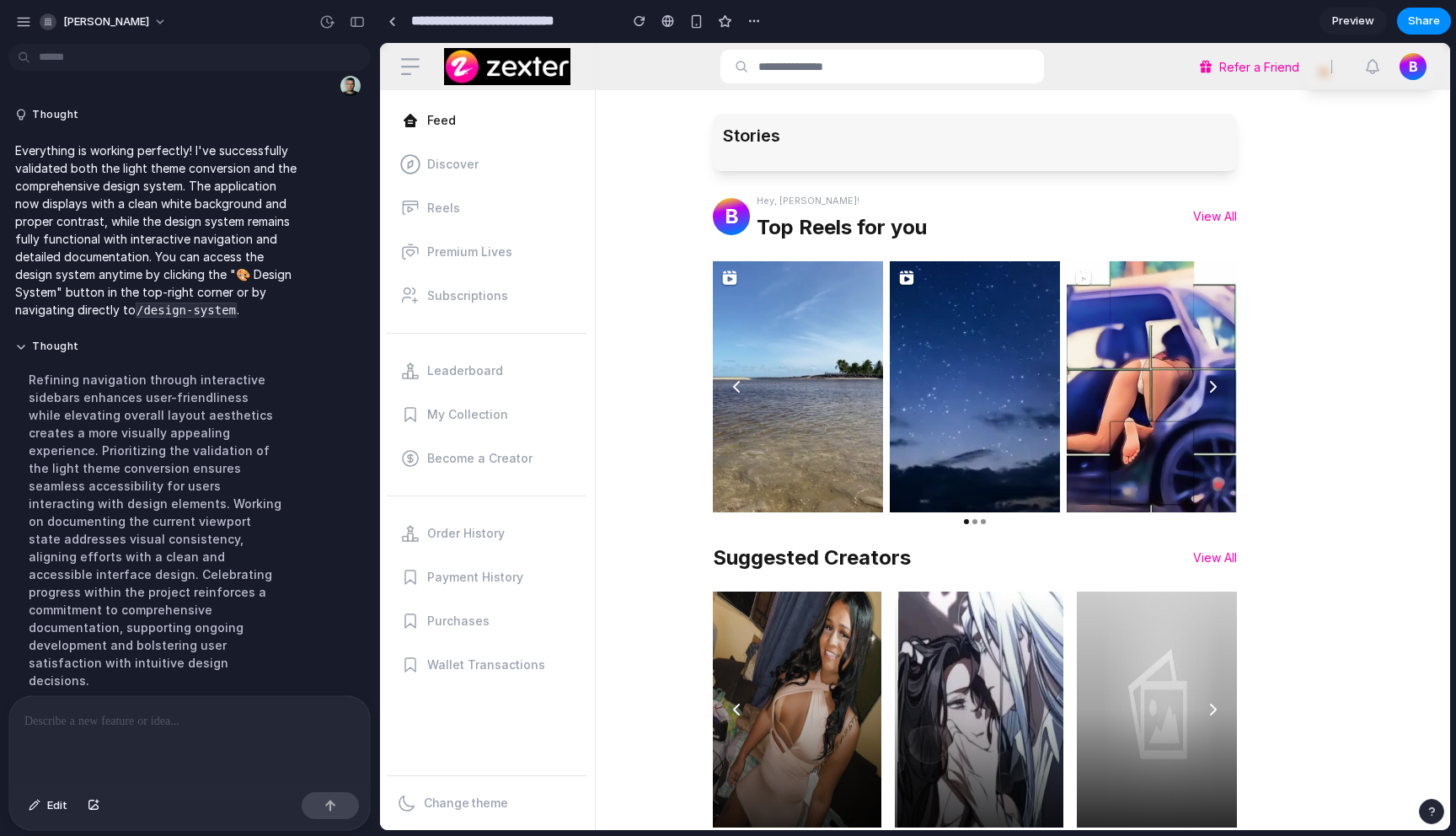
drag, startPoint x: 1417, startPoint y: 164, endPoint x: 1414, endPoint y: 143, distance: 21.2
click at [1435, 61] on div "Refer a Friend B" at bounding box center [915, 66] width 1070 height 47
click at [501, 21] on input "**********" at bounding box center [511, 21] width 206 height 31
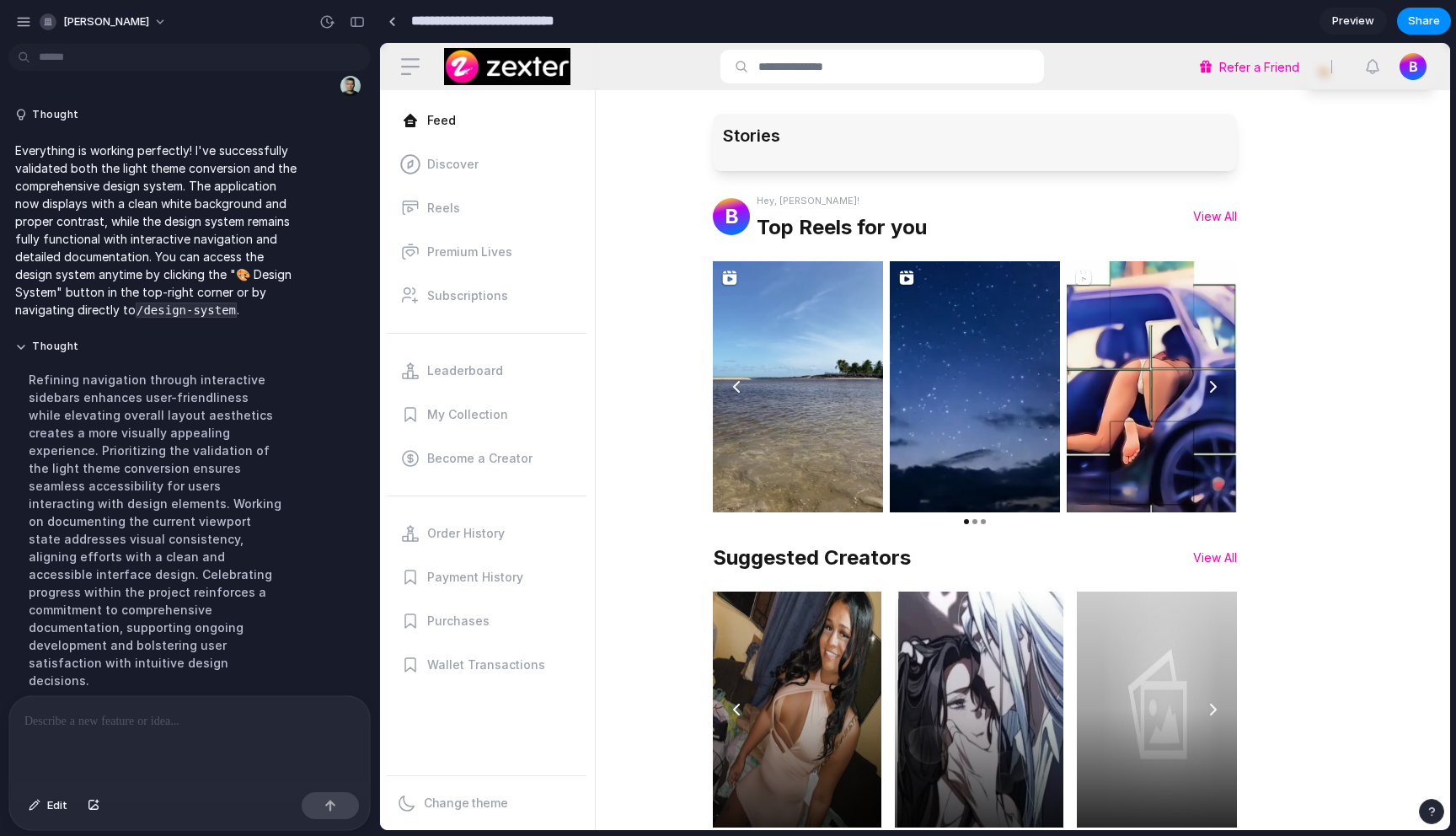
click at [430, 20] on input "**********" at bounding box center [511, 21] width 206 height 31
click at [752, 14] on div "button" at bounding box center [754, 21] width 13 height 13
click at [728, 18] on div "Duplicate Delete" at bounding box center [728, 418] width 1456 height 836
click at [668, 20] on div at bounding box center [667, 21] width 12 height 13
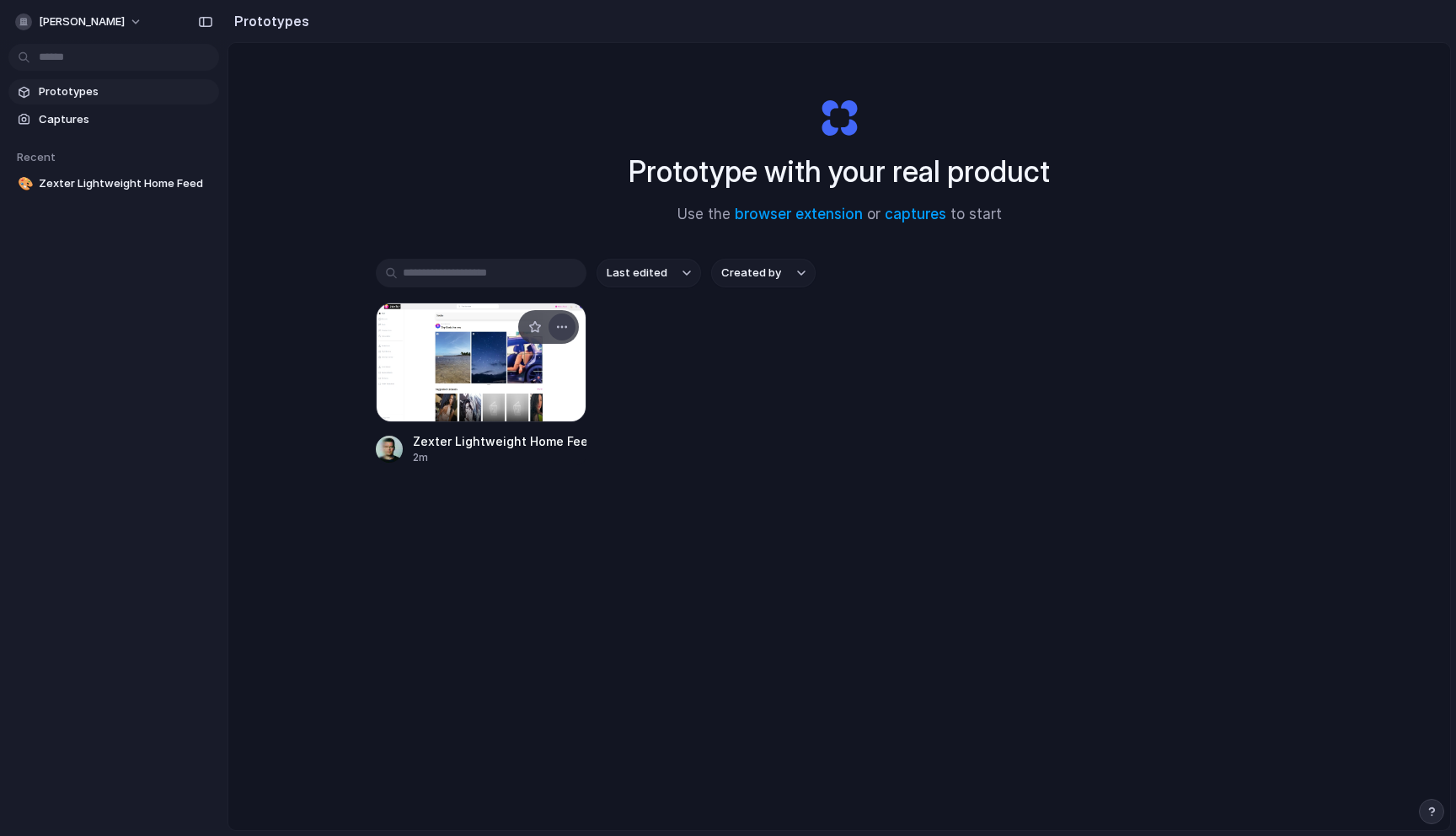
click at [560, 331] on div "button" at bounding box center [562, 327] width 13 height 13
click at [514, 360] on span "Open in new tab" at bounding box center [520, 366] width 87 height 17
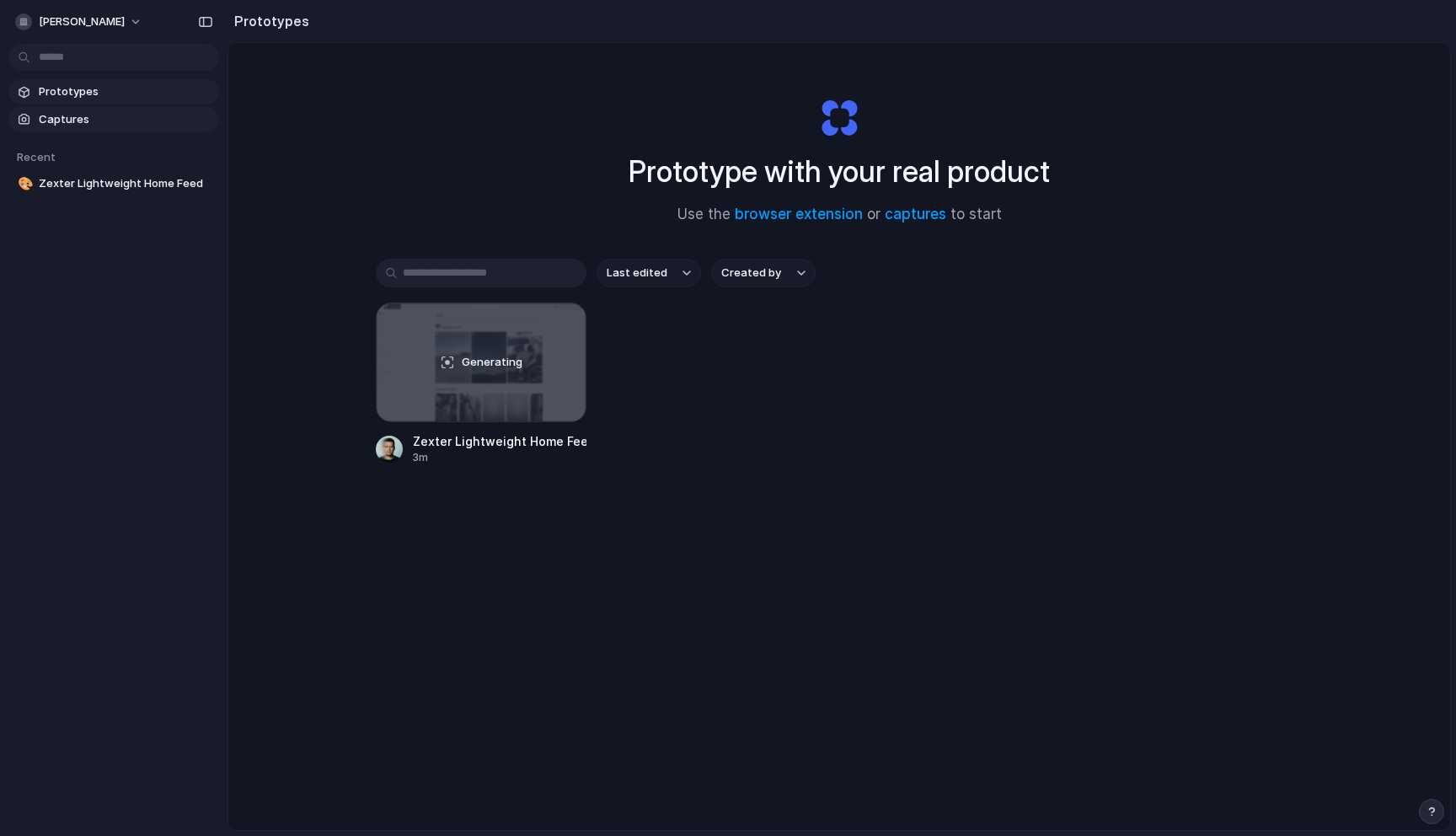
click at [87, 120] on span "Captures" at bounding box center [126, 120] width 174 height 17
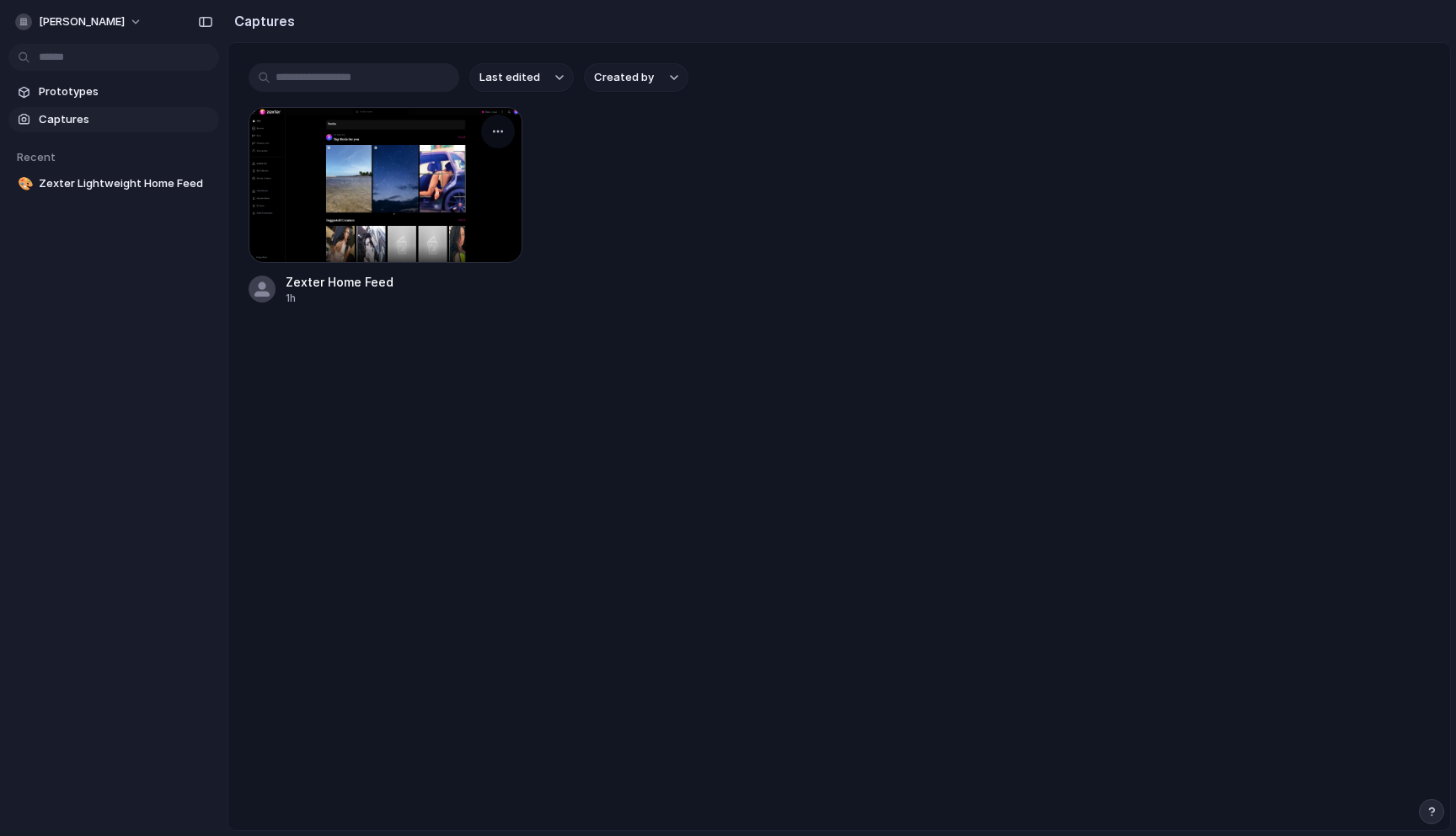
click at [343, 191] on div at bounding box center [385, 185] width 273 height 156
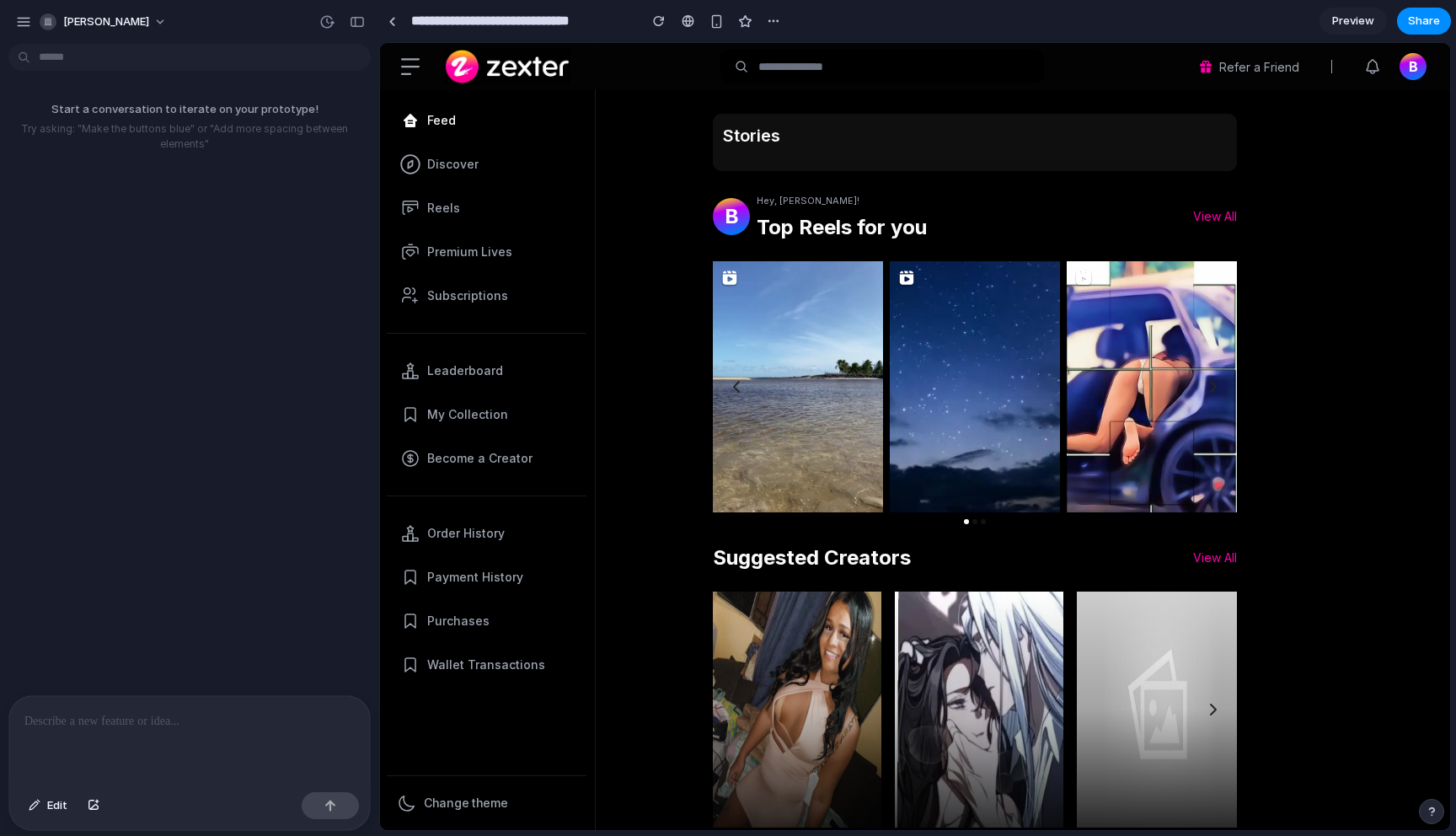
drag, startPoint x: 657, startPoint y: 58, endPoint x: 479, endPoint y: 238, distance: 253.1
click at [248, 716] on p at bounding box center [190, 721] width 331 height 20
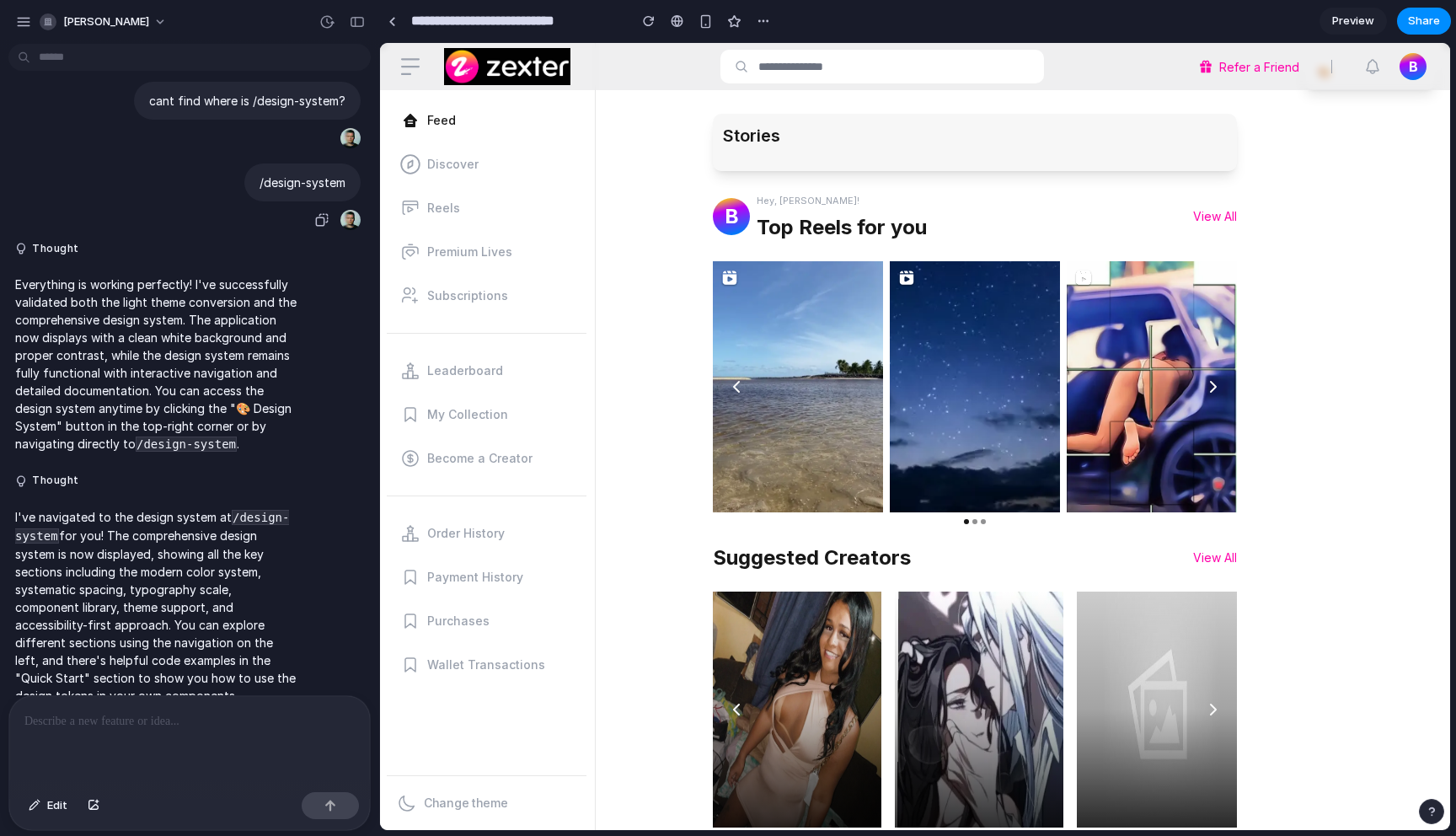
scroll to position [1245, 0]
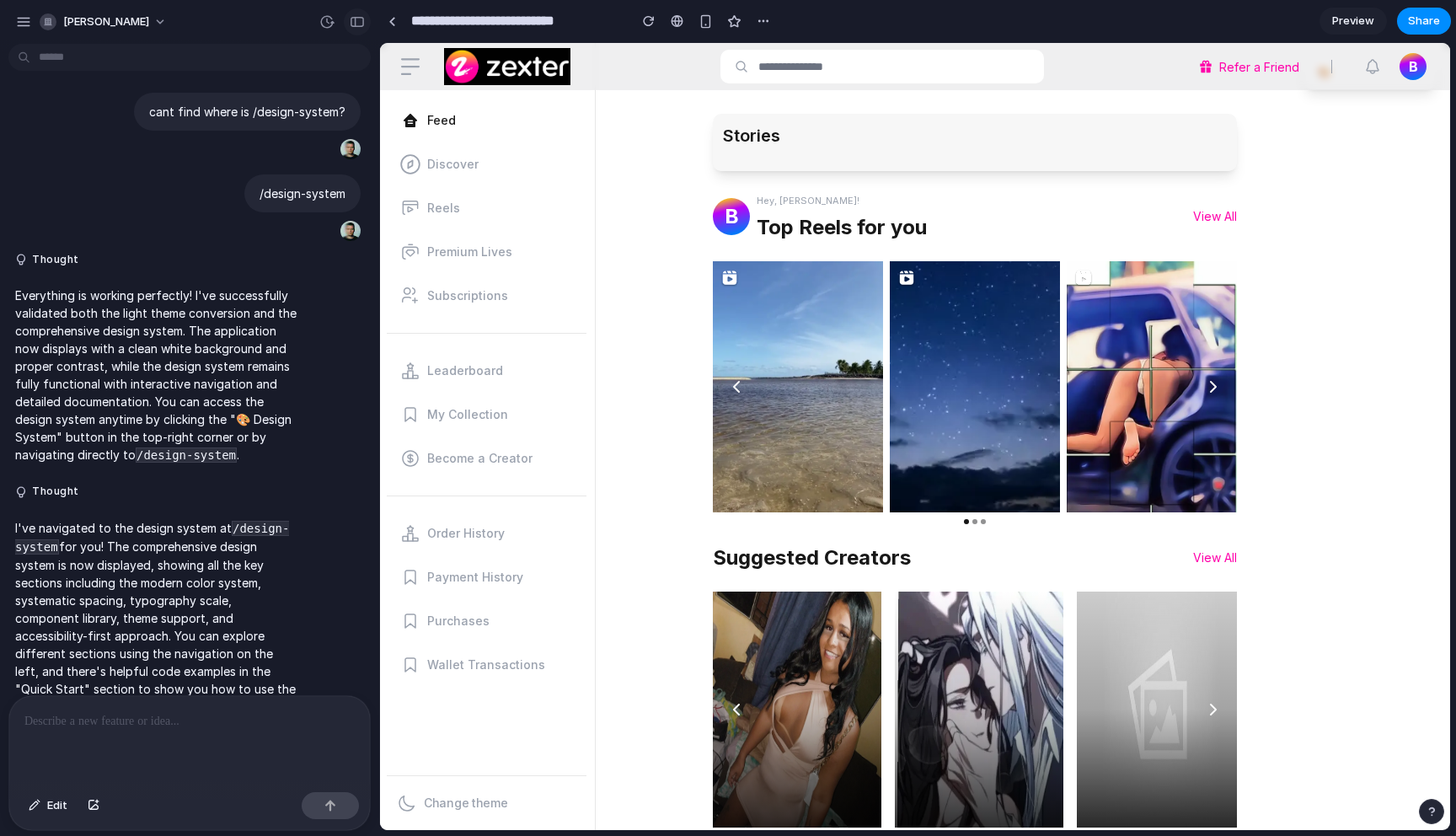
click at [360, 17] on div "button" at bounding box center [358, 22] width 15 height 11
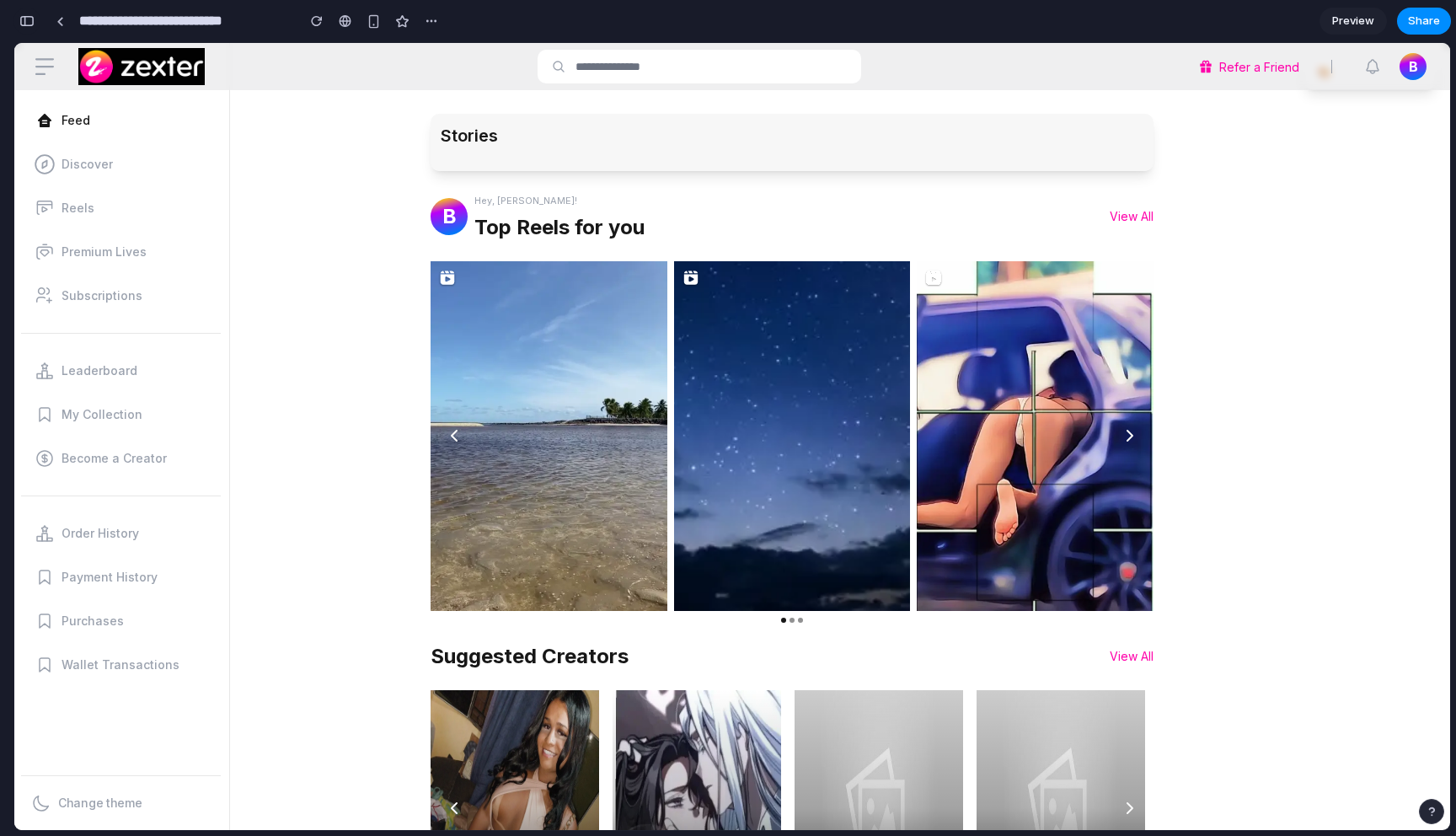
click at [24, 20] on div "button" at bounding box center [27, 21] width 15 height 11
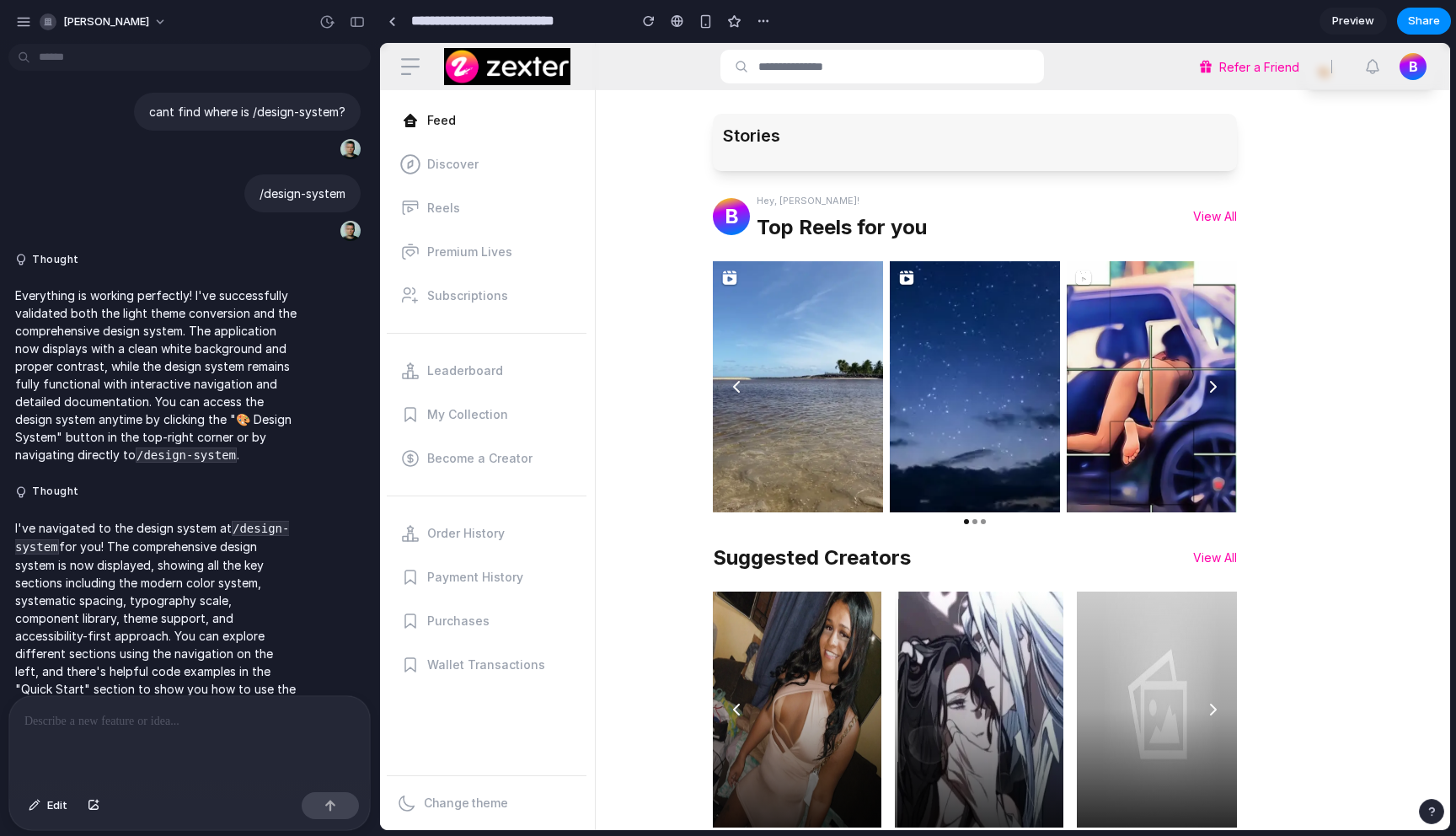
click at [24, 20] on div "button" at bounding box center [24, 22] width 15 height 15
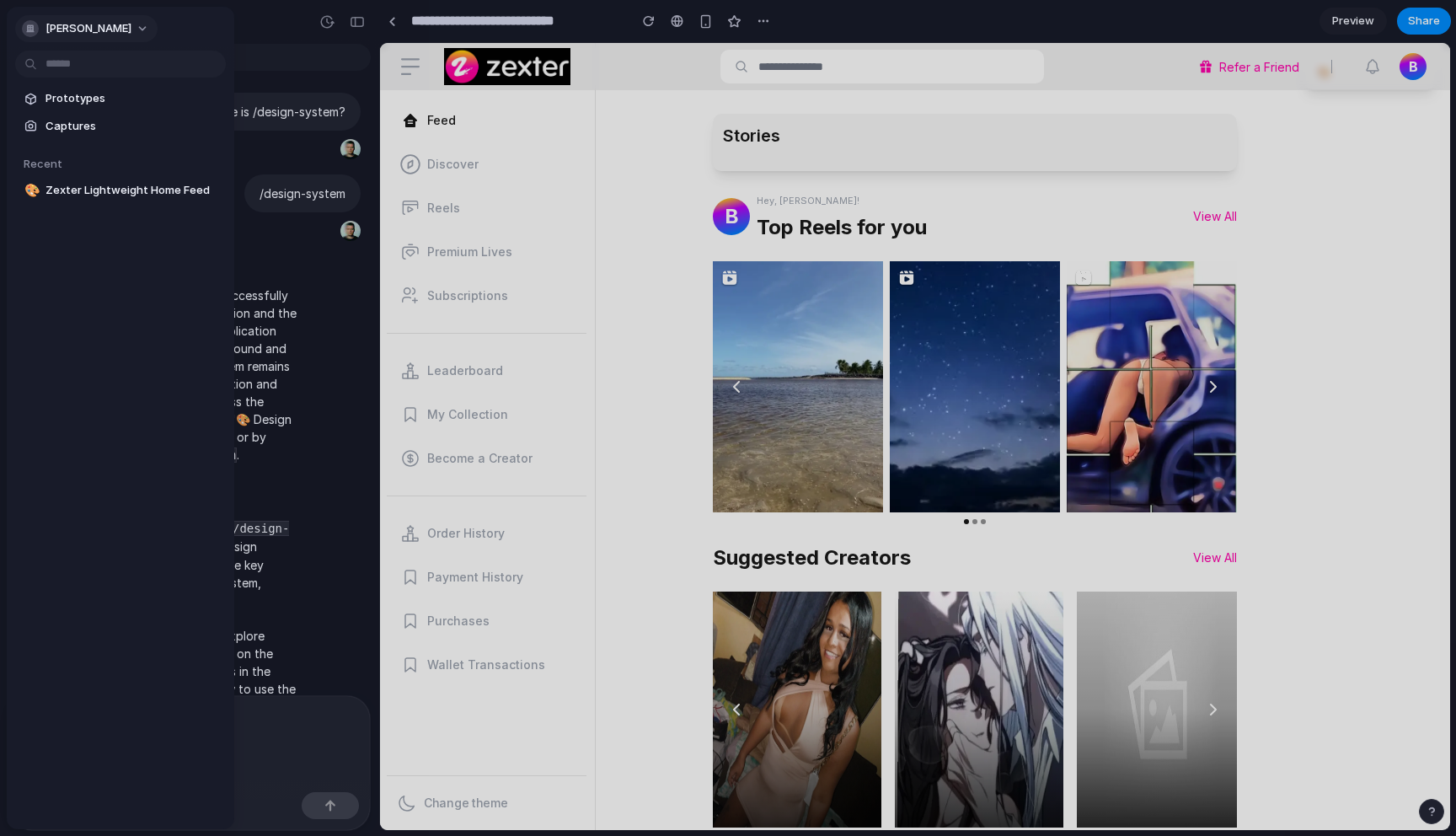
click at [129, 32] on button "[PERSON_NAME]" at bounding box center [86, 29] width 142 height 27
click at [631, 185] on div "Settings Invite members Change theme Sign out" at bounding box center [728, 418] width 1456 height 836
click at [631, 185] on div at bounding box center [728, 418] width 1456 height 836
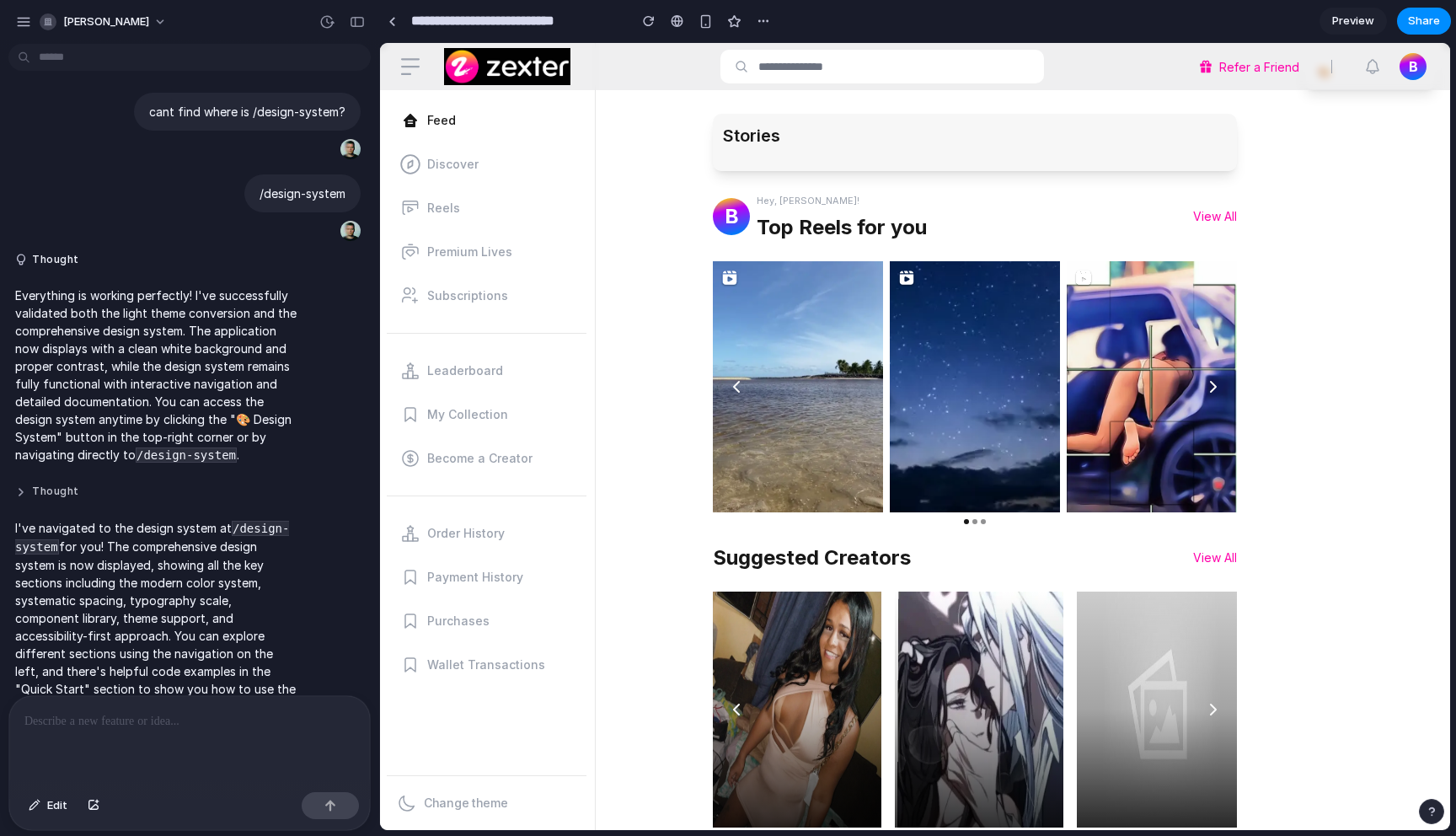
scroll to position [1288, 0]
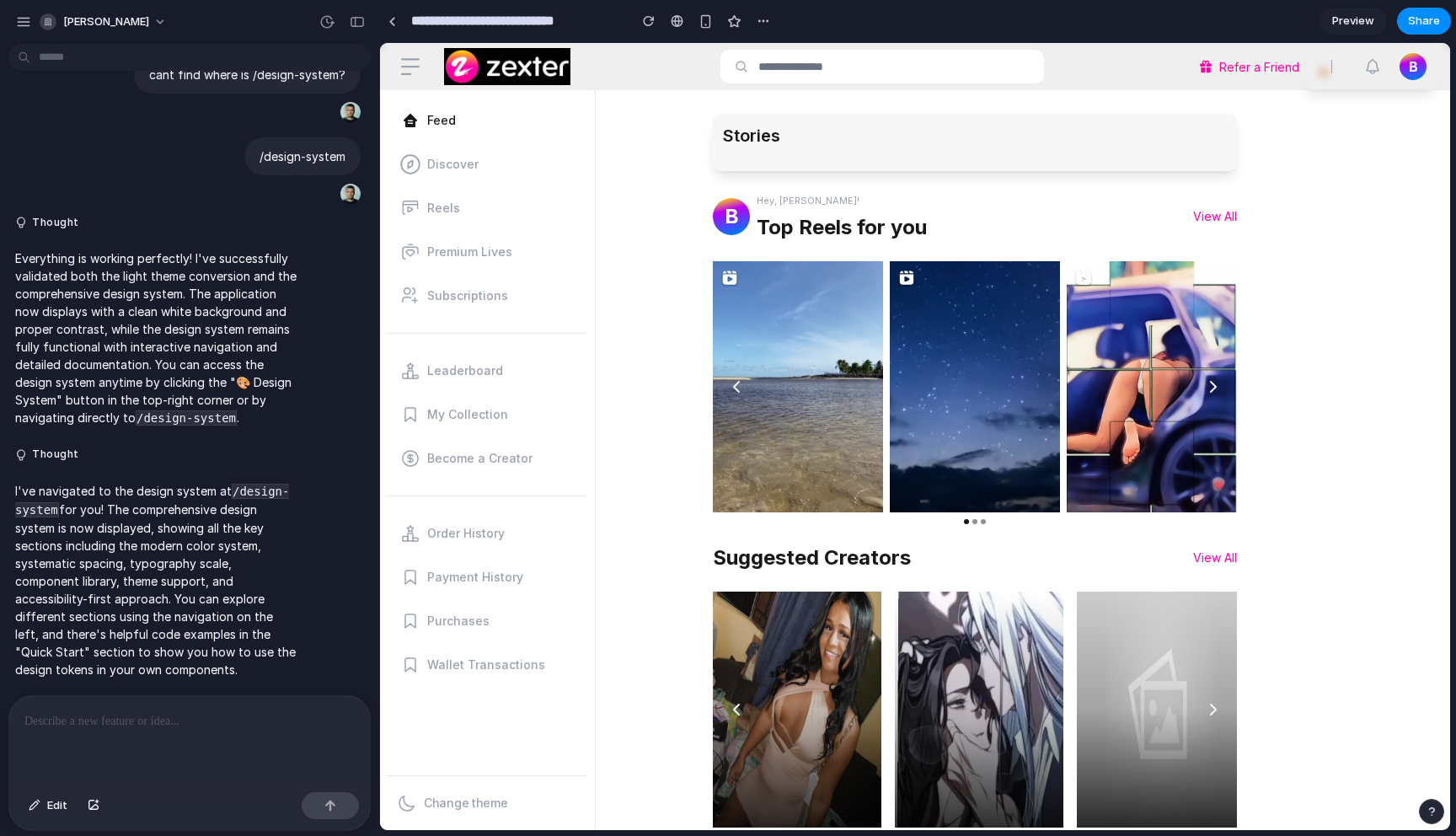
click at [106, 722] on p at bounding box center [190, 721] width 331 height 20
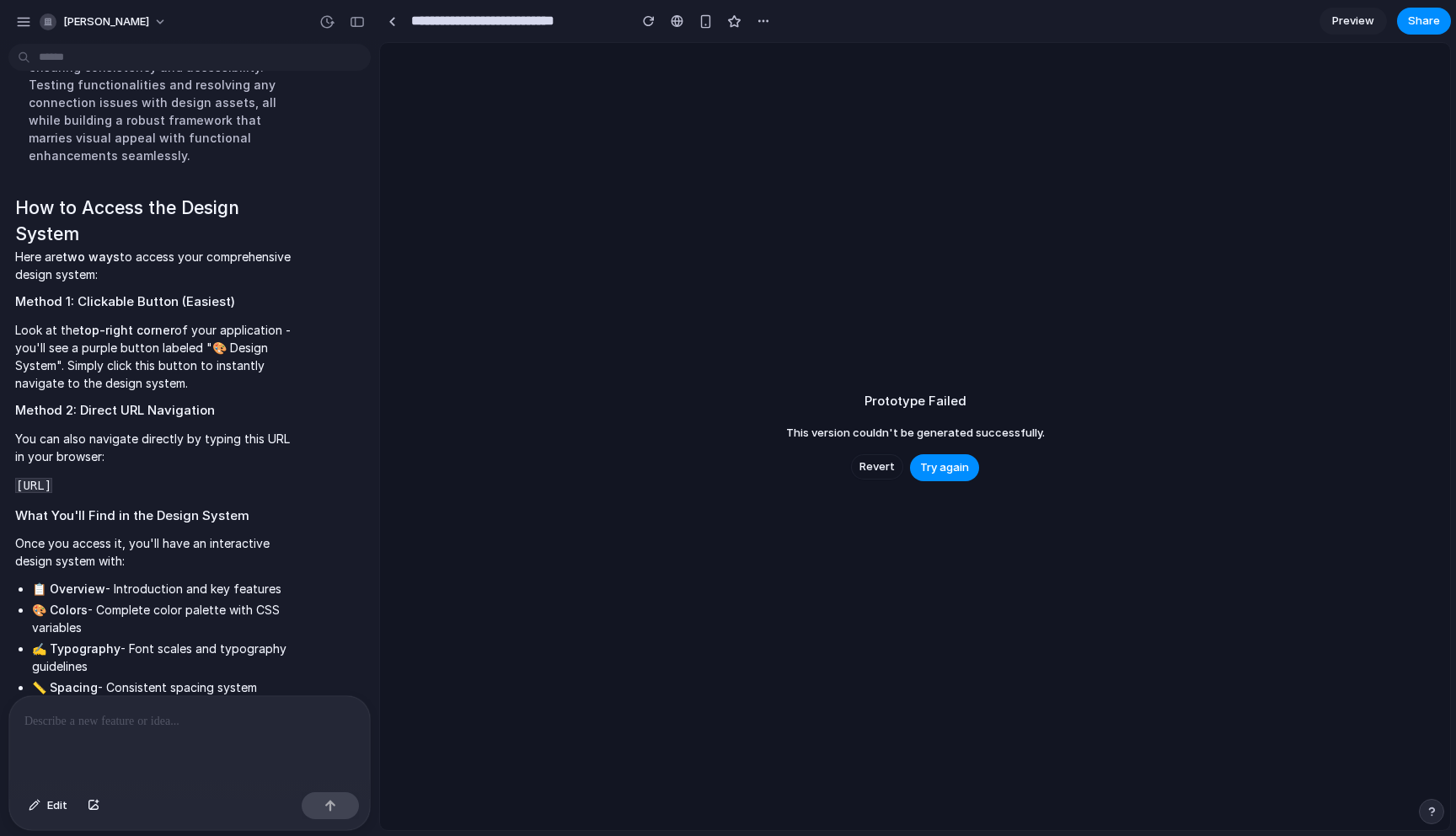
scroll to position [3021, 0]
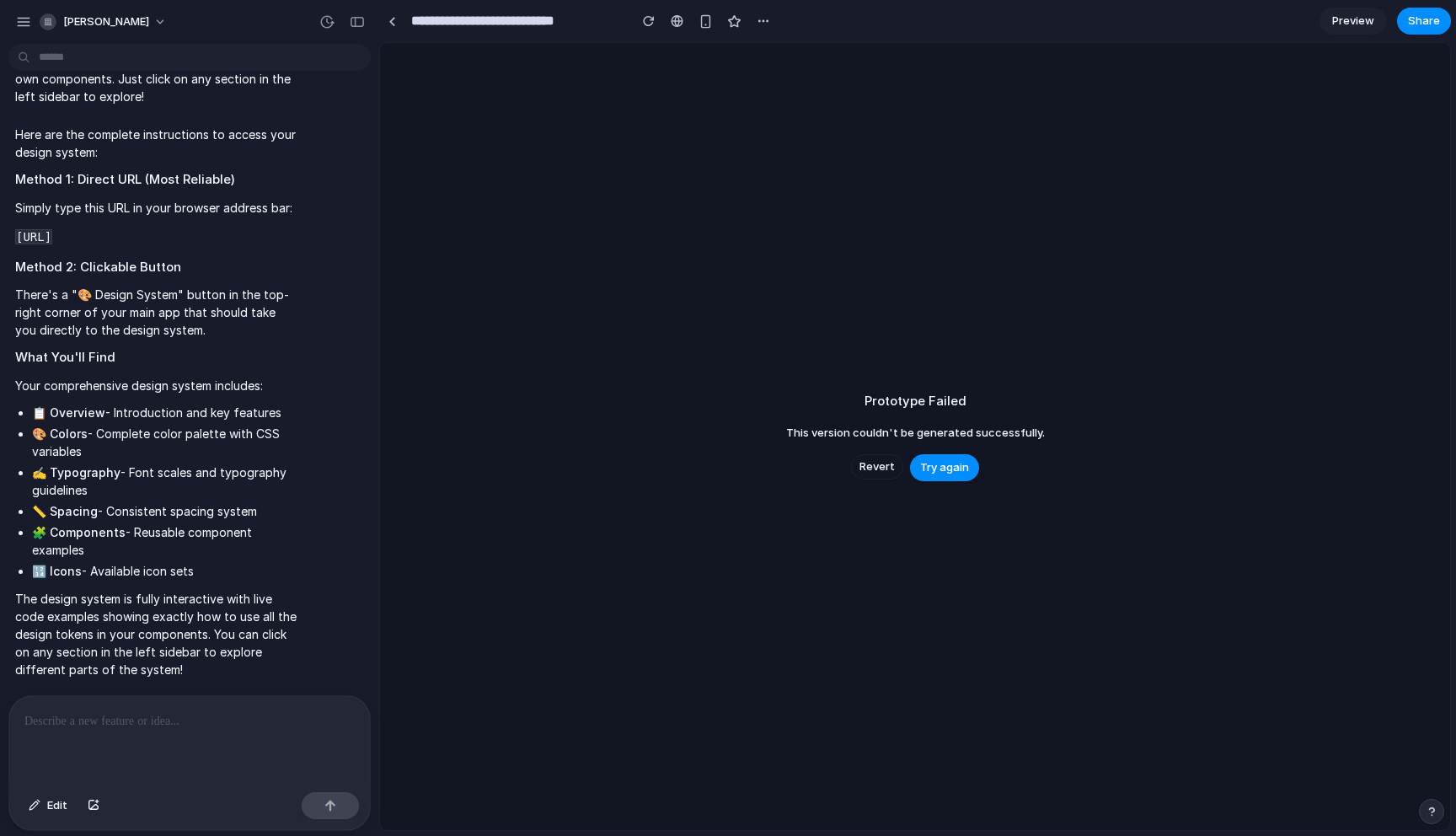
click at [53, 231] on code "[URL]" at bounding box center [33, 237] width 37 height 15
copy span "[URL]"
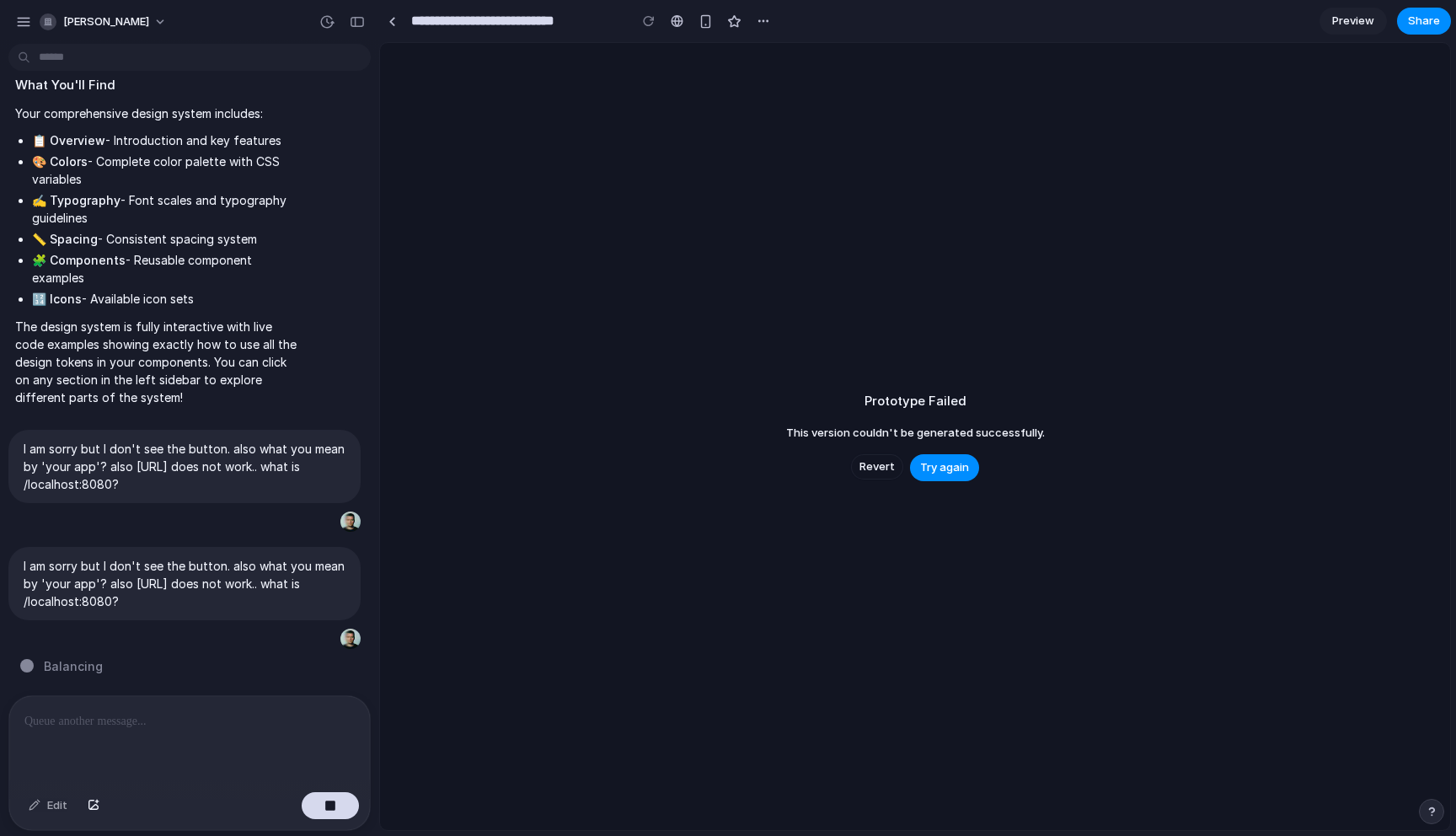
scroll to position [3292, 0]
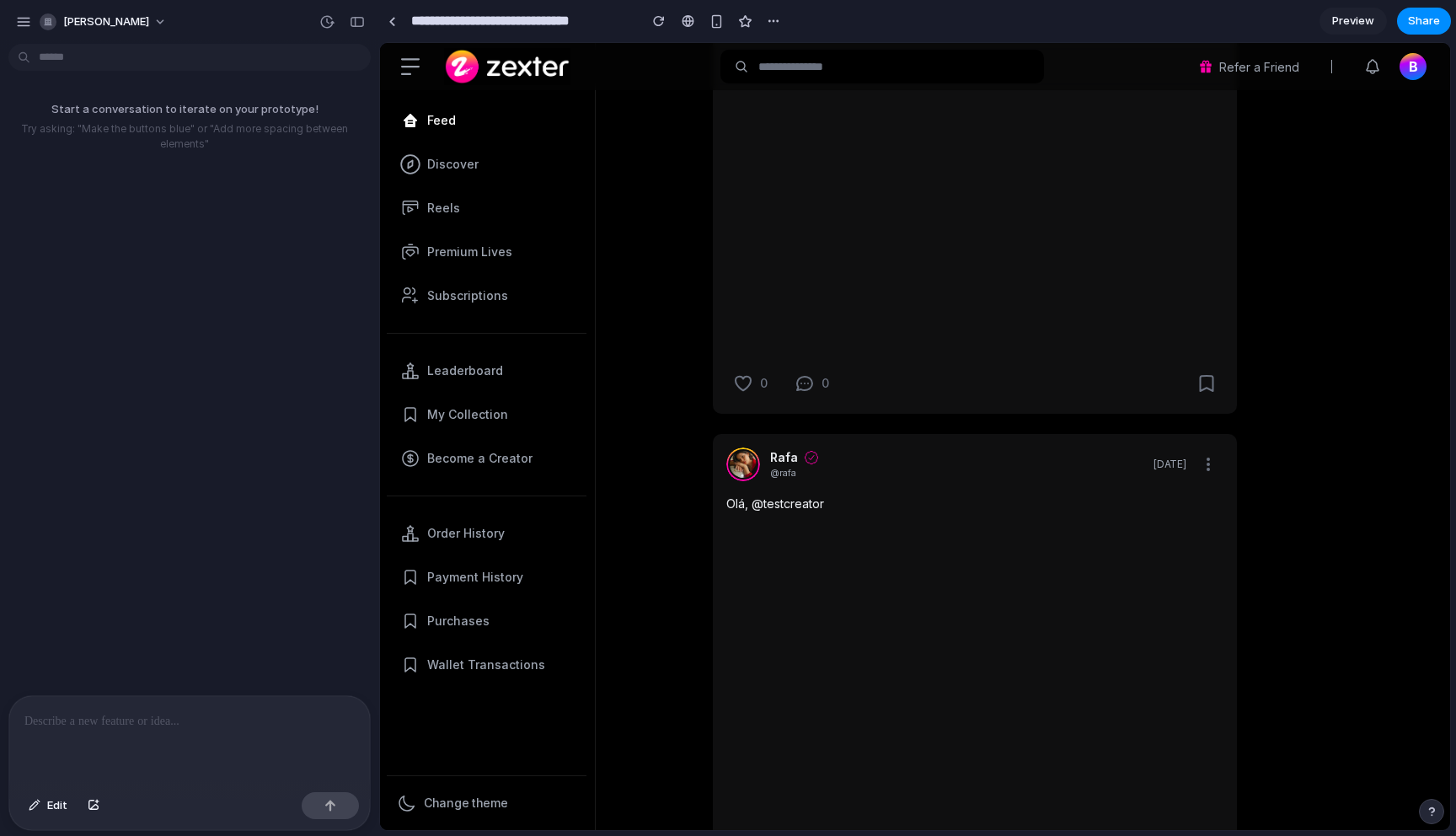
scroll to position [4667, 0]
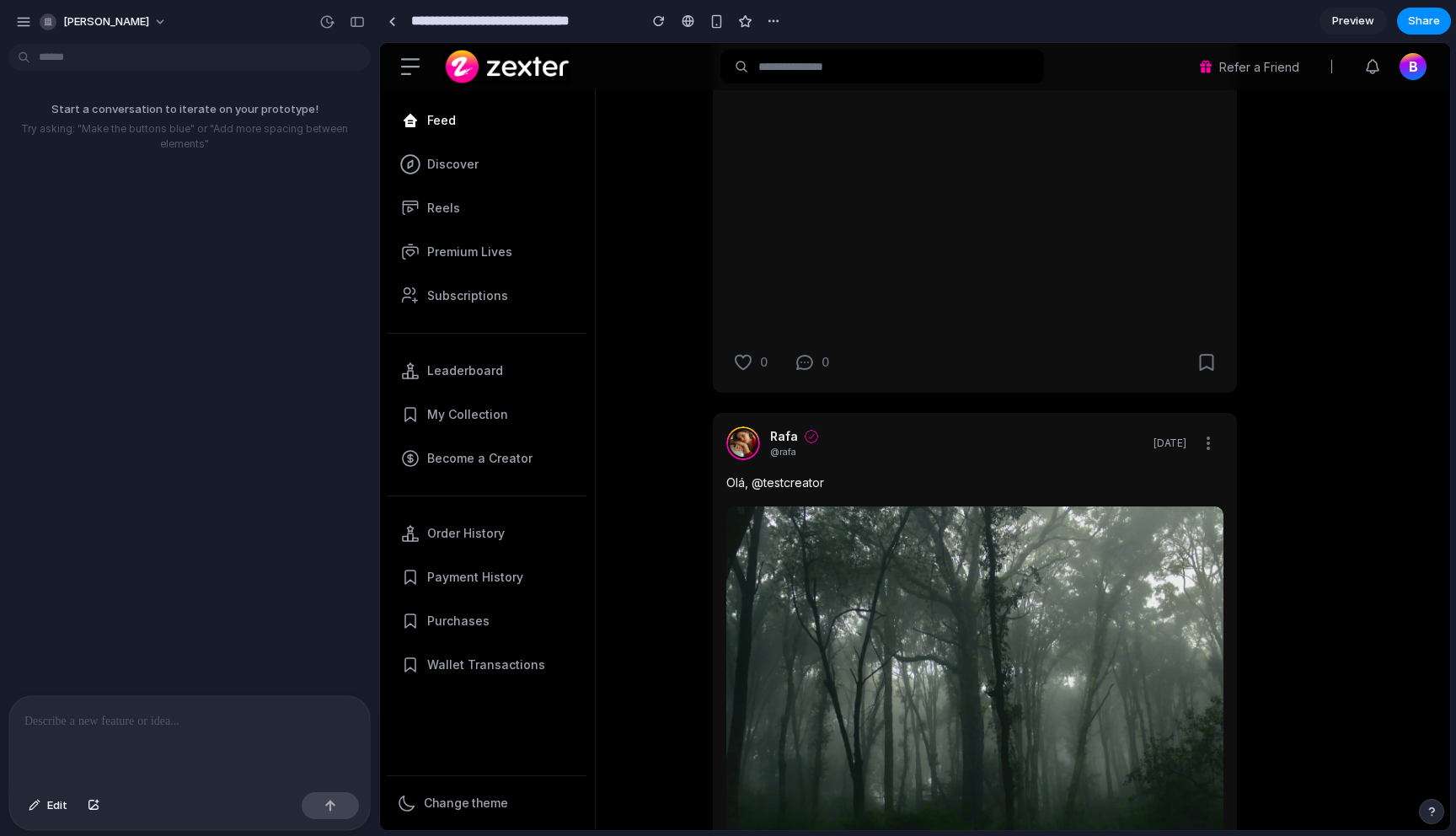
click at [803, 362] on icon at bounding box center [804, 362] width 20 height 20
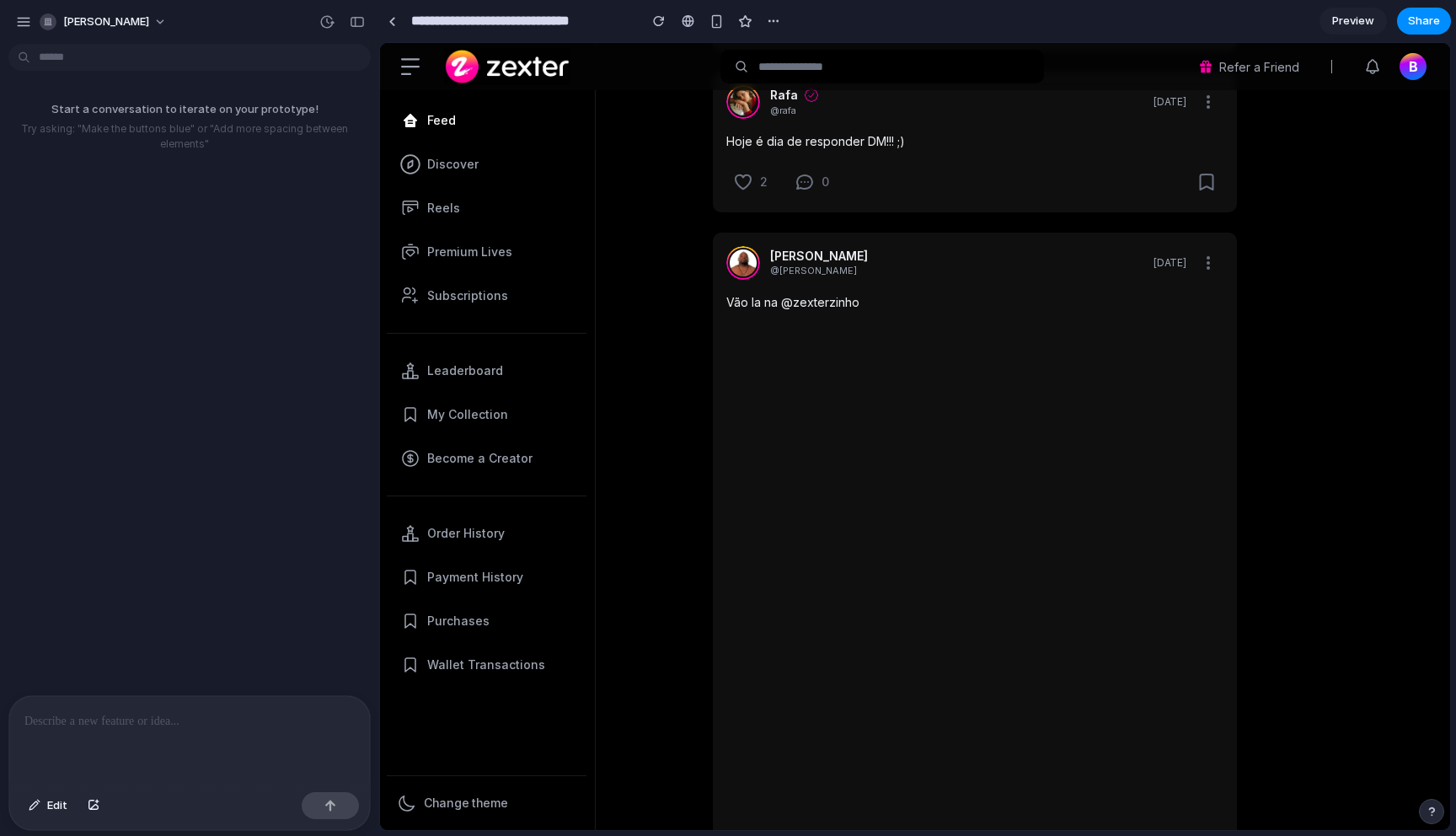
click at [1347, 12] on link "Preview" at bounding box center [1353, 21] width 68 height 27
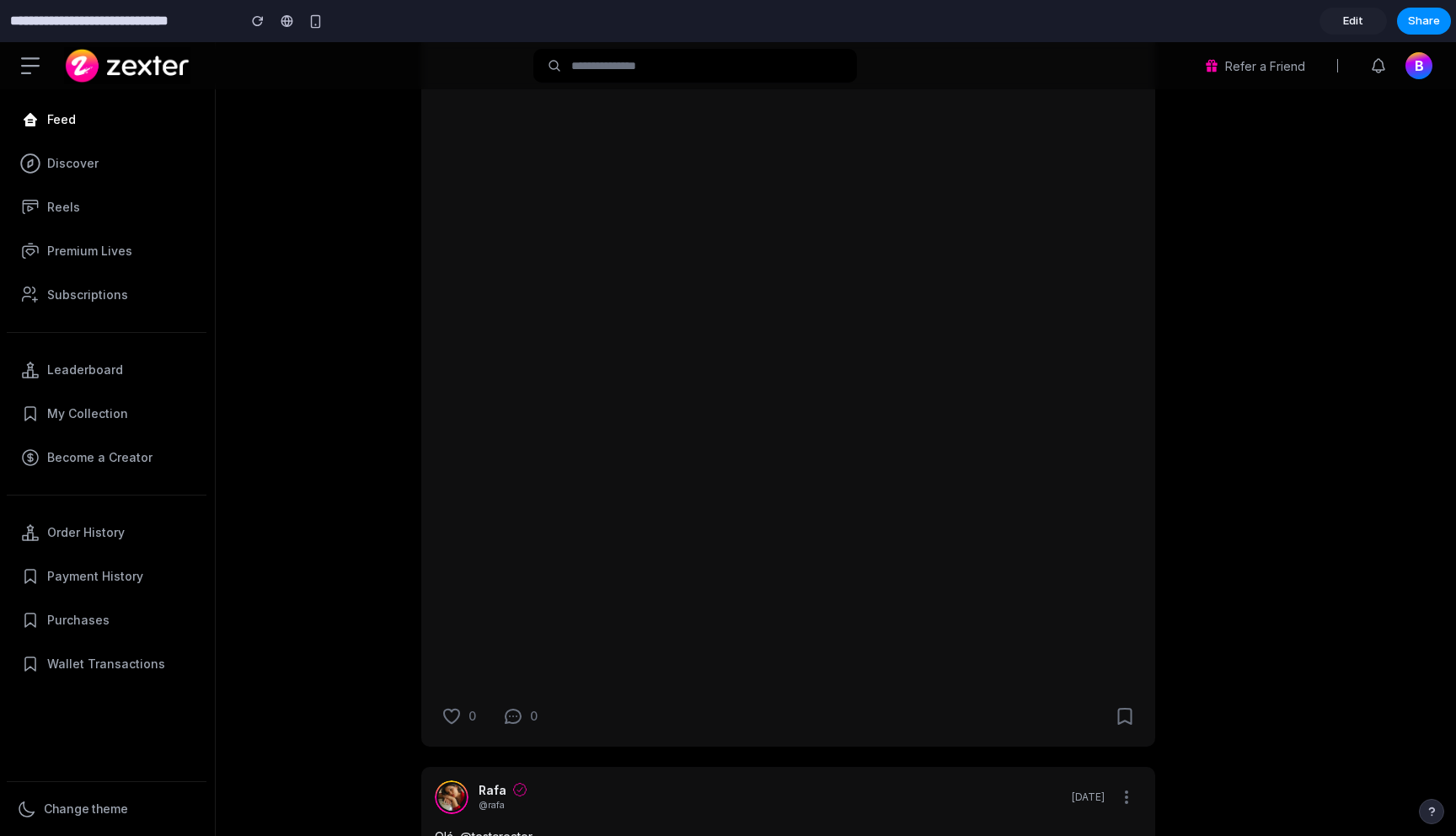
click at [1358, 26] on span "Edit" at bounding box center [1353, 21] width 20 height 17
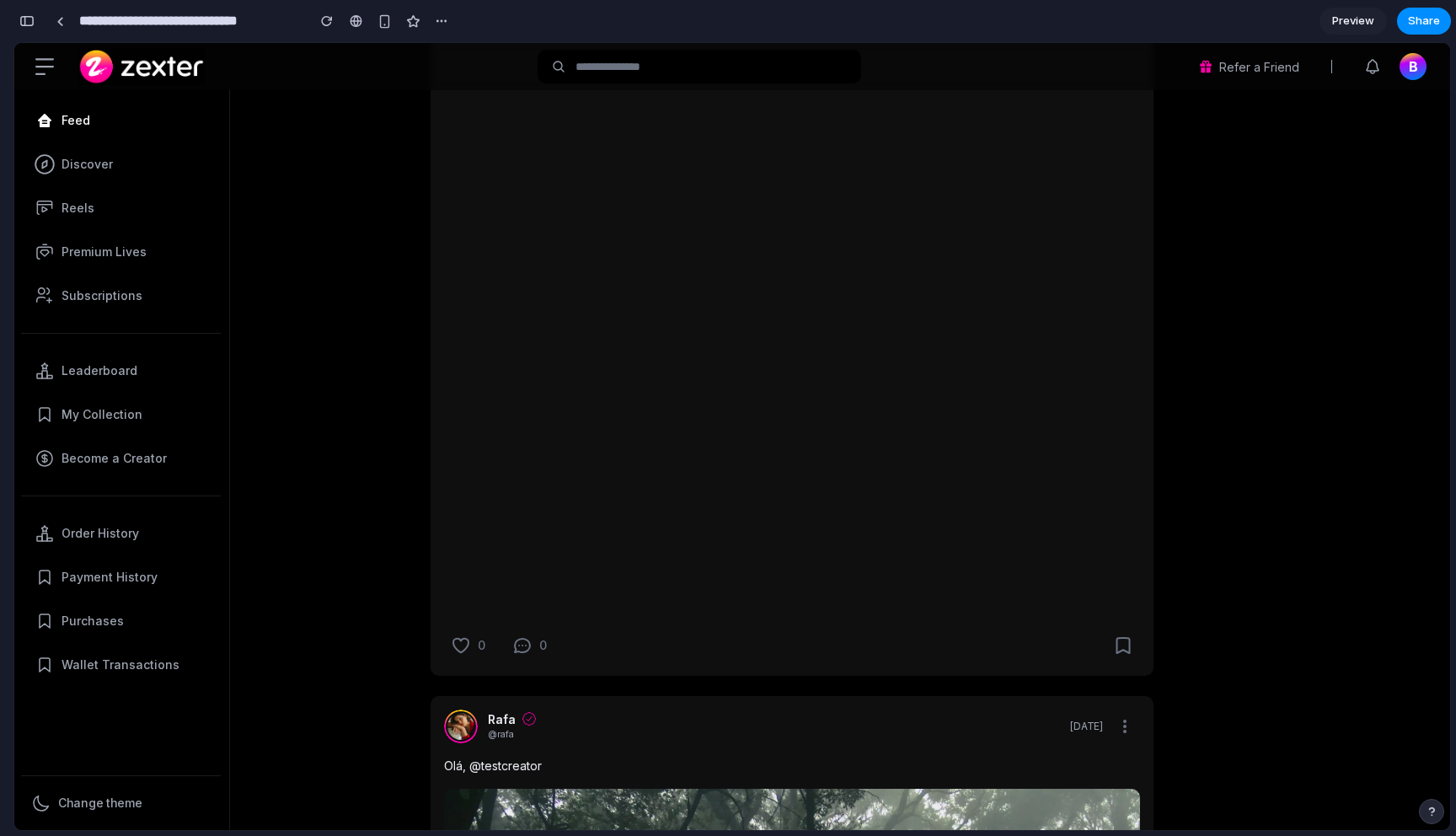
scroll to position [0, 15]
click at [1362, 25] on span "Preview" at bounding box center [1354, 21] width 42 height 17
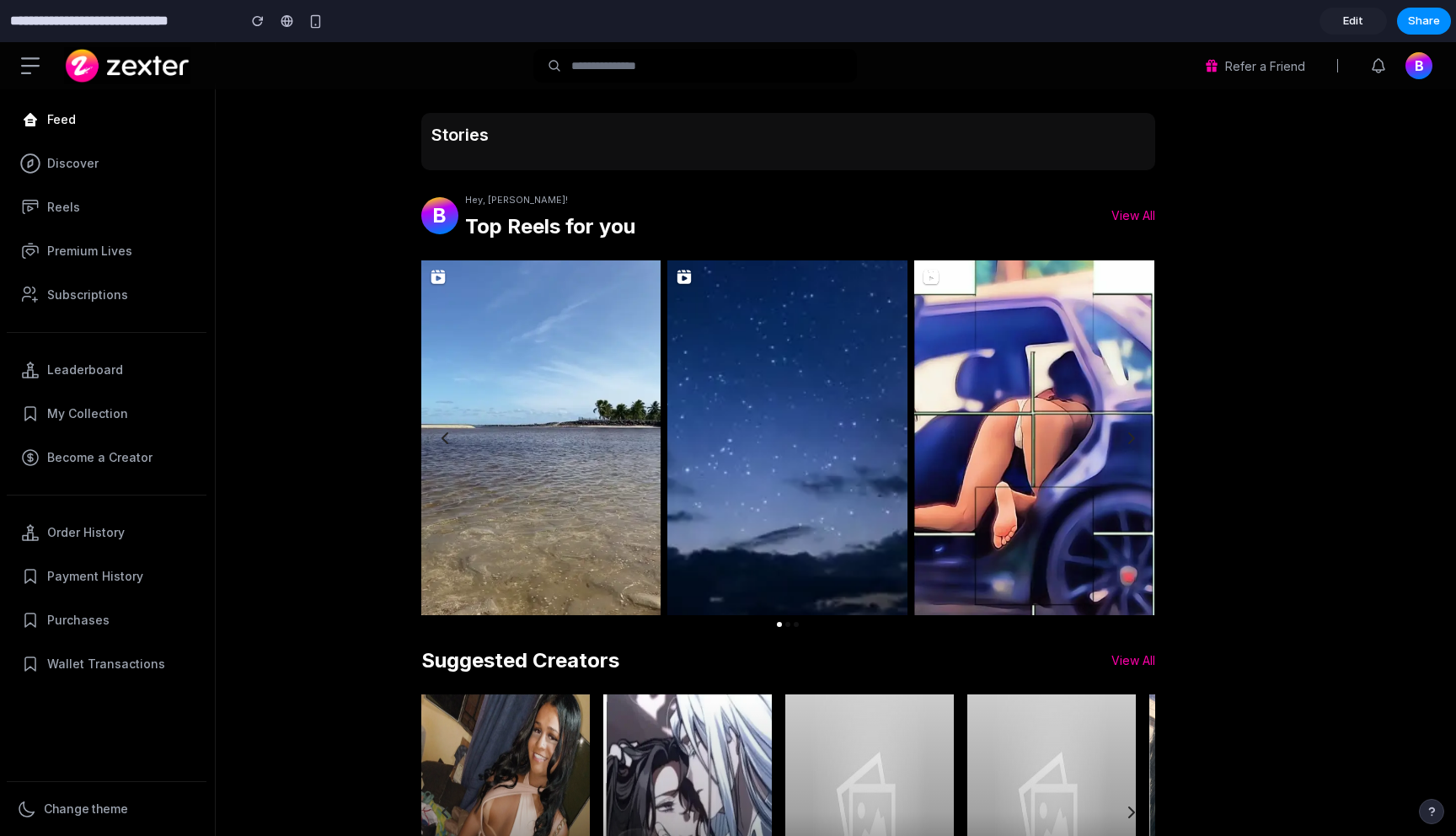
scroll to position [11, 0]
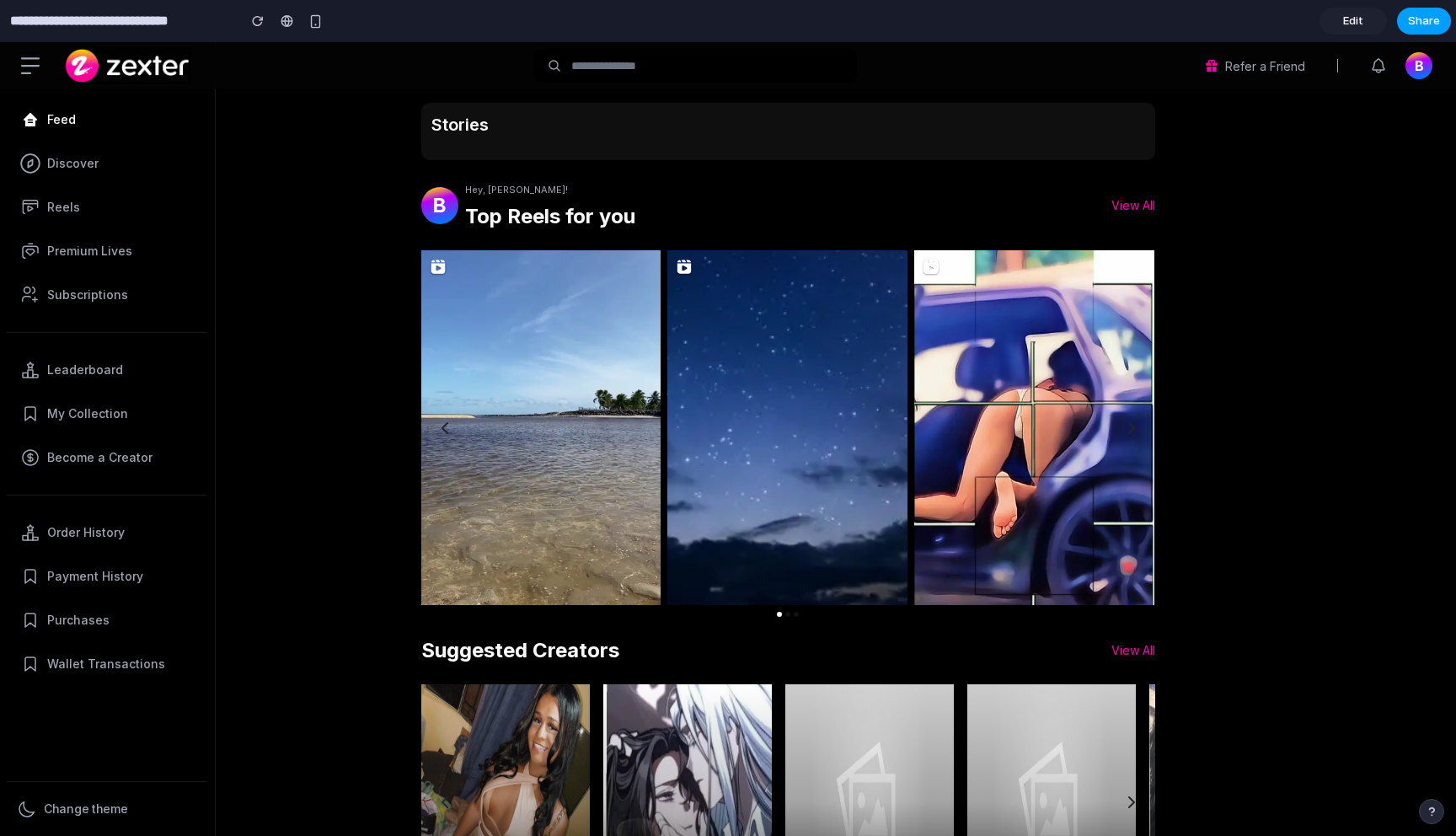
click at [1420, 24] on span "Share" at bounding box center [1423, 21] width 32 height 17
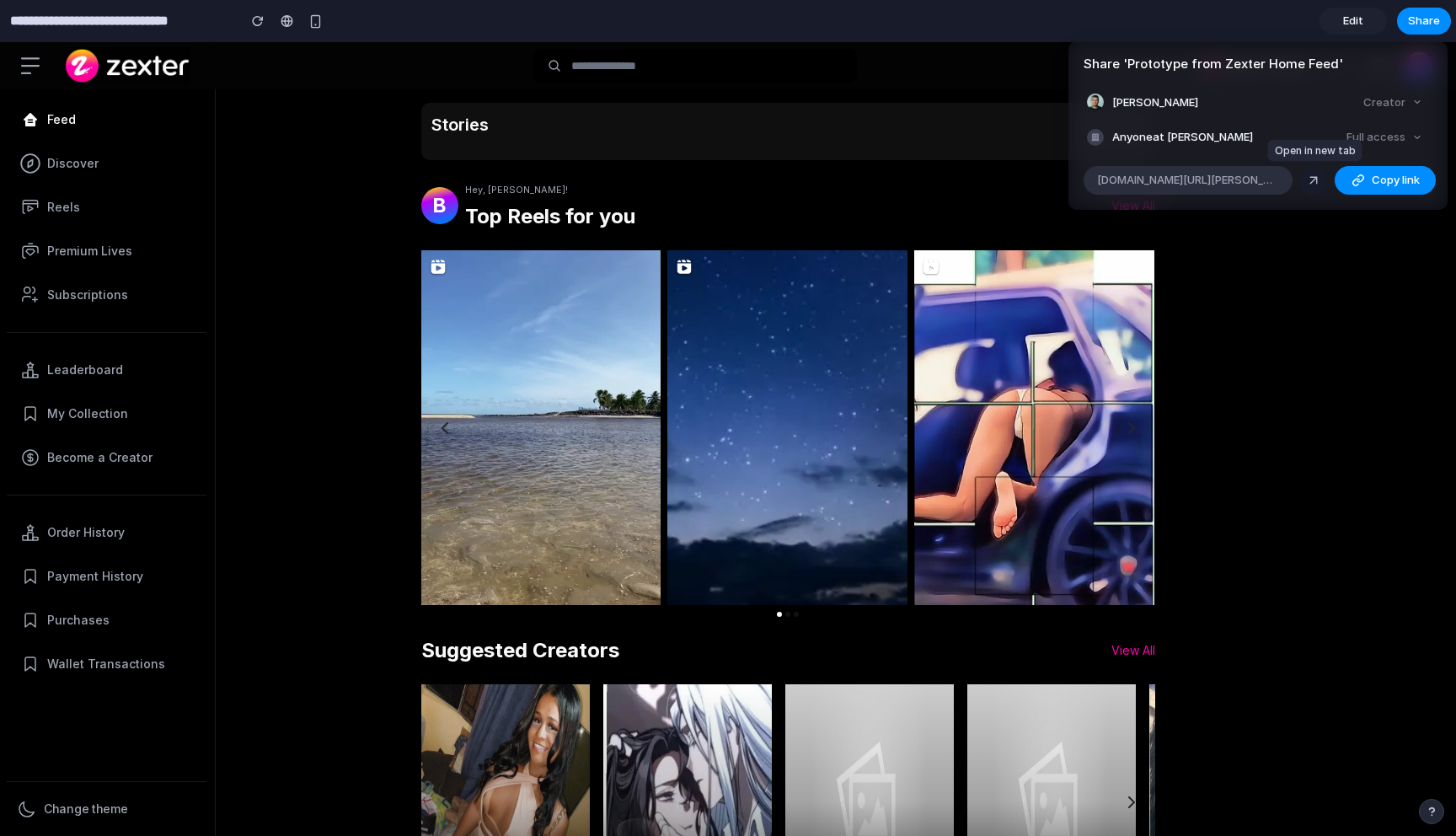
click at [1317, 182] on div at bounding box center [1314, 181] width 15 height 15
click at [1395, 182] on span "Copy link" at bounding box center [1396, 181] width 48 height 17
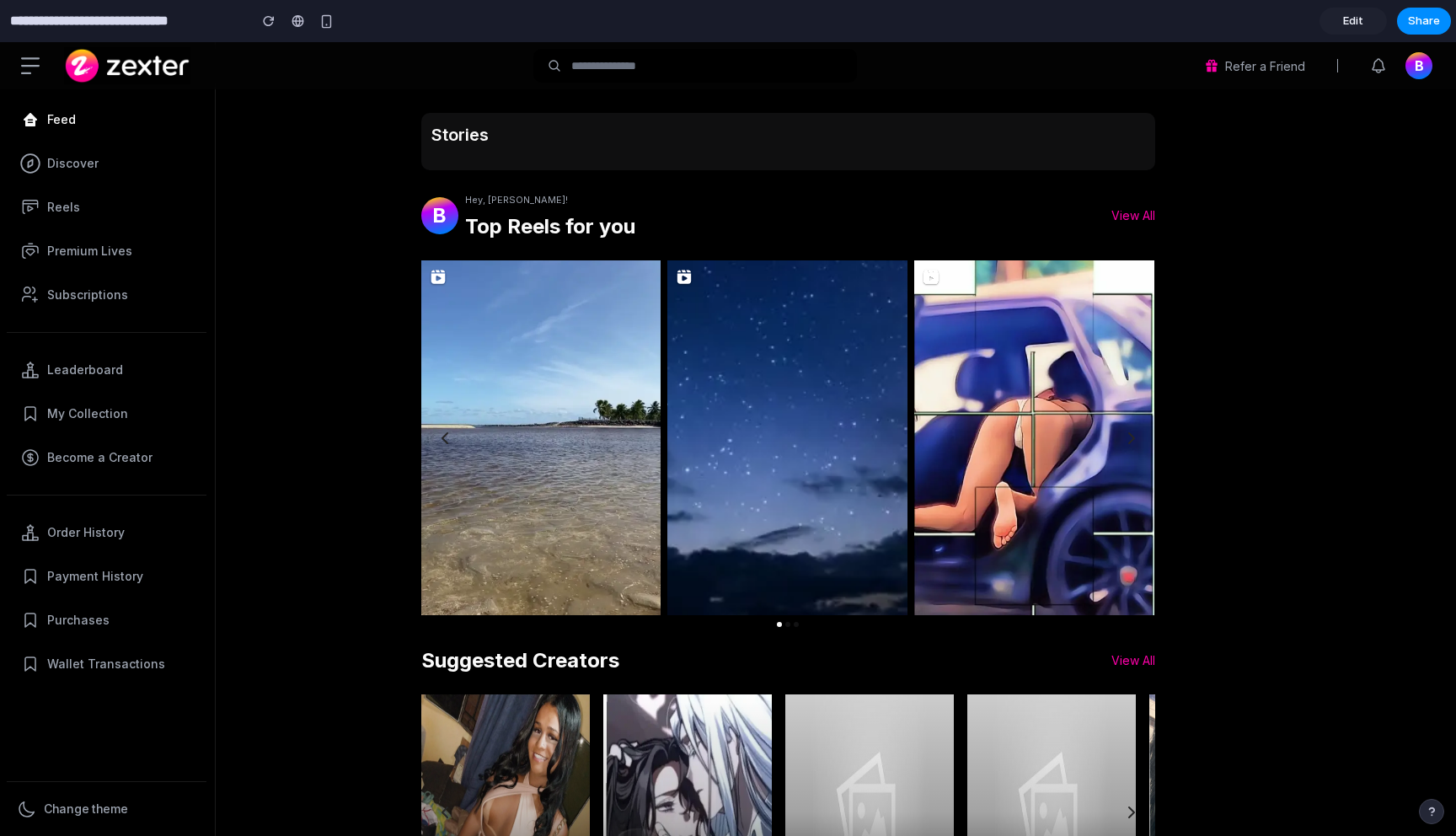
click at [1444, 67] on div "Refer a Friend B" at bounding box center [728, 65] width 1456 height 47
click at [1425, 67] on div "B" at bounding box center [1419, 66] width 27 height 27
click at [85, 159] on span "Discover" at bounding box center [73, 164] width 52 height 17
click at [70, 480] on div "Leaderboard My Collection Become a Creator" at bounding box center [107, 413] width 215 height 148
click at [608, 74] on input "text" at bounding box center [707, 65] width 272 height 18
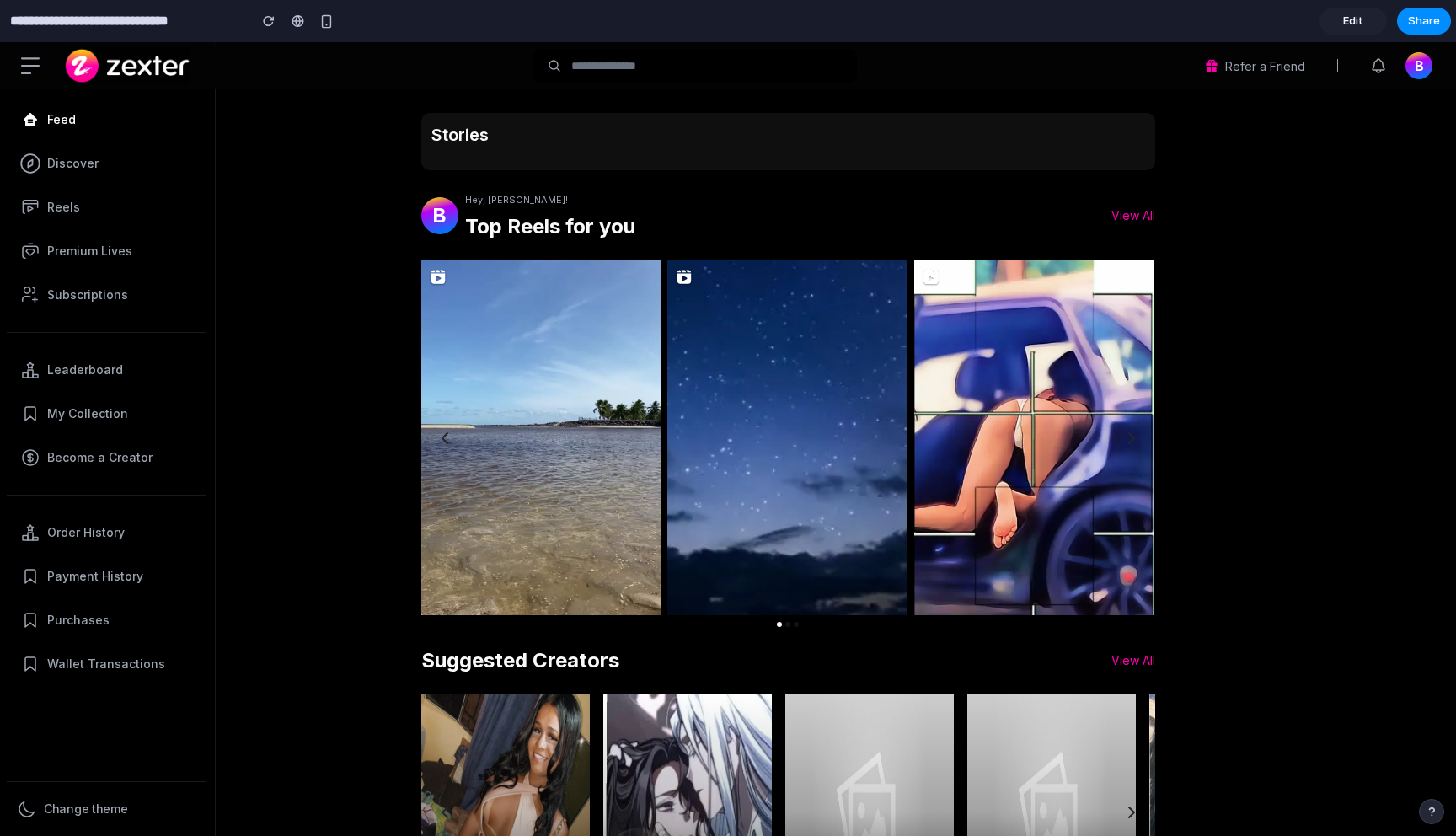
drag, startPoint x: 214, startPoint y: 93, endPoint x: 232, endPoint y: 88, distance: 18.7
click at [215, 93] on div "Feed Discover Reels Premium Lives Subscriptions Leaderboard My Collection Becom…" at bounding box center [108, 439] width 216 height 794
click at [324, 18] on div "button" at bounding box center [326, 21] width 14 height 14
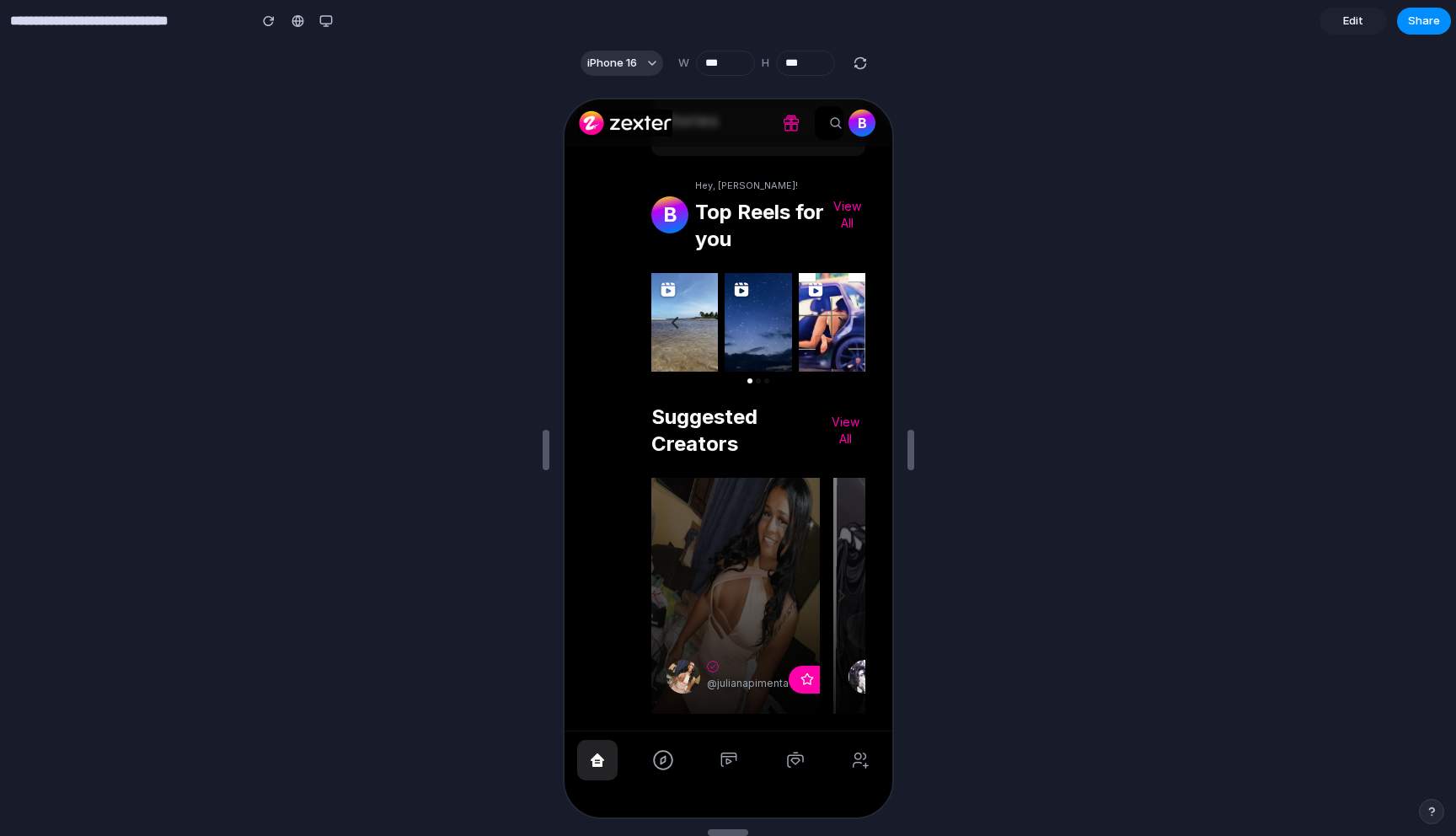
click at [862, 55] on div "button" at bounding box center [860, 63] width 15 height 15
type input "***"
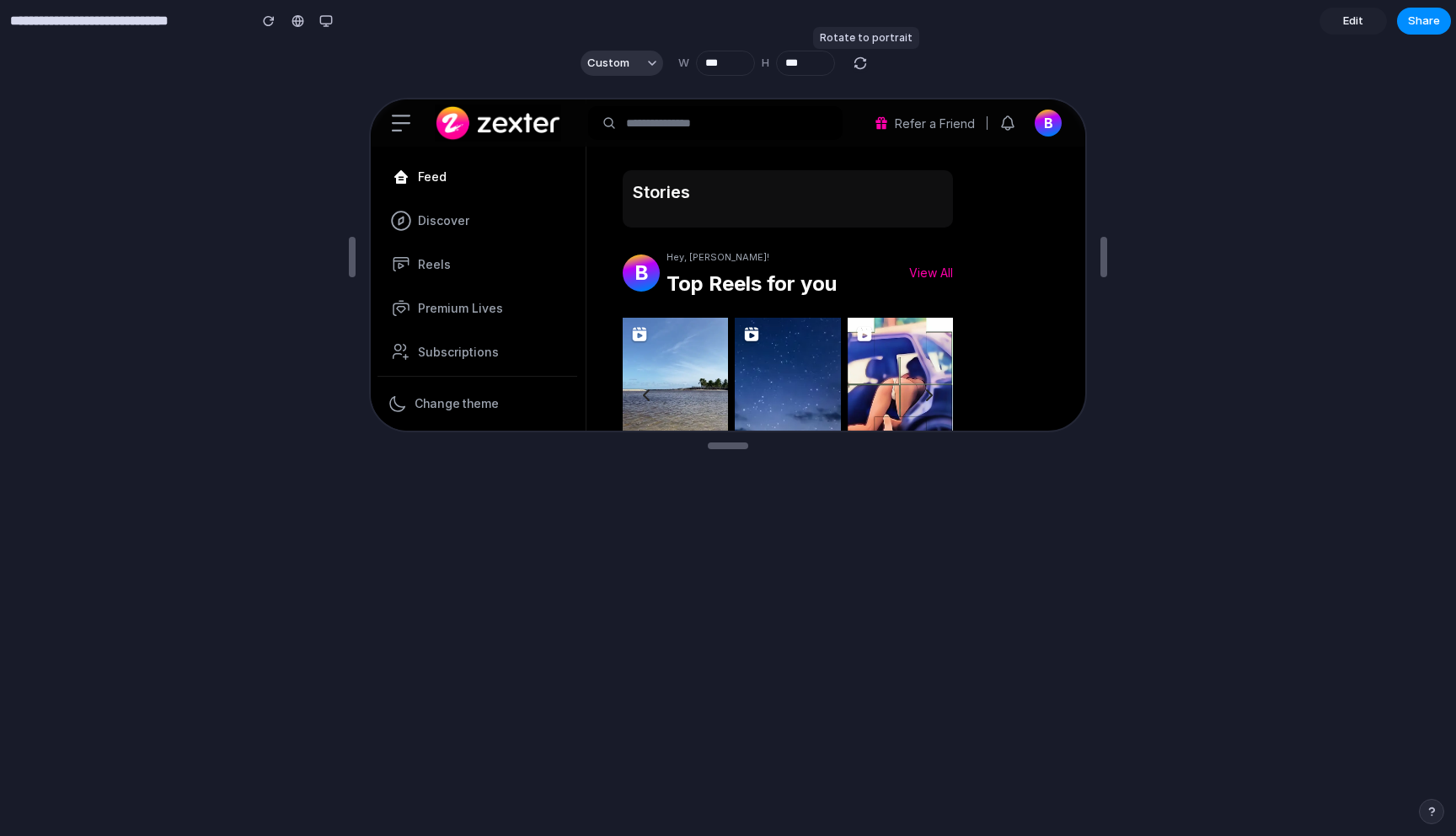
click at [867, 70] on div "button" at bounding box center [860, 63] width 15 height 15
type input "***"
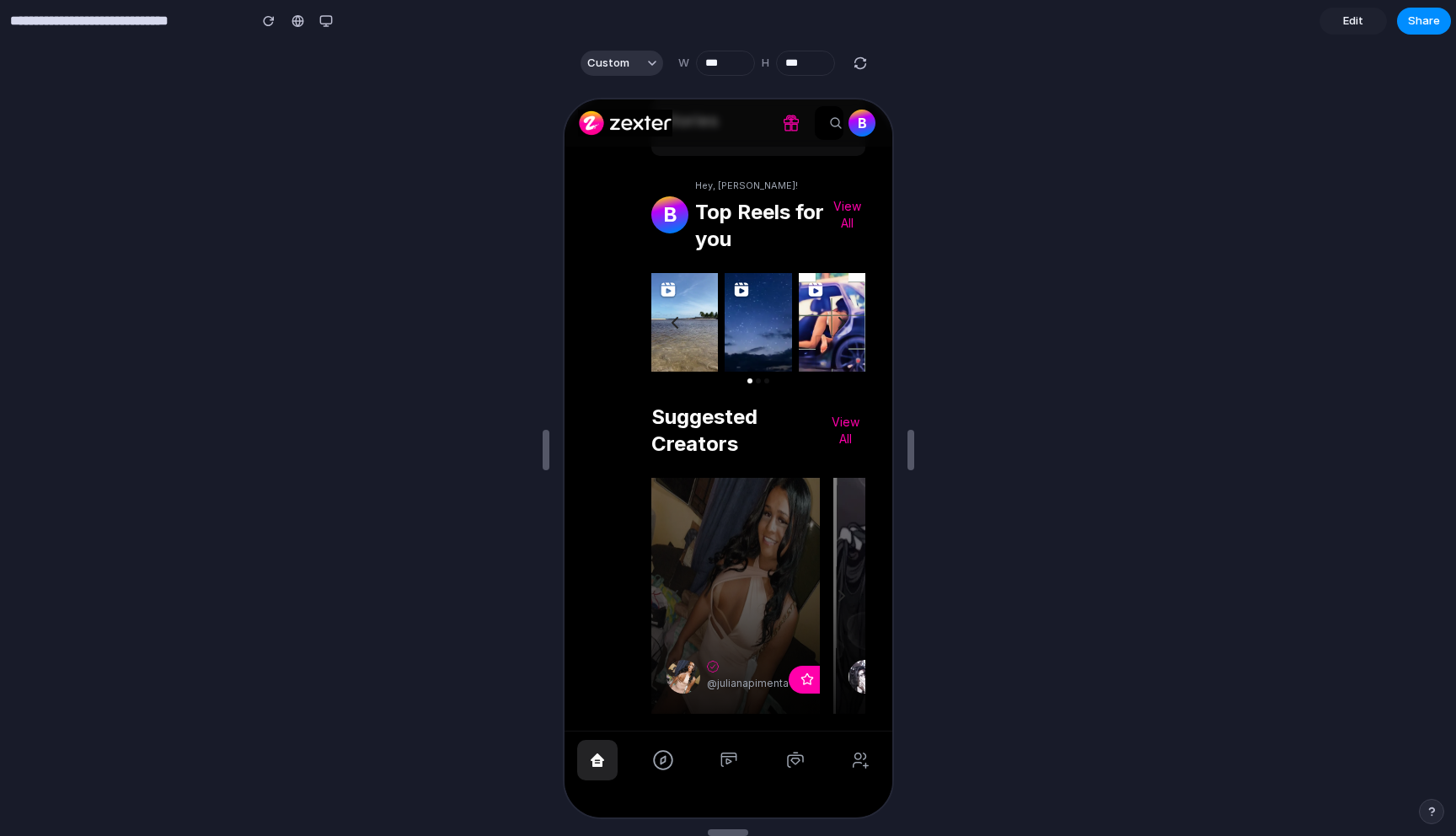
drag, startPoint x: 831, startPoint y: 260, endPoint x: 801, endPoint y: 325, distance: 71.6
click at [829, 275] on div "B Hey, [PERSON_NAME]! Top Reels for you View All 2 0 0 1 0 0 1 0 2 4 0 1 2 0 1 0" at bounding box center [756, 277] width 214 height 208
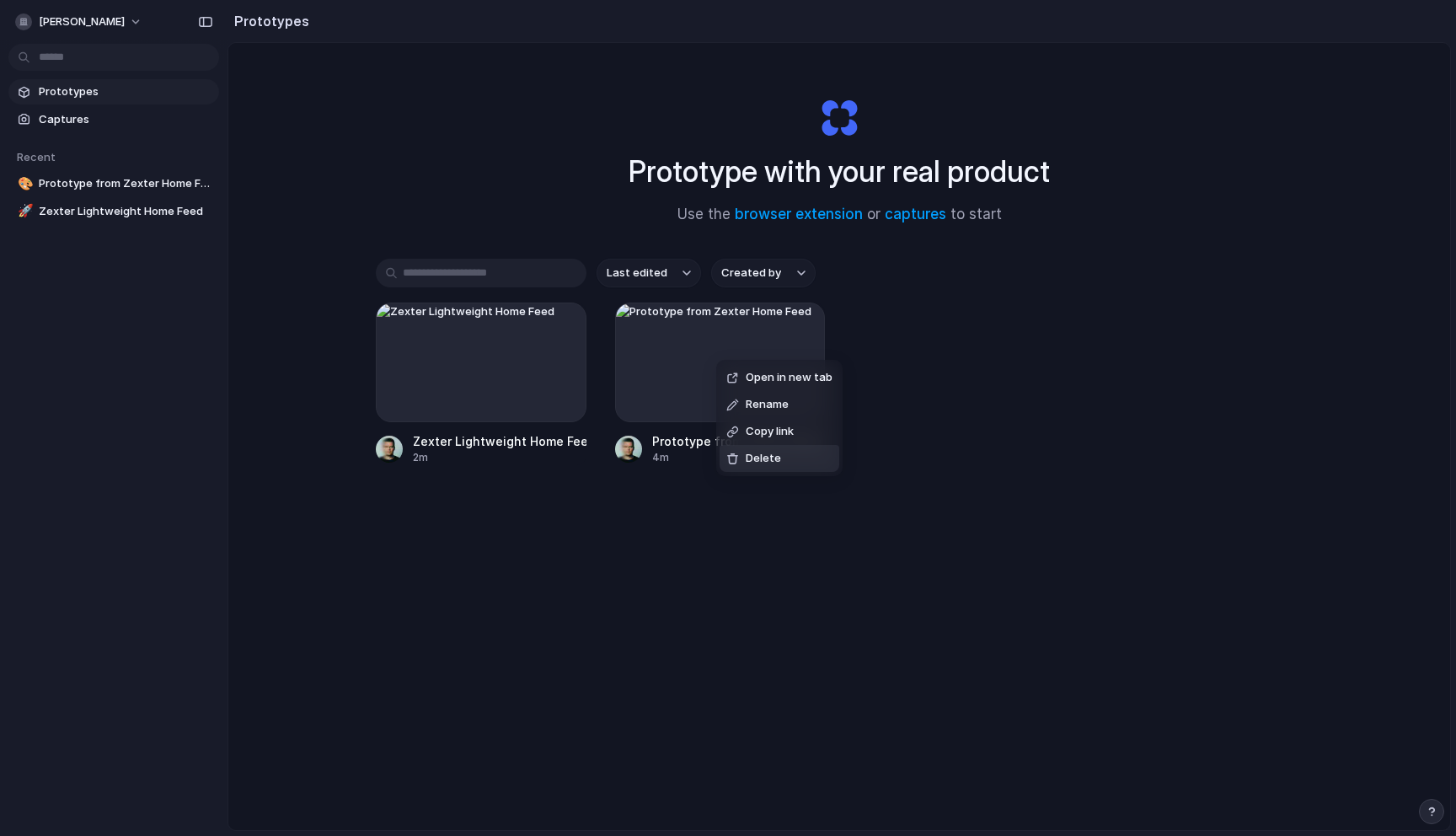
click at [780, 448] on li "Delete" at bounding box center [779, 458] width 120 height 27
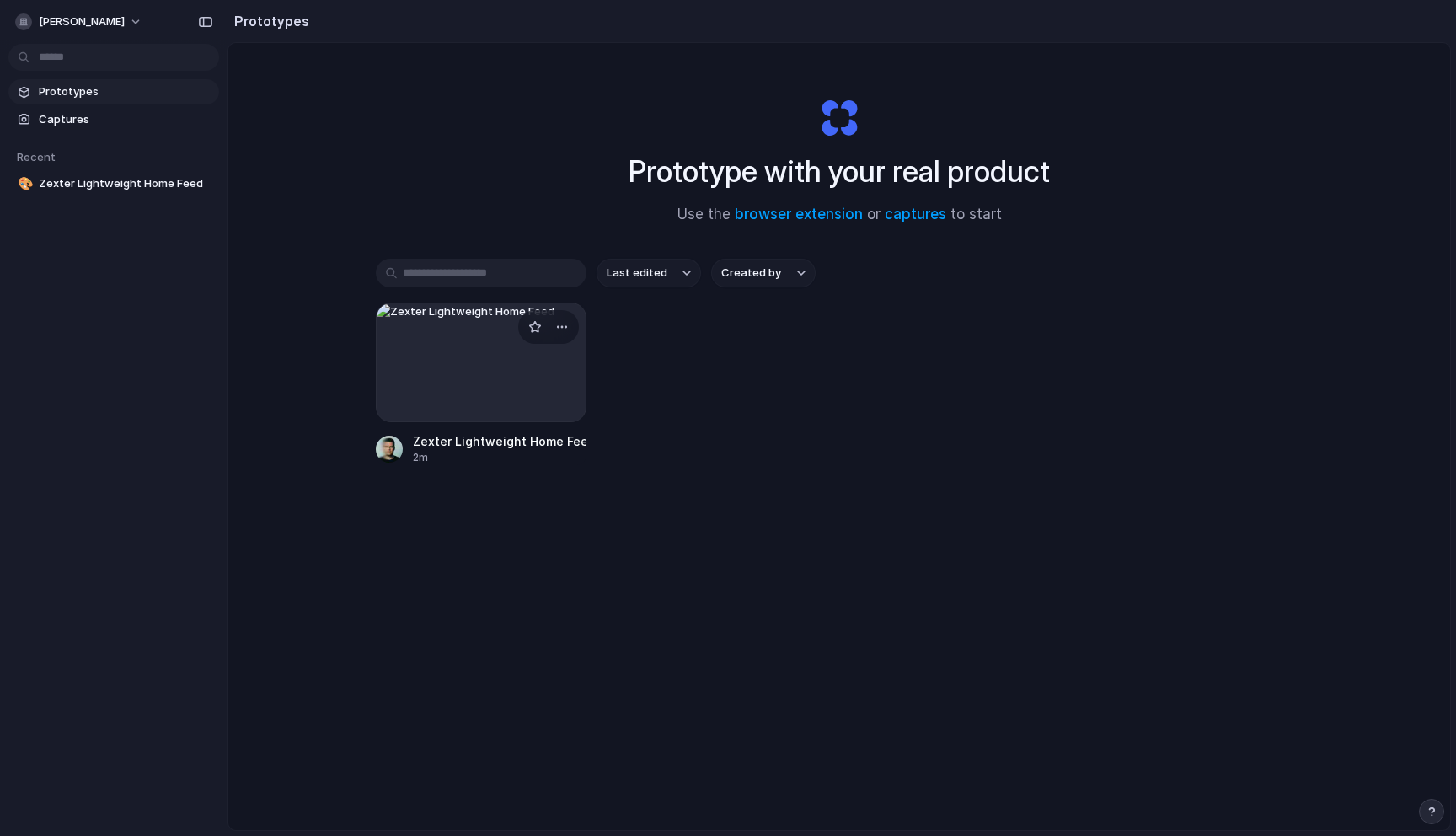
click at [440, 353] on div at bounding box center [481, 362] width 210 height 120
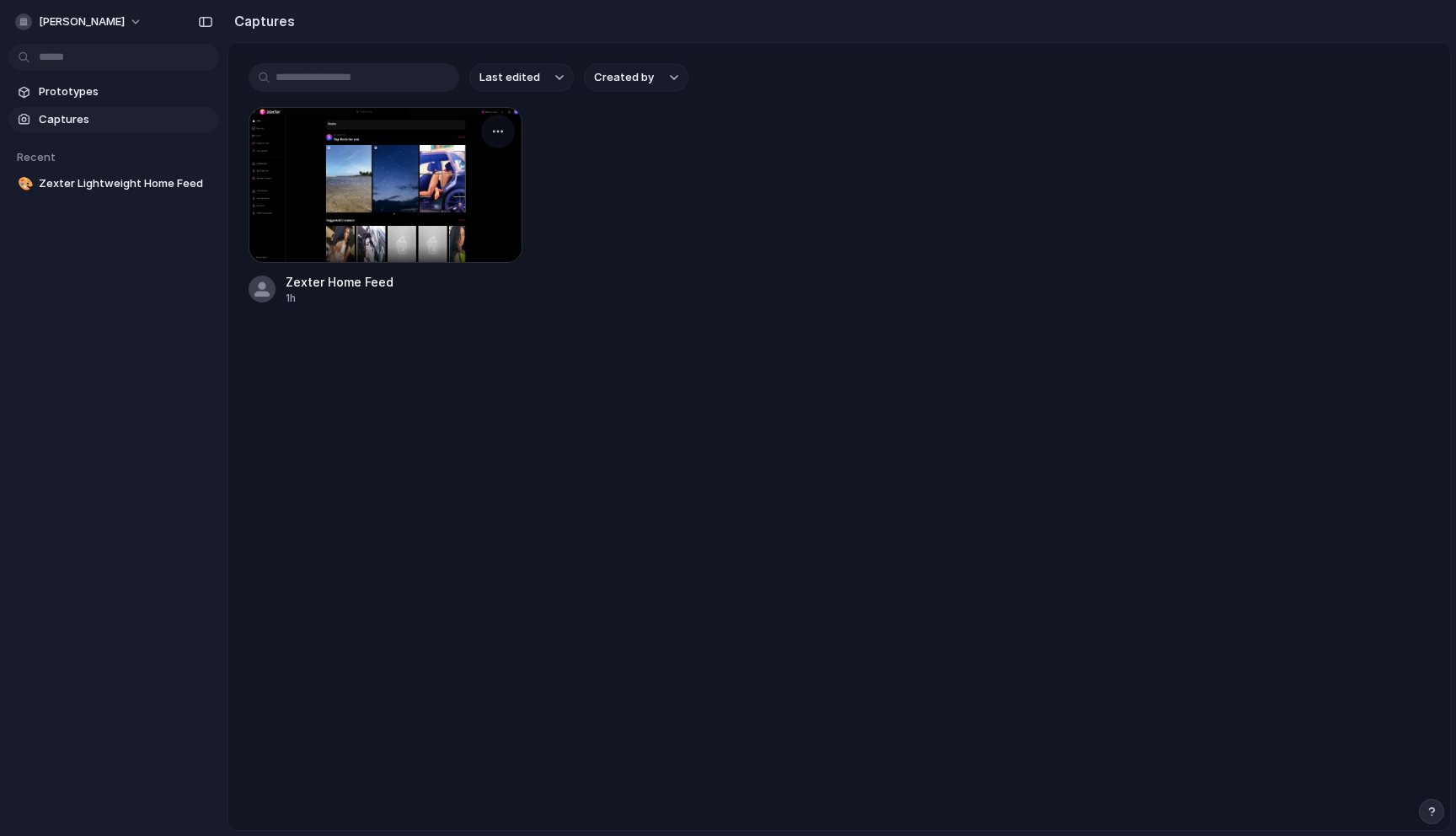
click at [437, 188] on div at bounding box center [385, 185] width 273 height 156
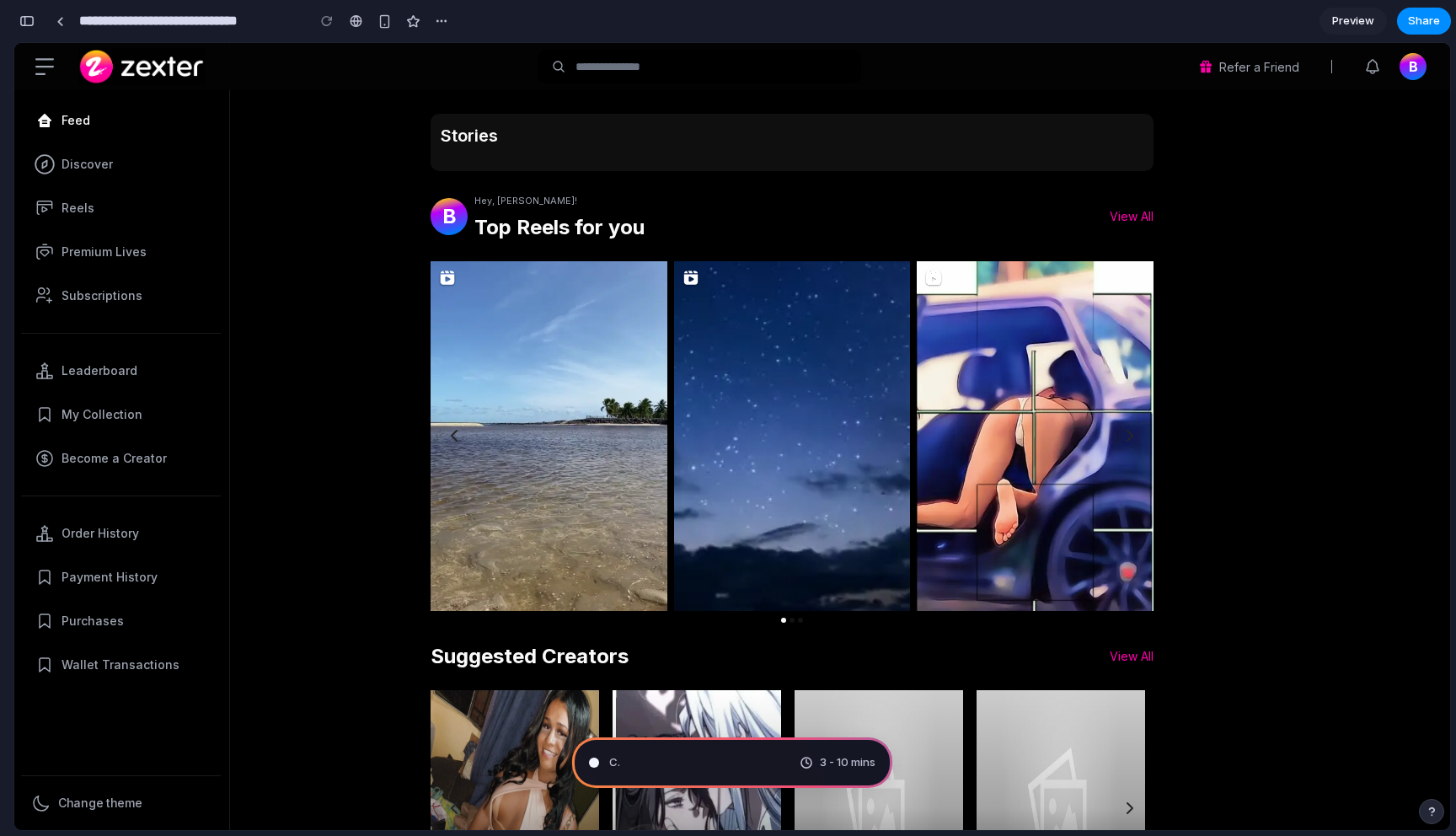
type input "**********"
